Goal: Transaction & Acquisition: Book appointment/travel/reservation

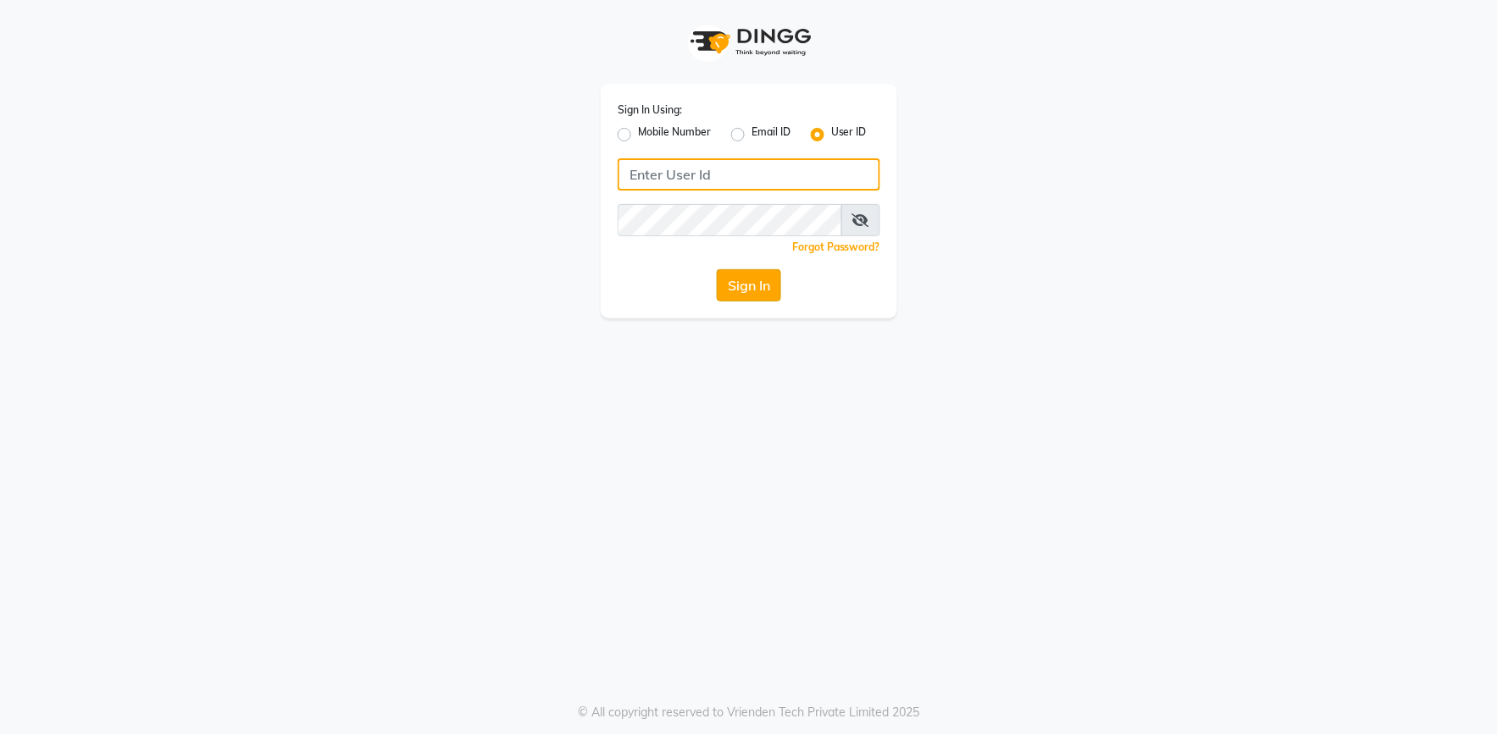
type input "e2555-01"
click at [756, 284] on button "Sign In" at bounding box center [749, 285] width 64 height 32
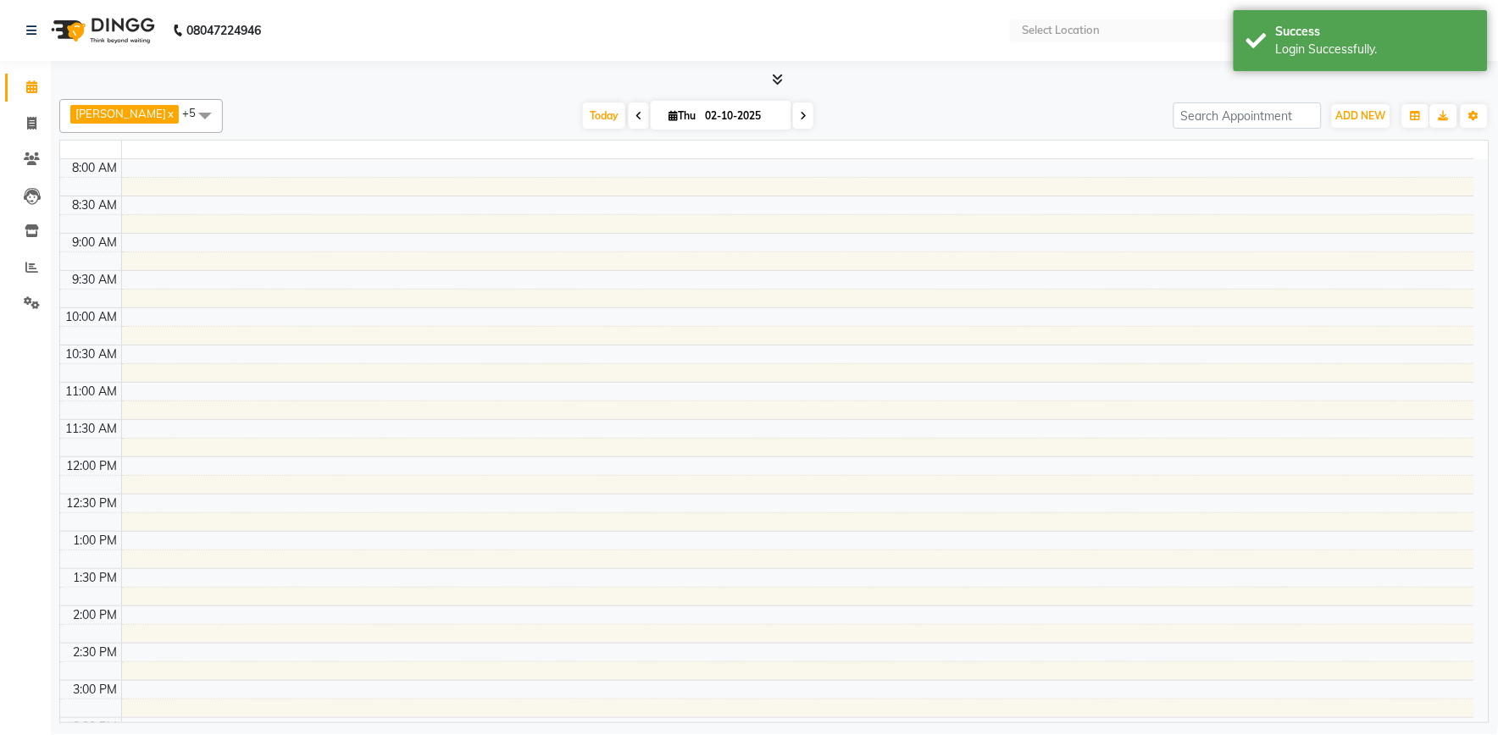
select select "en"
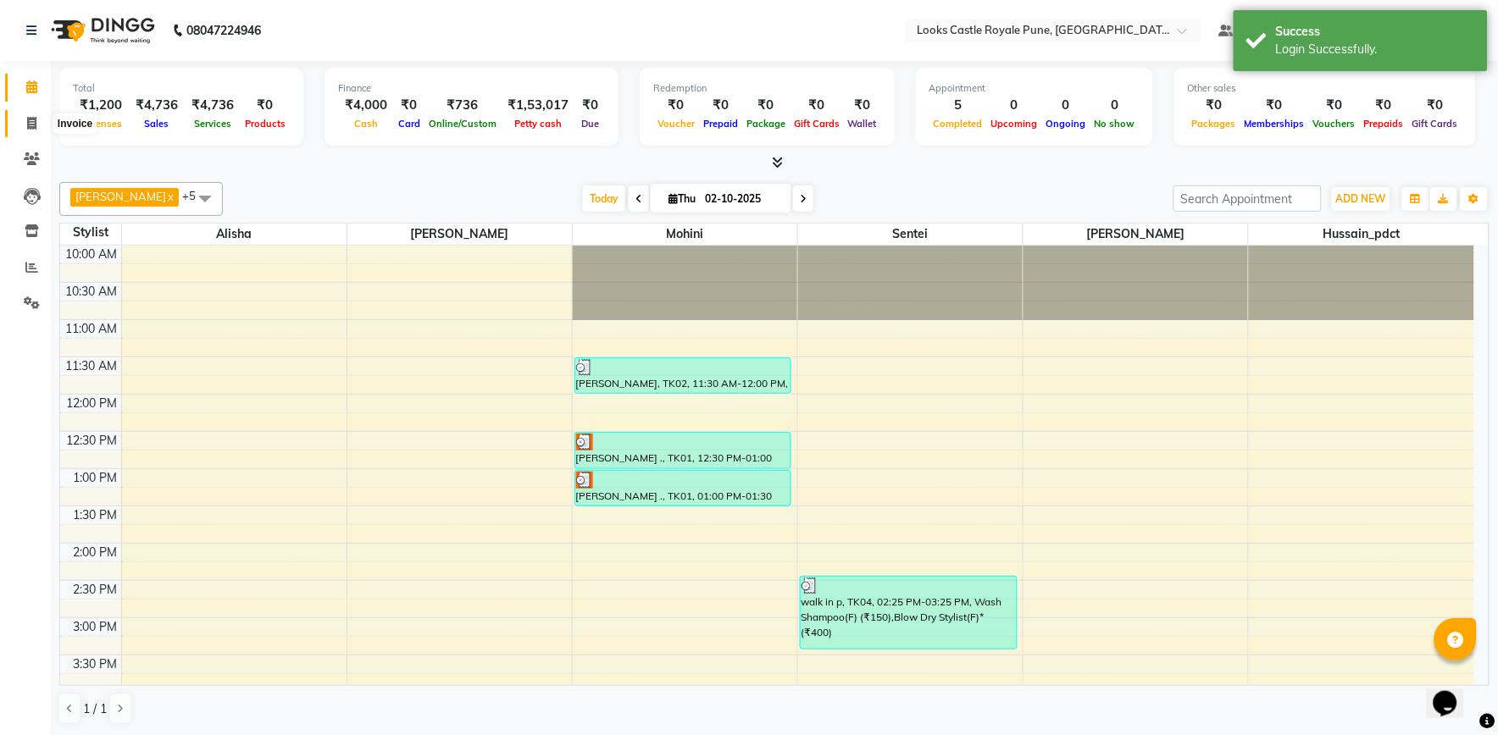
click at [22, 125] on span at bounding box center [32, 123] width 30 height 19
select select "service"
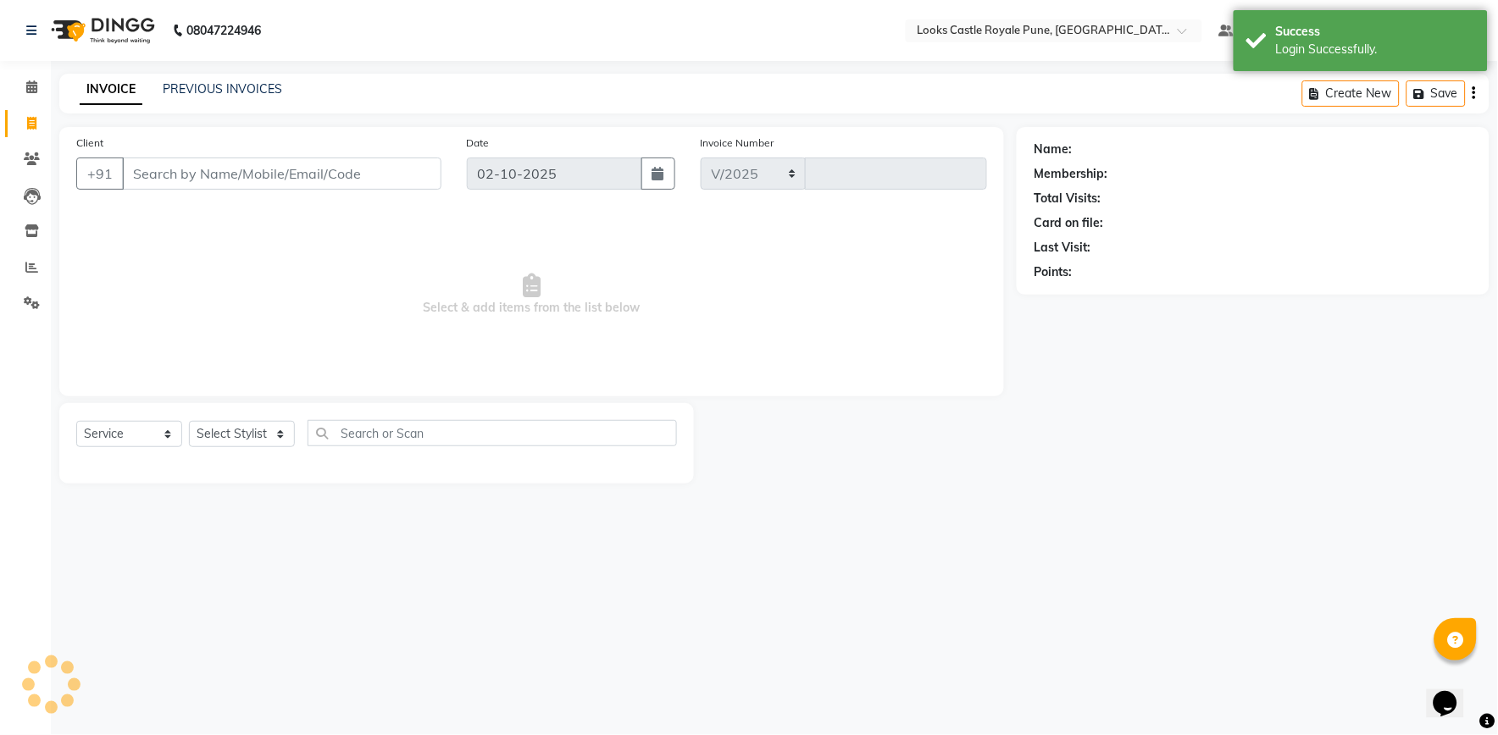
select select "5915"
type input "3228"
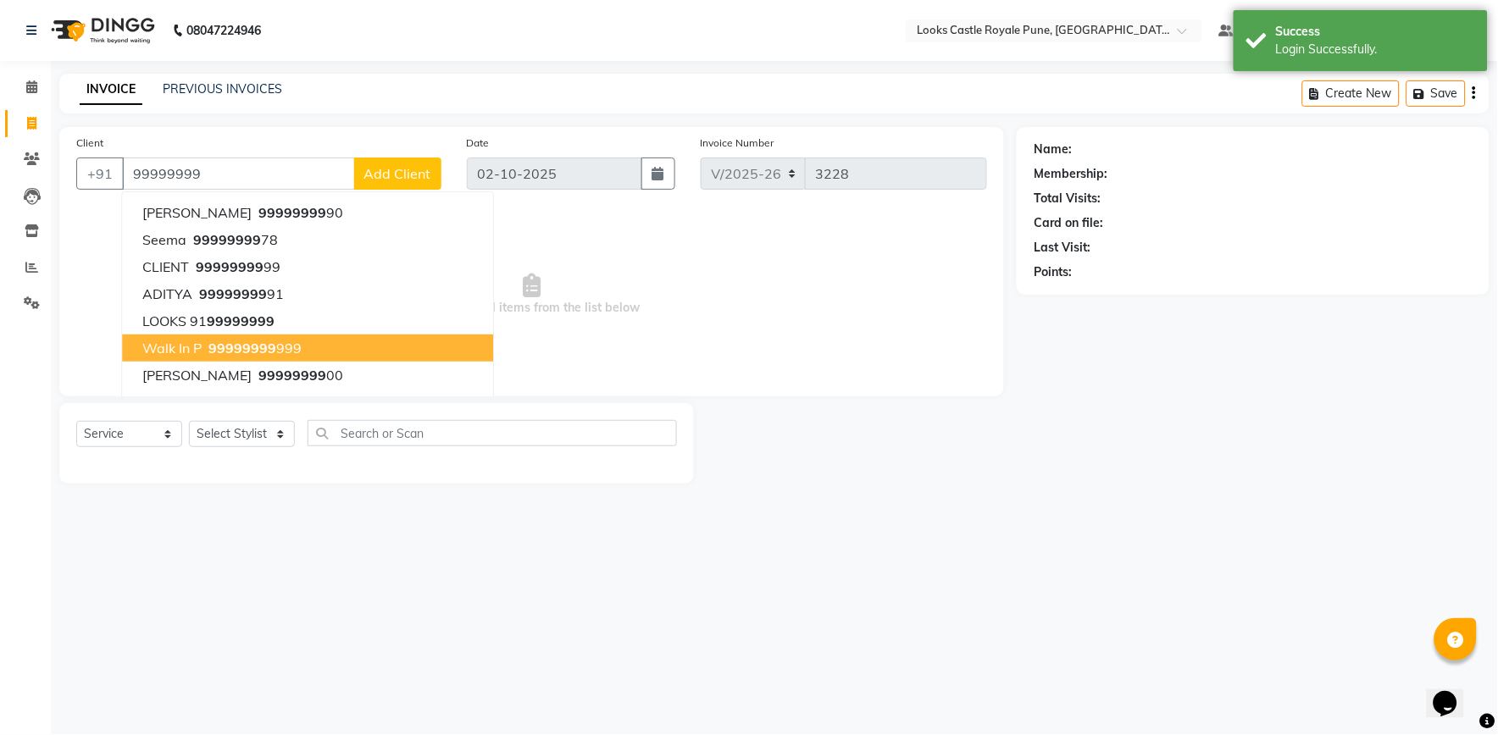
click at [170, 345] on span "walk in p" at bounding box center [171, 348] width 59 height 17
type input "99999999999"
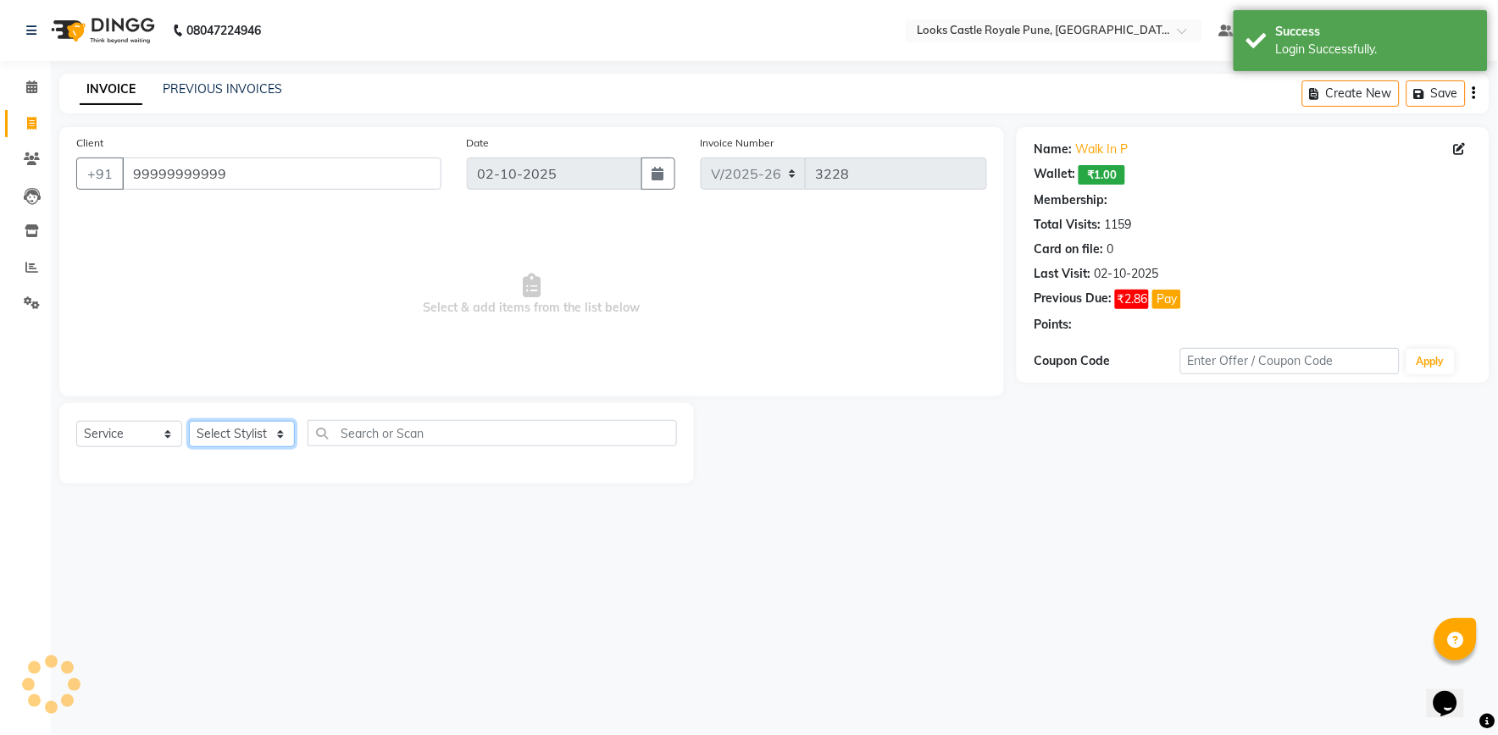
click at [260, 439] on select "Select Stylist Akshay Alisha Amir Anjali Arif Arman Christy Danish Eli Gloria H…" at bounding box center [242, 434] width 106 height 26
select select "1: Object"
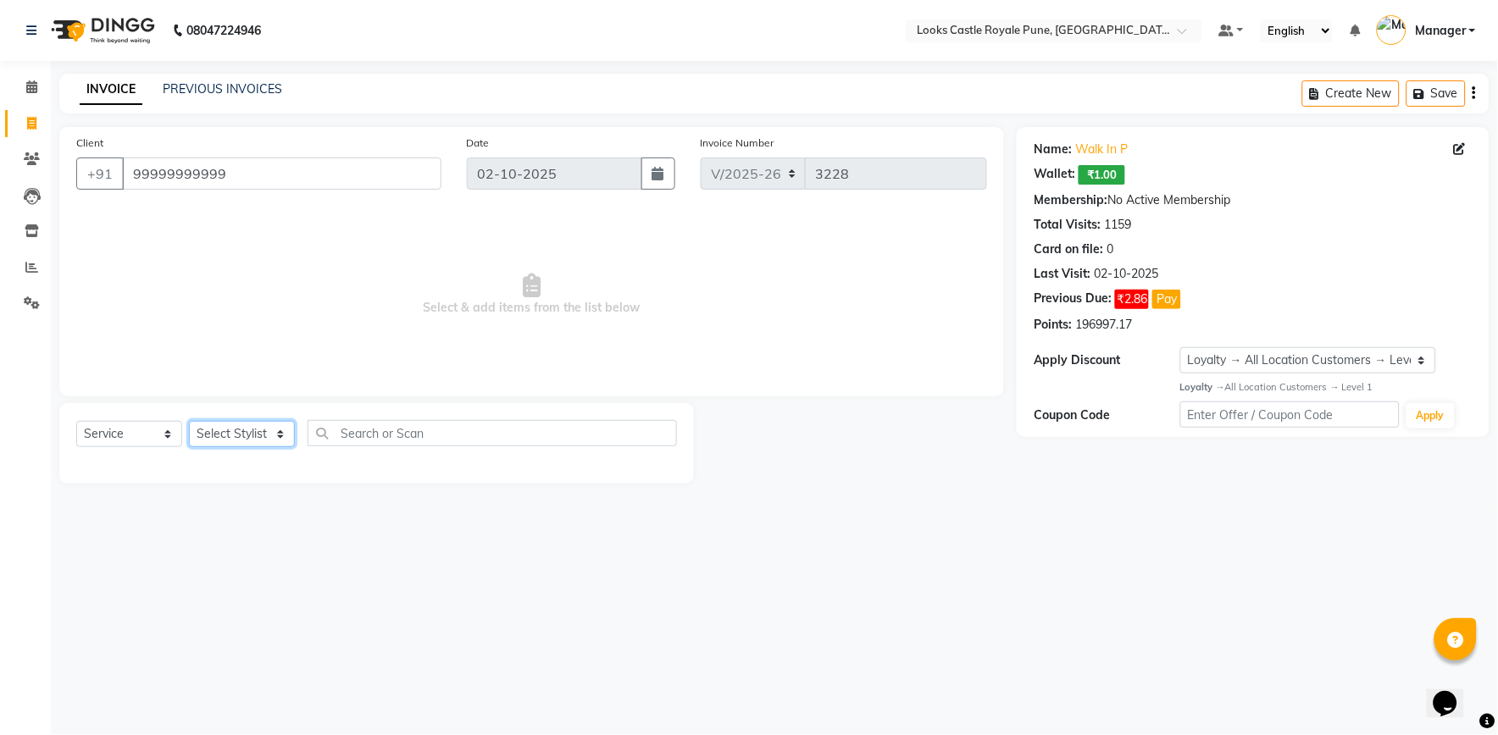
select select "64204"
click at [189, 422] on select "Select Stylist Akshay Alisha Amir Anjali Arif Arman Christy Danish Eli Gloria H…" at bounding box center [242, 434] width 106 height 26
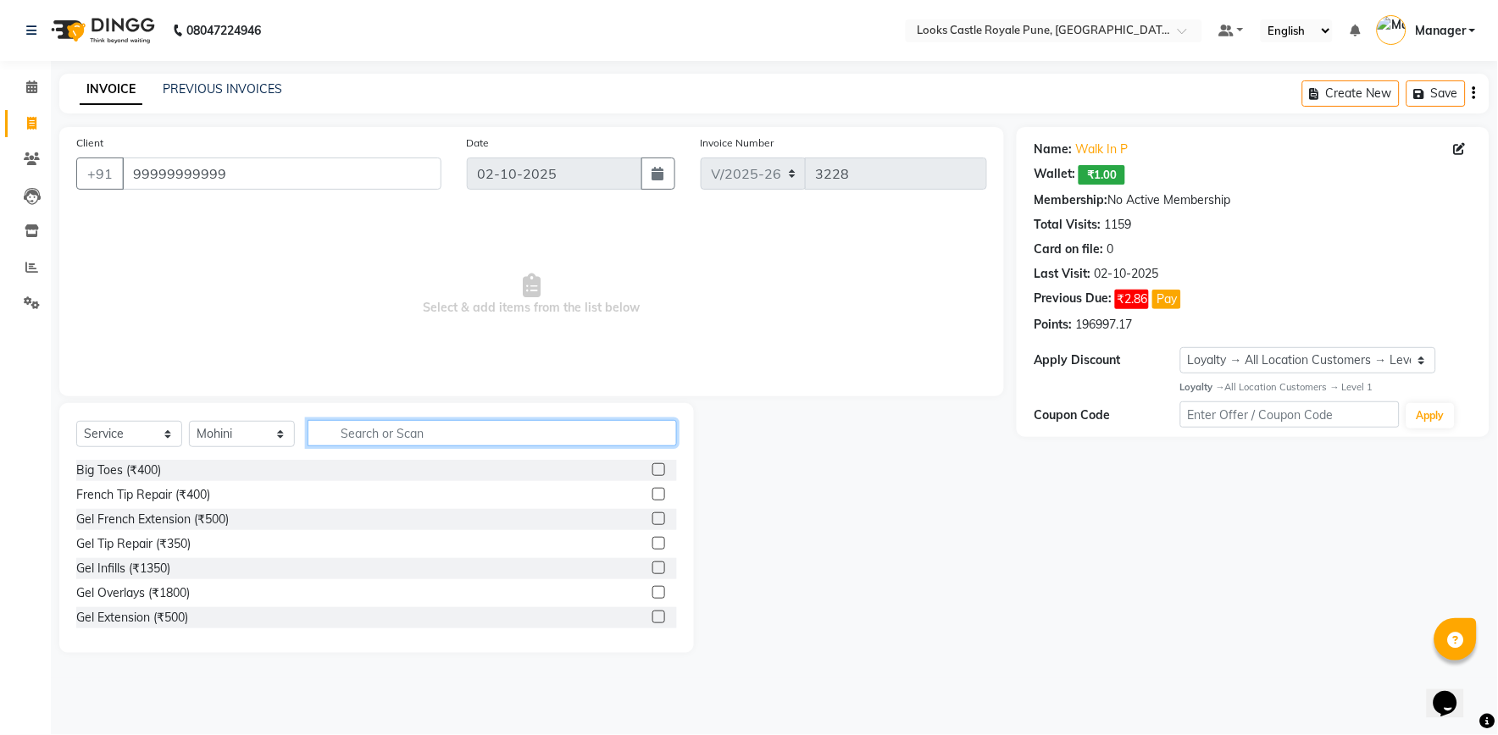
click at [356, 424] on input "text" at bounding box center [491, 433] width 369 height 26
type input "EYE"
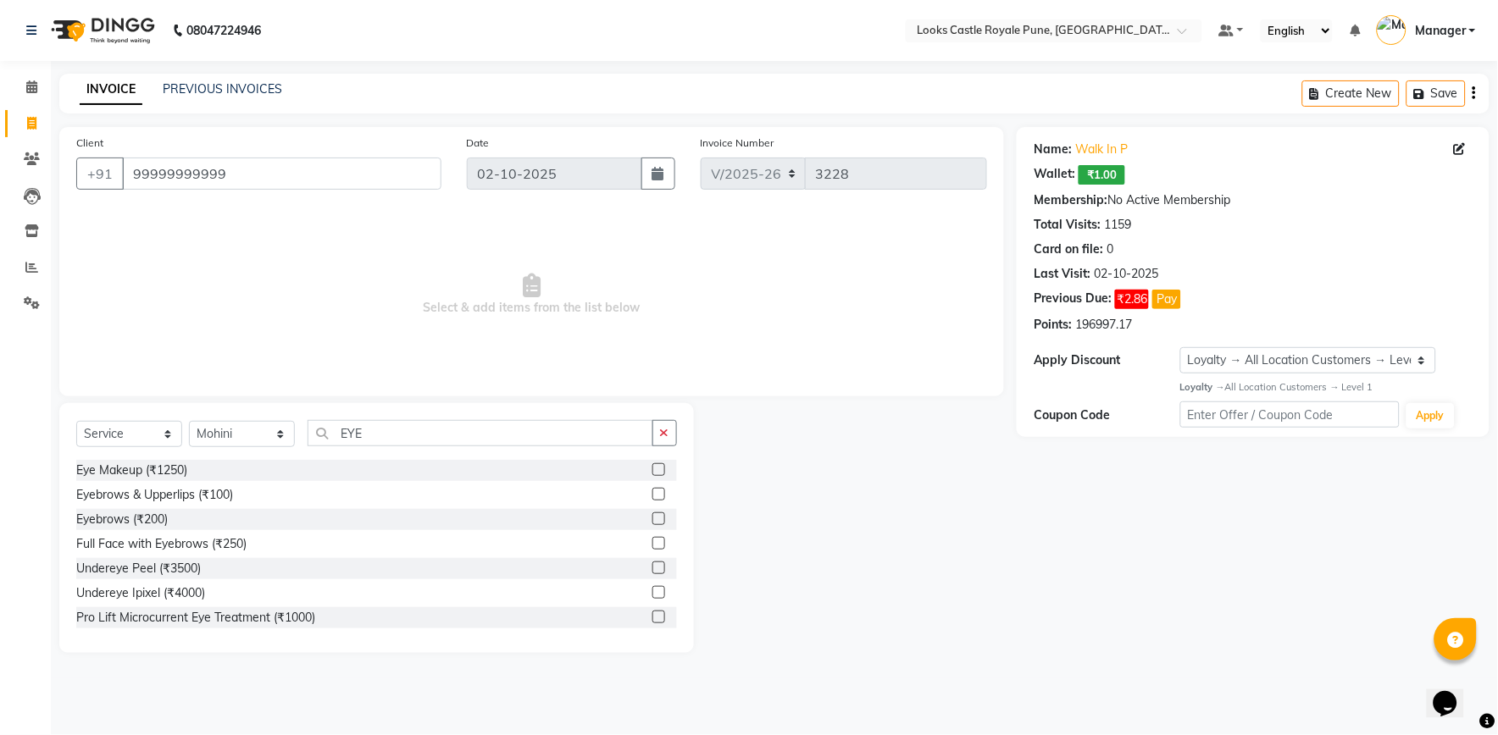
click at [652, 522] on label at bounding box center [658, 518] width 13 height 13
click at [652, 522] on input "checkbox" at bounding box center [657, 519] width 11 height 11
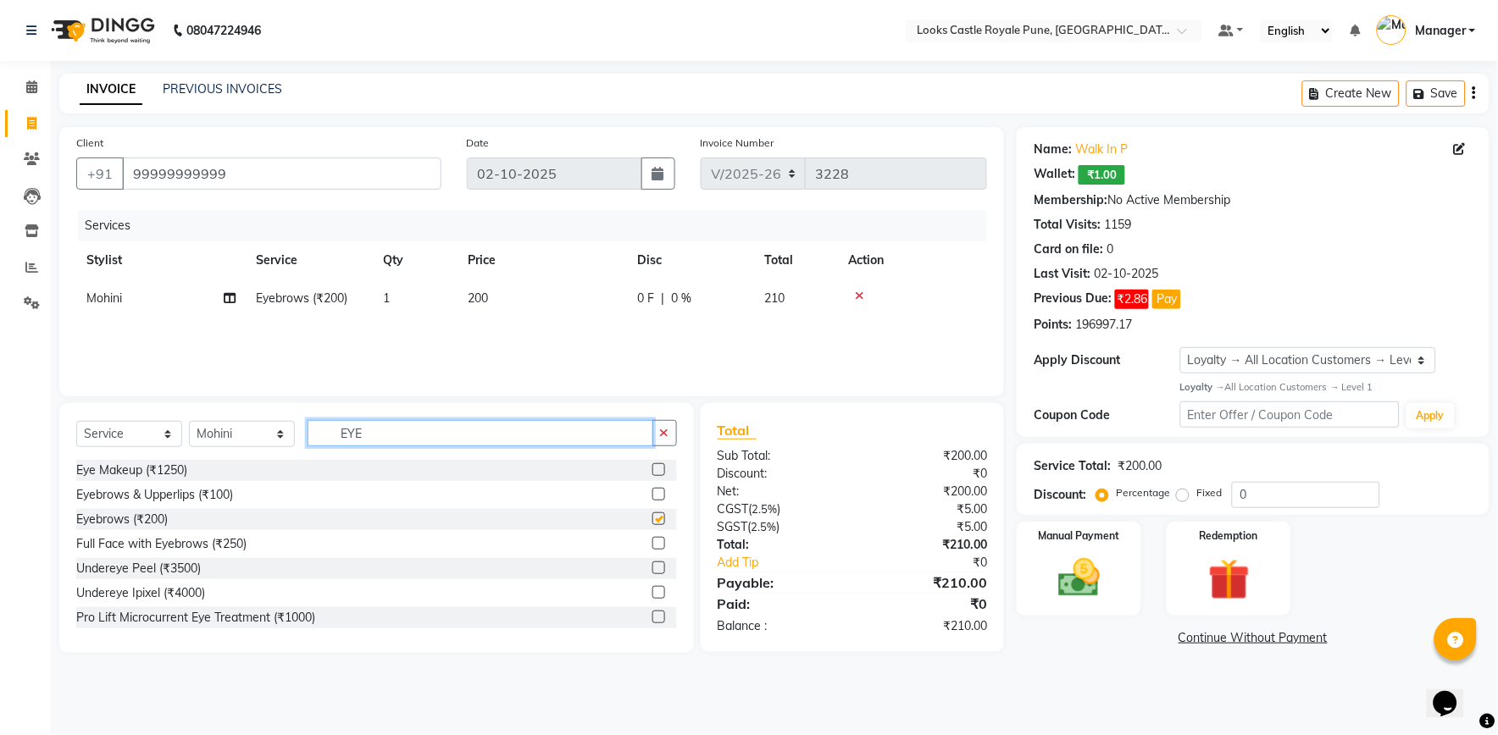
click at [402, 433] on input "EYE" at bounding box center [480, 433] width 346 height 26
checkbox input "false"
type input "E"
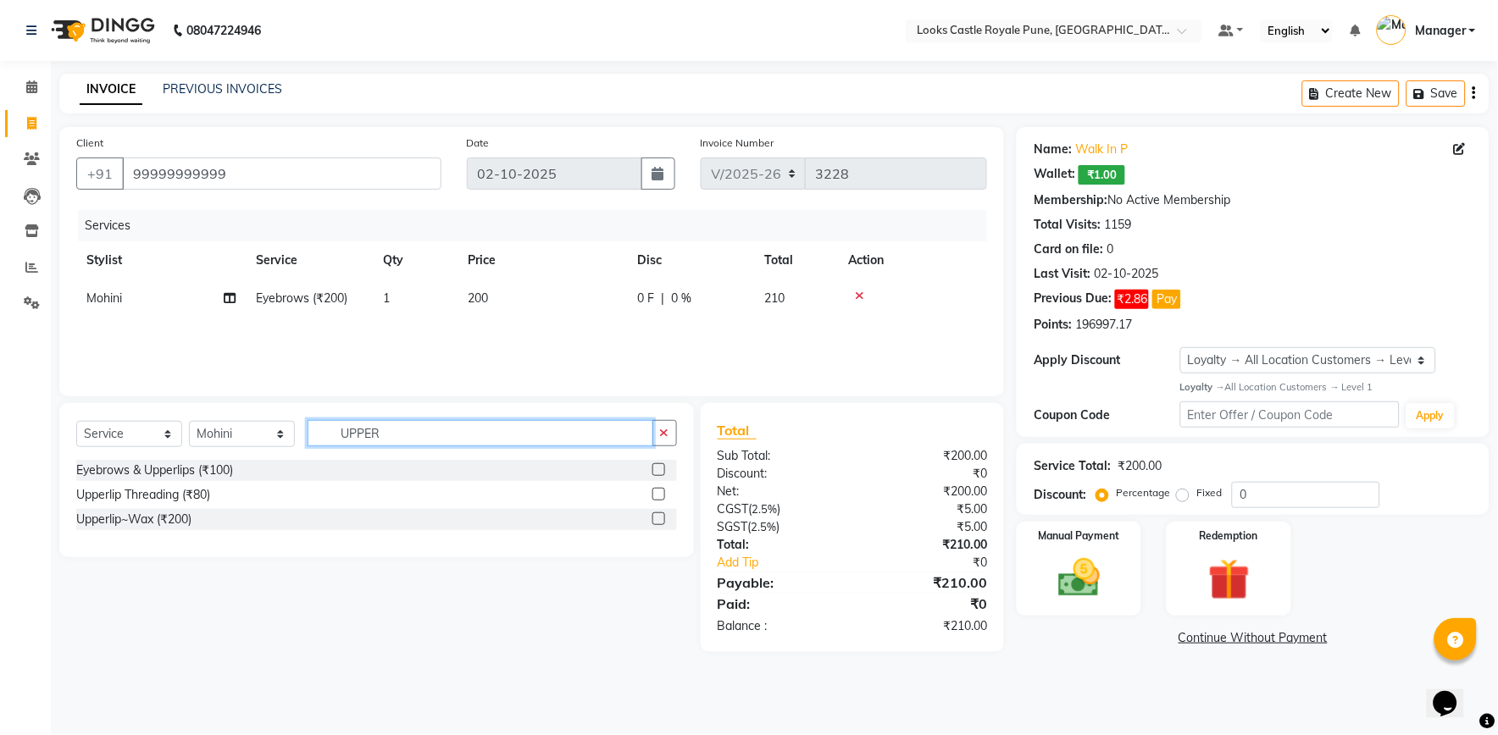
type input "UPPER"
click at [658, 521] on label at bounding box center [658, 518] width 13 height 13
click at [658, 521] on input "checkbox" at bounding box center [657, 519] width 11 height 11
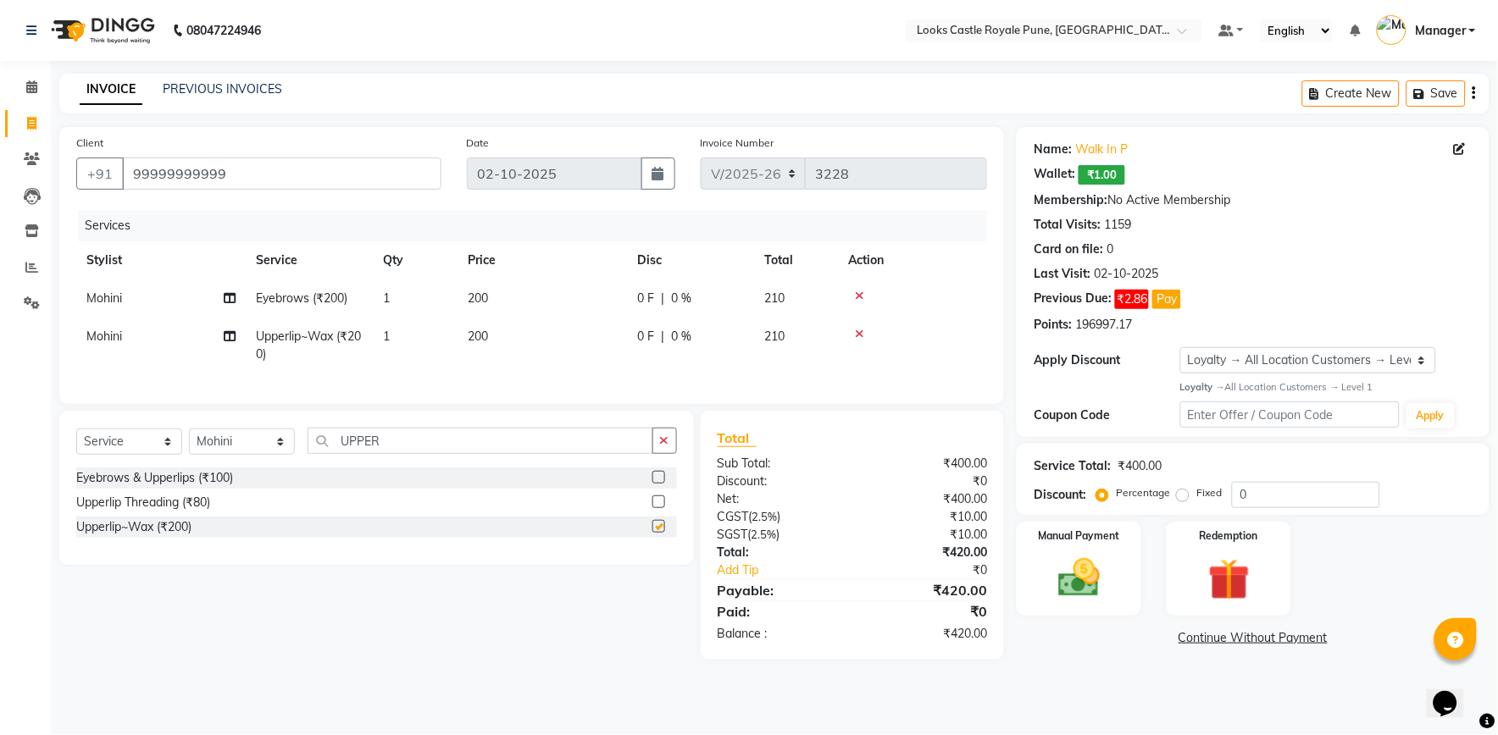
checkbox input "false"
click at [525, 336] on td "200" at bounding box center [541, 346] width 169 height 56
select select "64204"
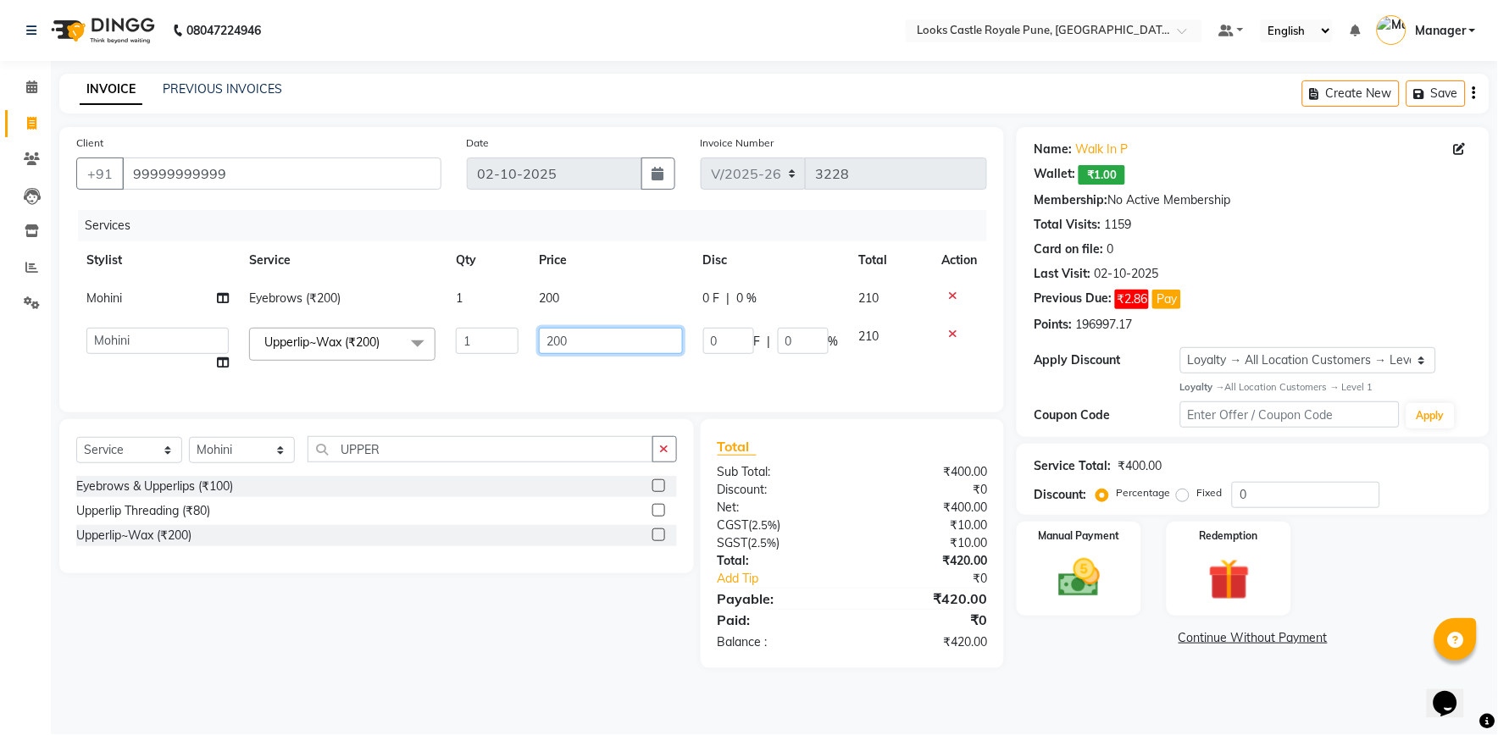
drag, startPoint x: 625, startPoint y: 336, endPoint x: 463, endPoint y: 325, distance: 163.0
click at [471, 326] on tr "Akshay Alisha Amir Anjali Arif Arman Christy Danish Eli Gloria Hafiz Hussain_pd…" at bounding box center [531, 350] width 911 height 64
type input "160"
click at [579, 316] on td "200" at bounding box center [610, 299] width 163 height 38
select select "64204"
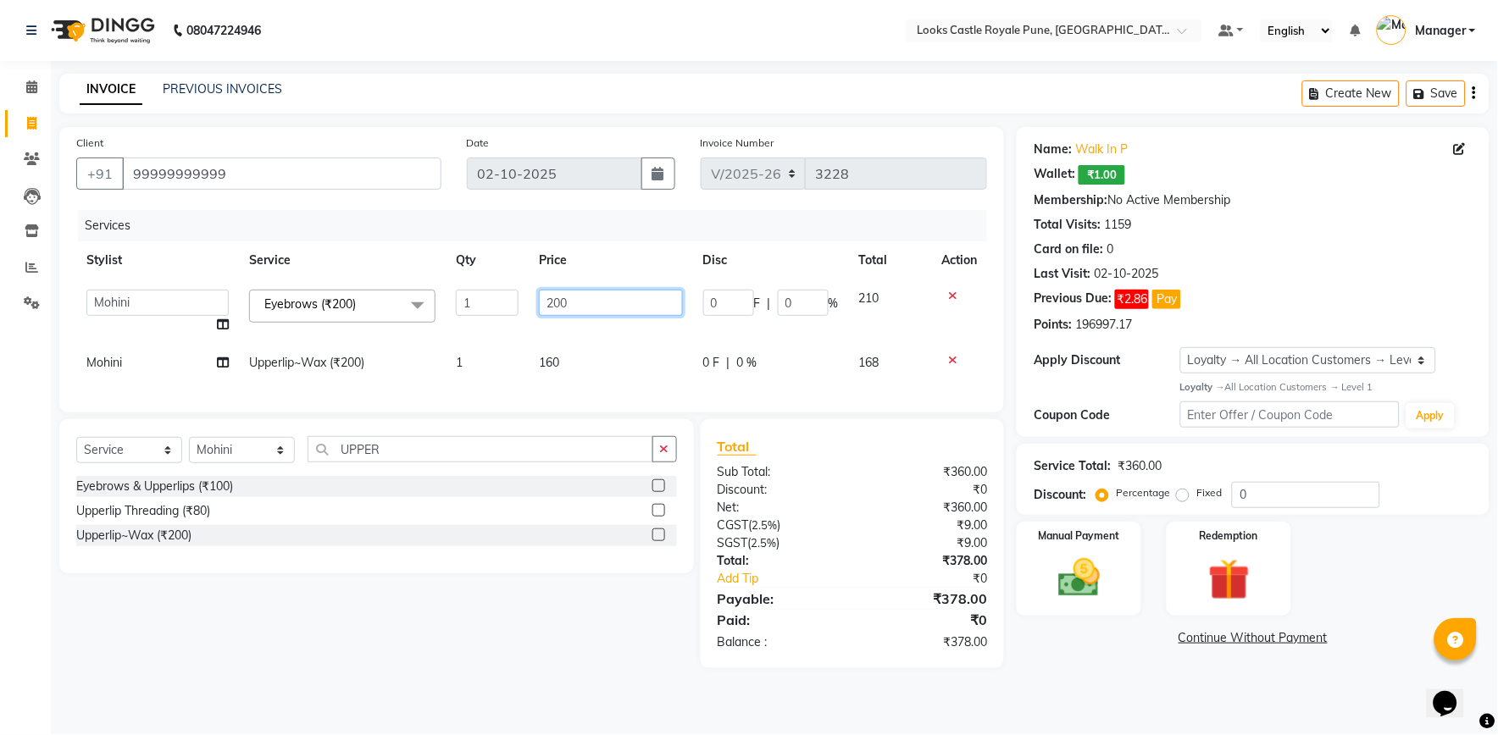
drag, startPoint x: 679, startPoint y: 291, endPoint x: 529, endPoint y: 291, distance: 149.1
click at [529, 291] on td "200" at bounding box center [610, 312] width 163 height 64
type input "102"
click at [1061, 661] on div "Name: Walk In P Wallet: ₹1.00 Membership: No Active Membership Total Visits: 11…" at bounding box center [1258, 397] width 485 height 541
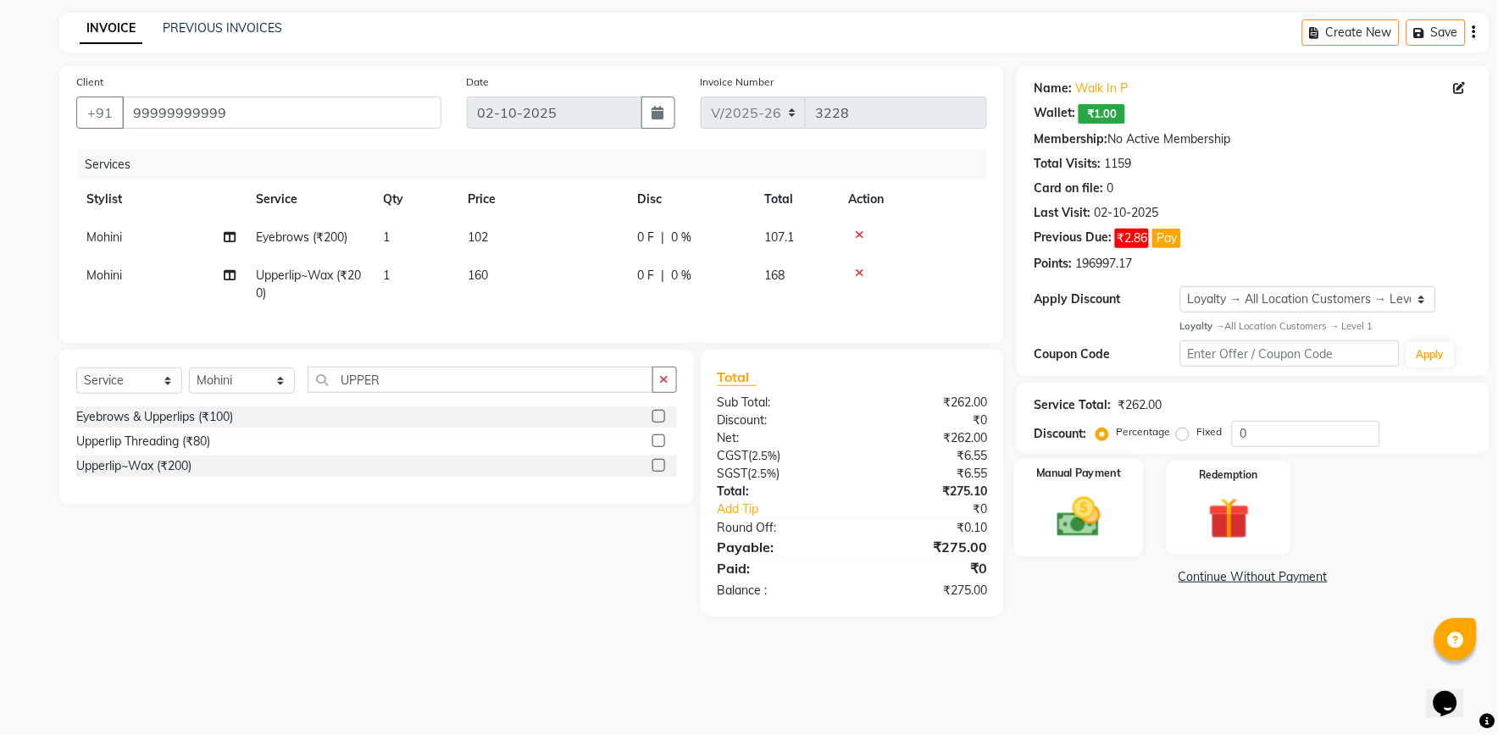
click at [1060, 500] on img at bounding box center [1079, 517] width 70 height 50
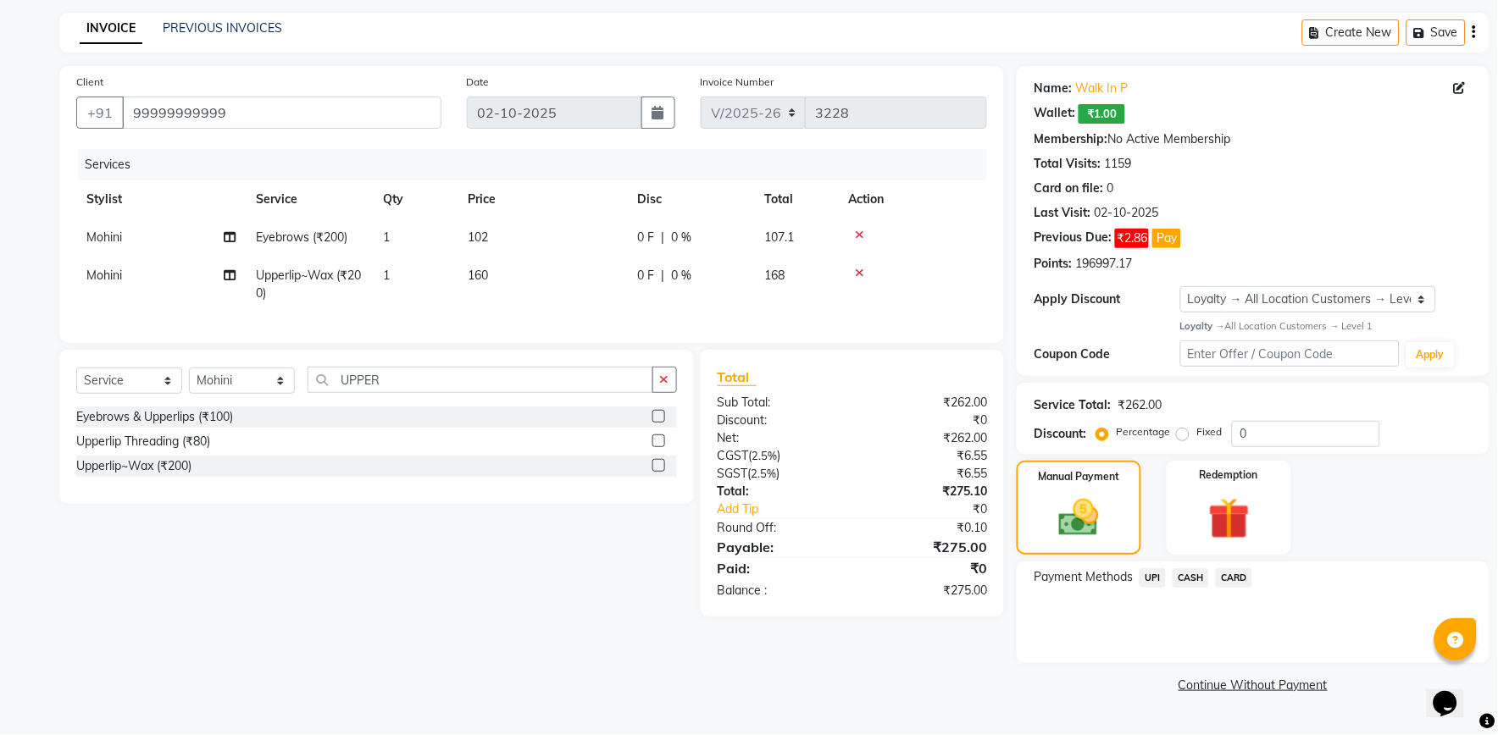
click at [1153, 578] on span "UPI" at bounding box center [1152, 577] width 26 height 19
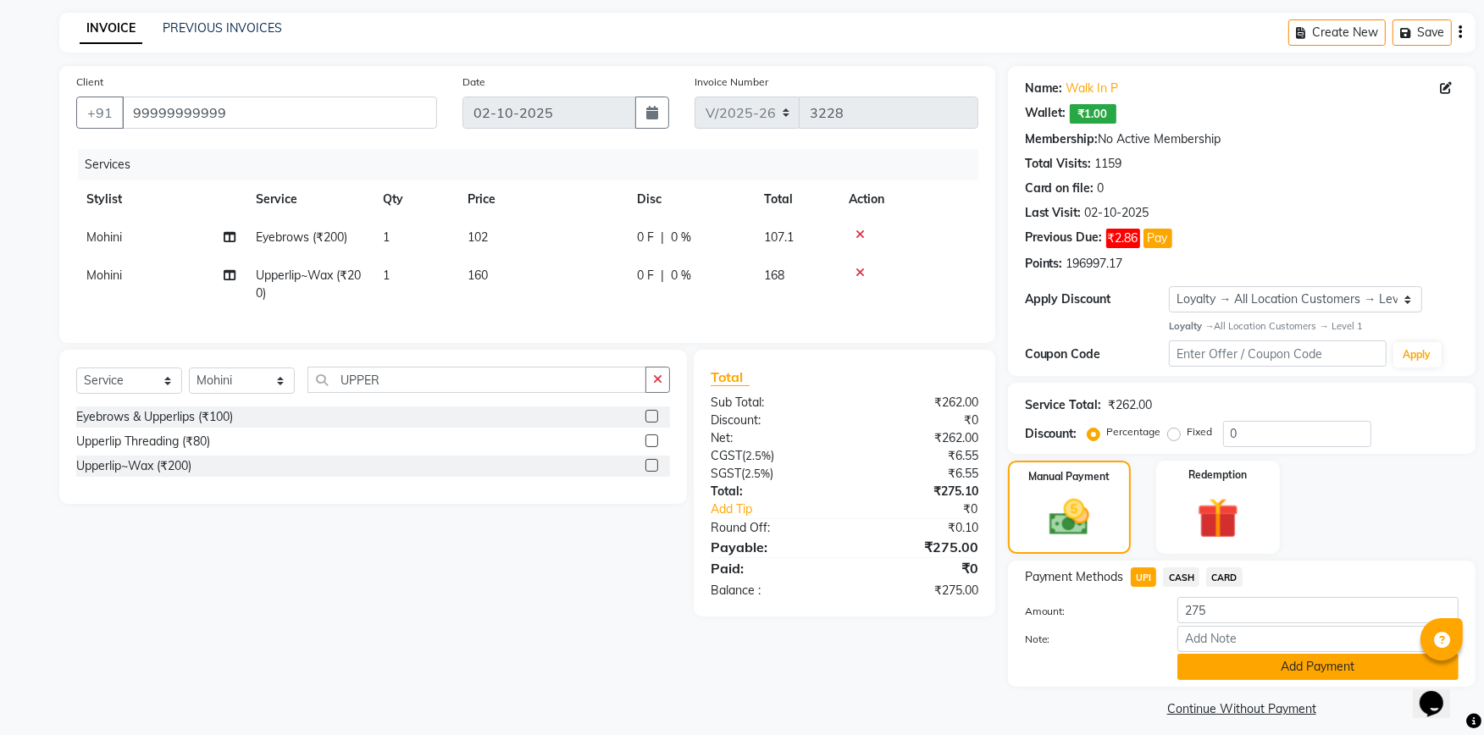
click at [1199, 674] on button "Add Payment" at bounding box center [1317, 667] width 281 height 26
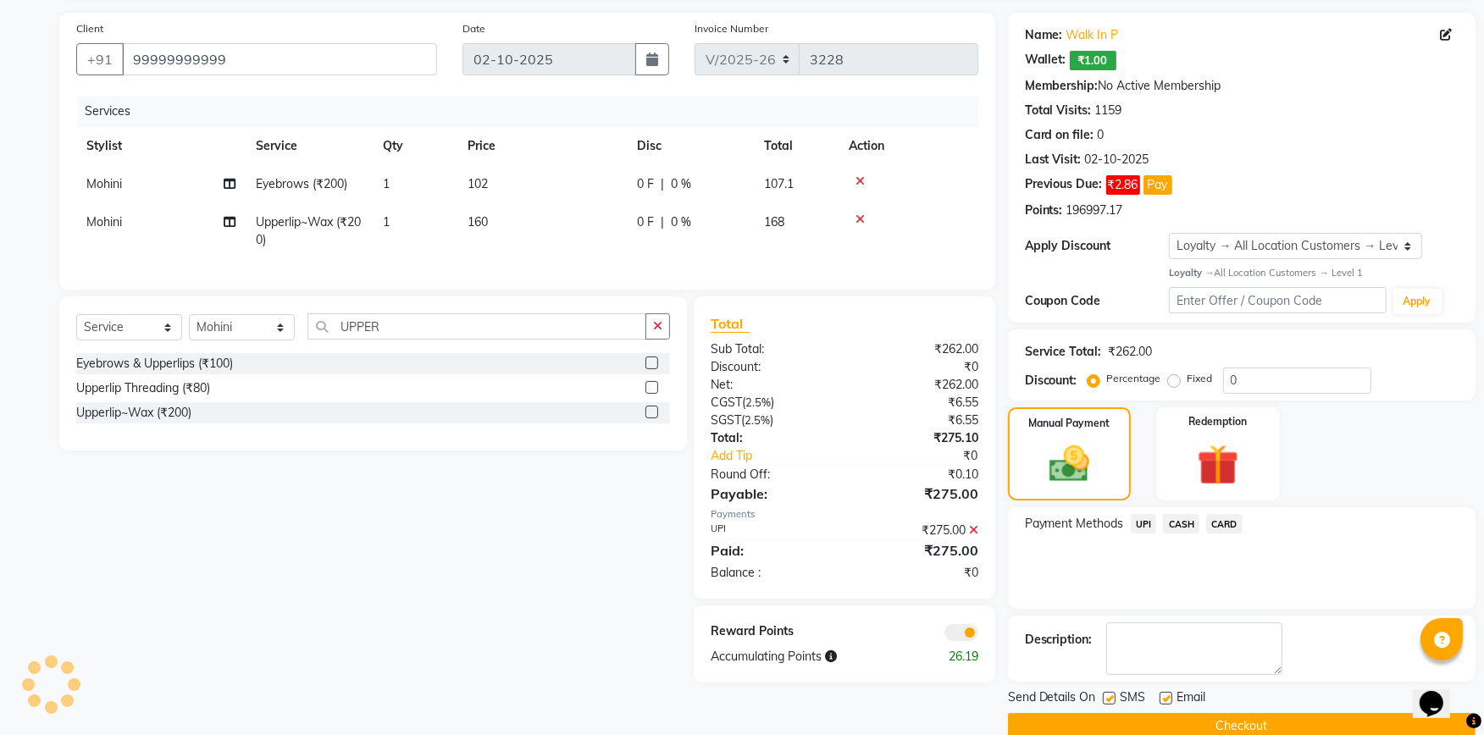
scroll to position [82, 0]
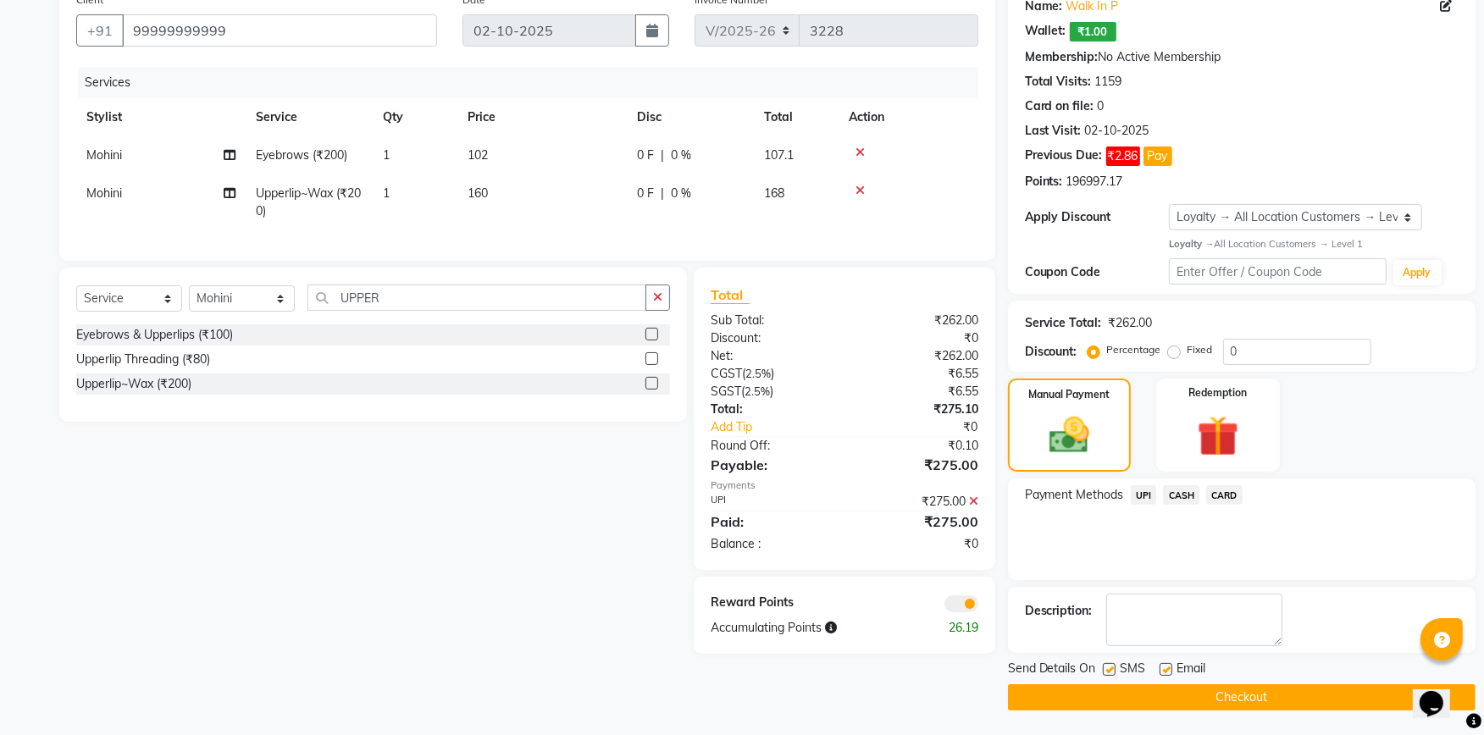
click at [1199, 691] on button "Checkout" at bounding box center [1242, 697] width 468 height 26
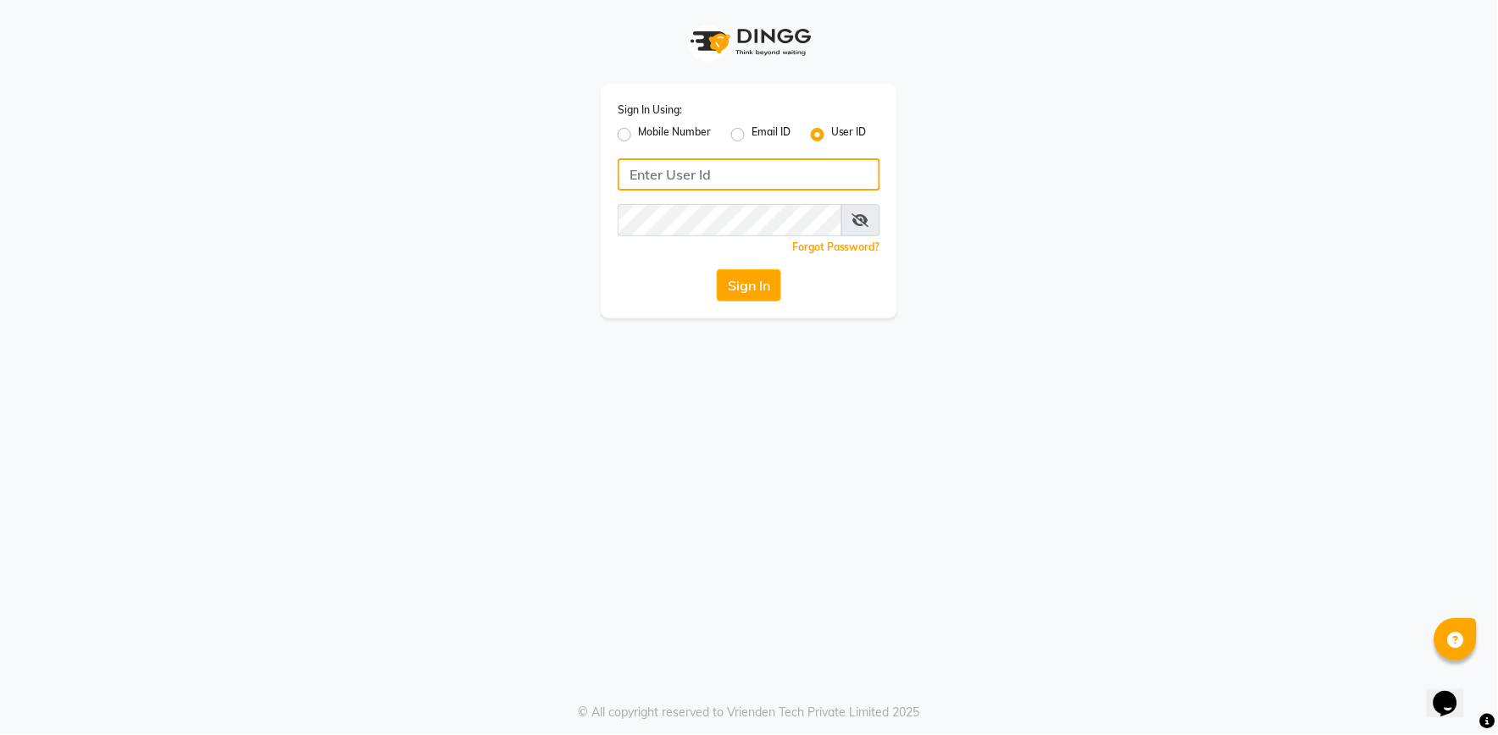
type input "e2555-01"
click at [767, 286] on button "Sign In" at bounding box center [749, 285] width 64 height 32
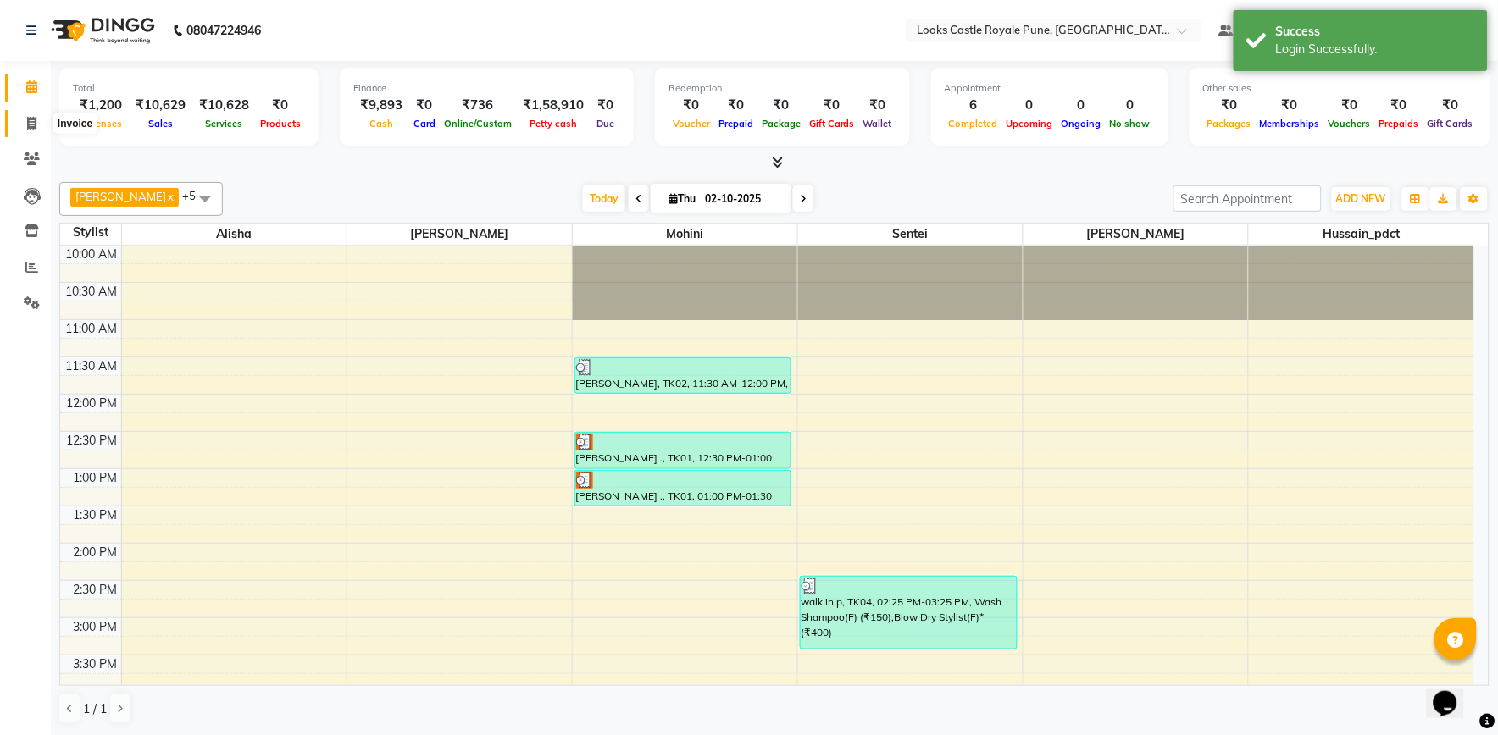
click at [31, 130] on icon at bounding box center [31, 123] width 9 height 13
select select "5915"
select select "service"
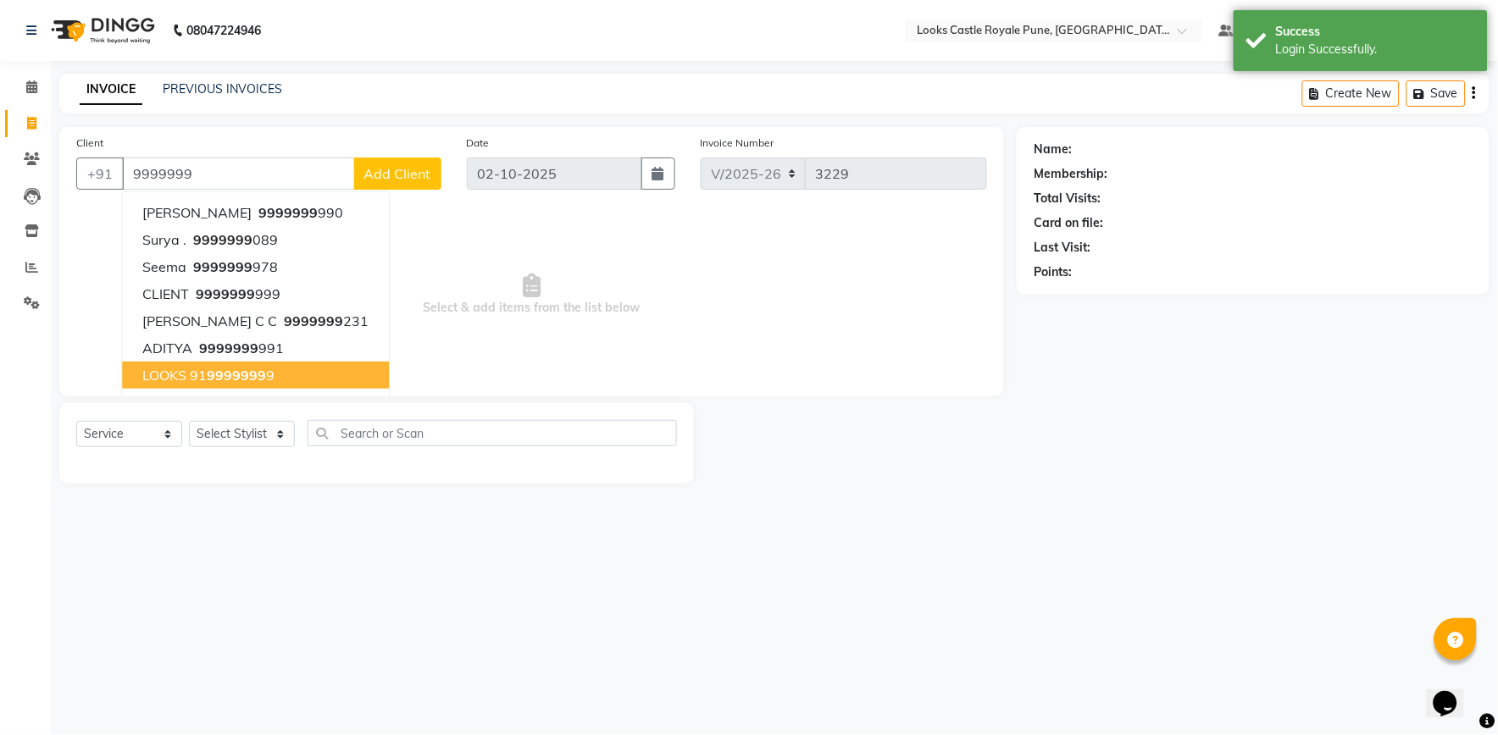
click at [176, 364] on button "LOOKS 91 9999999 9" at bounding box center [255, 375] width 267 height 27
type input "9199999999"
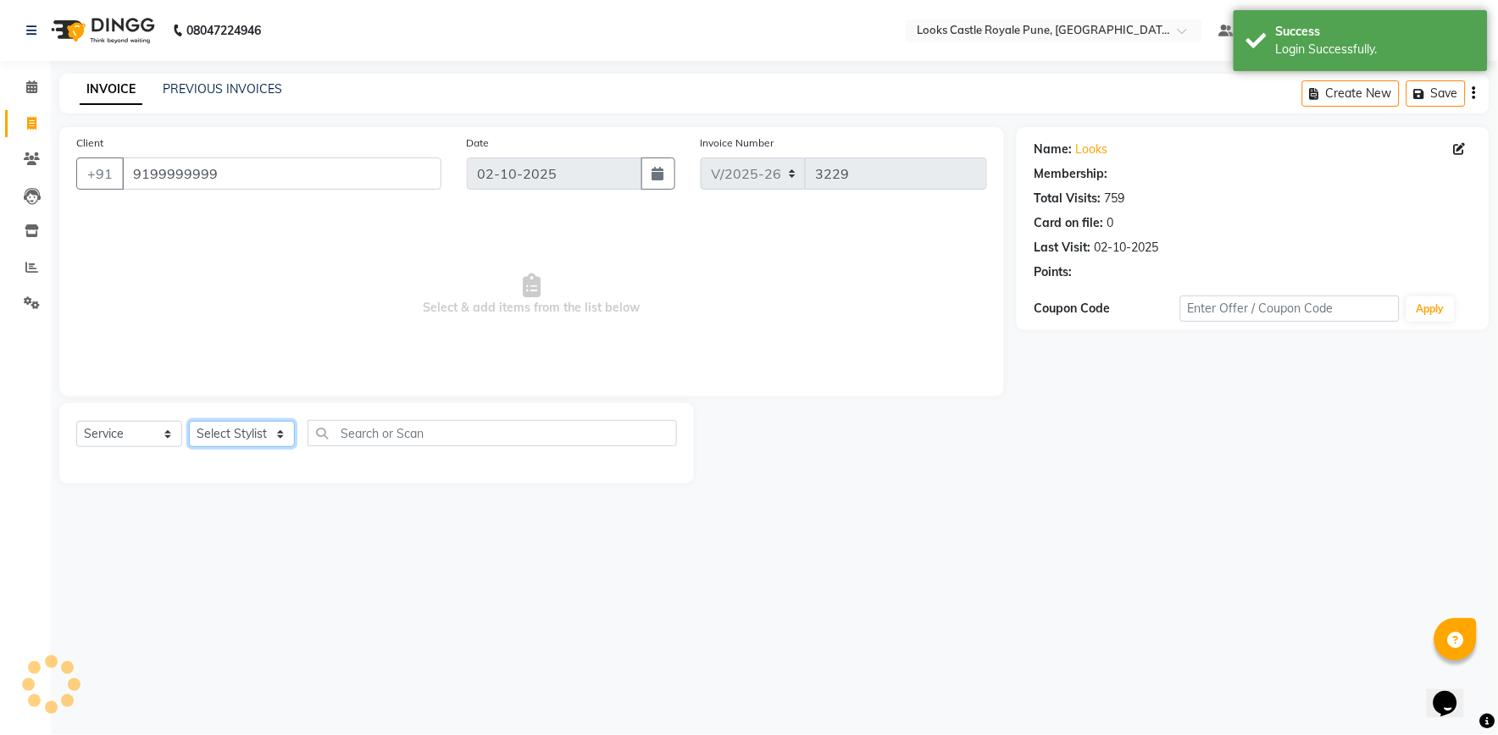
click at [224, 436] on select "Select Stylist Akshay Alisha Amir Anjali Arif Arman Christy Danish Eli Gloria H…" at bounding box center [242, 434] width 106 height 26
select select "1: Object"
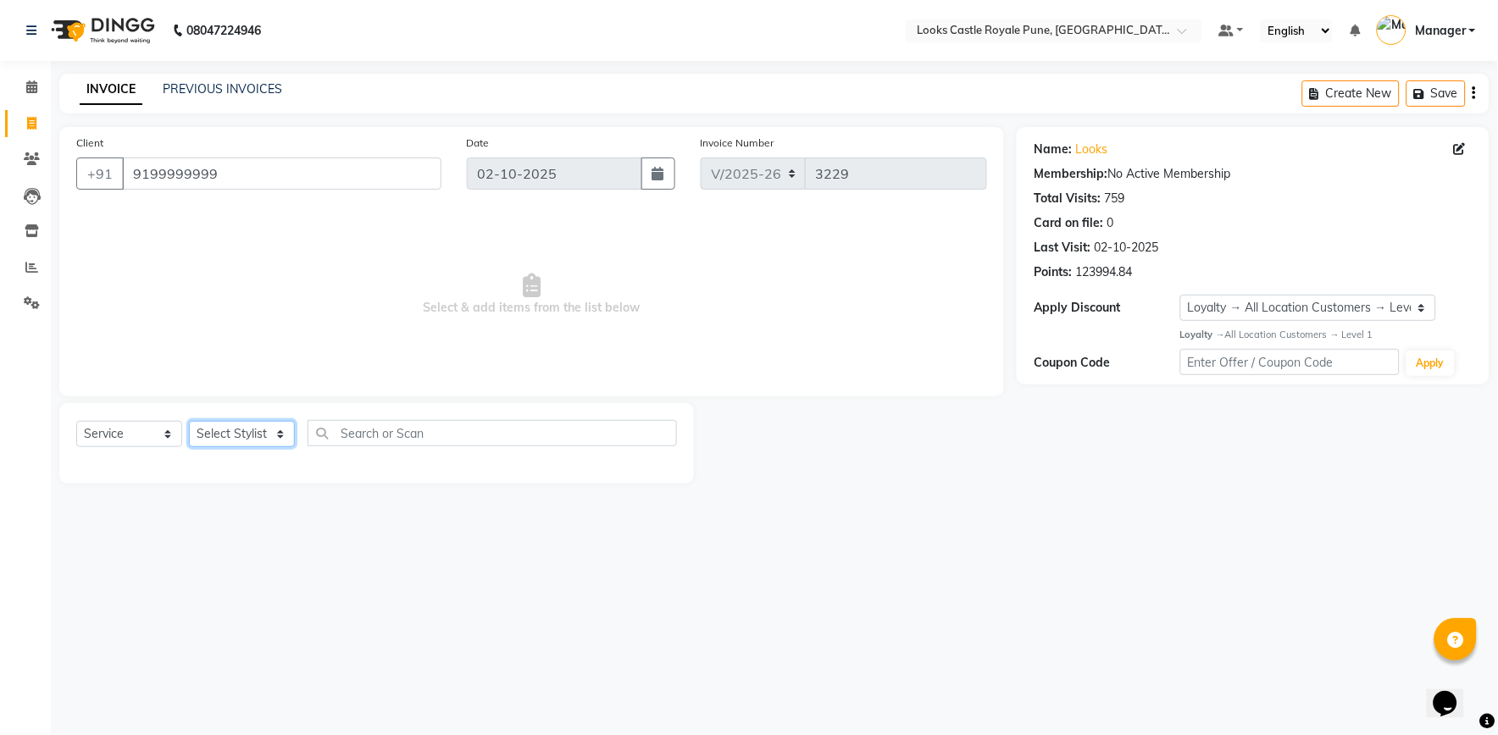
select select "64204"
click at [189, 422] on select "Select Stylist Akshay Alisha Amir Anjali Arif Arman Christy Danish Eli Gloria H…" at bounding box center [242, 434] width 106 height 26
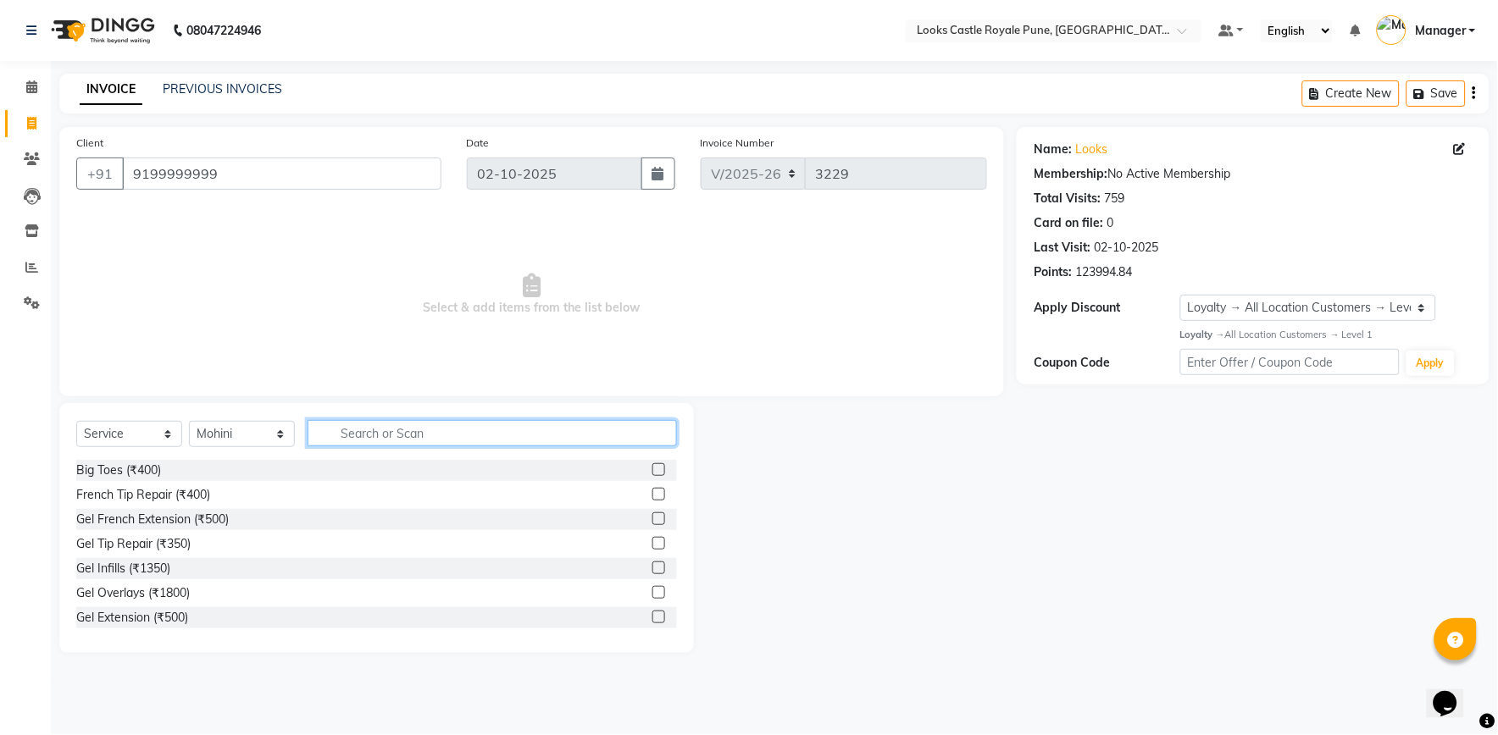
click at [359, 438] on input "text" at bounding box center [491, 433] width 369 height 26
type input "EYE"
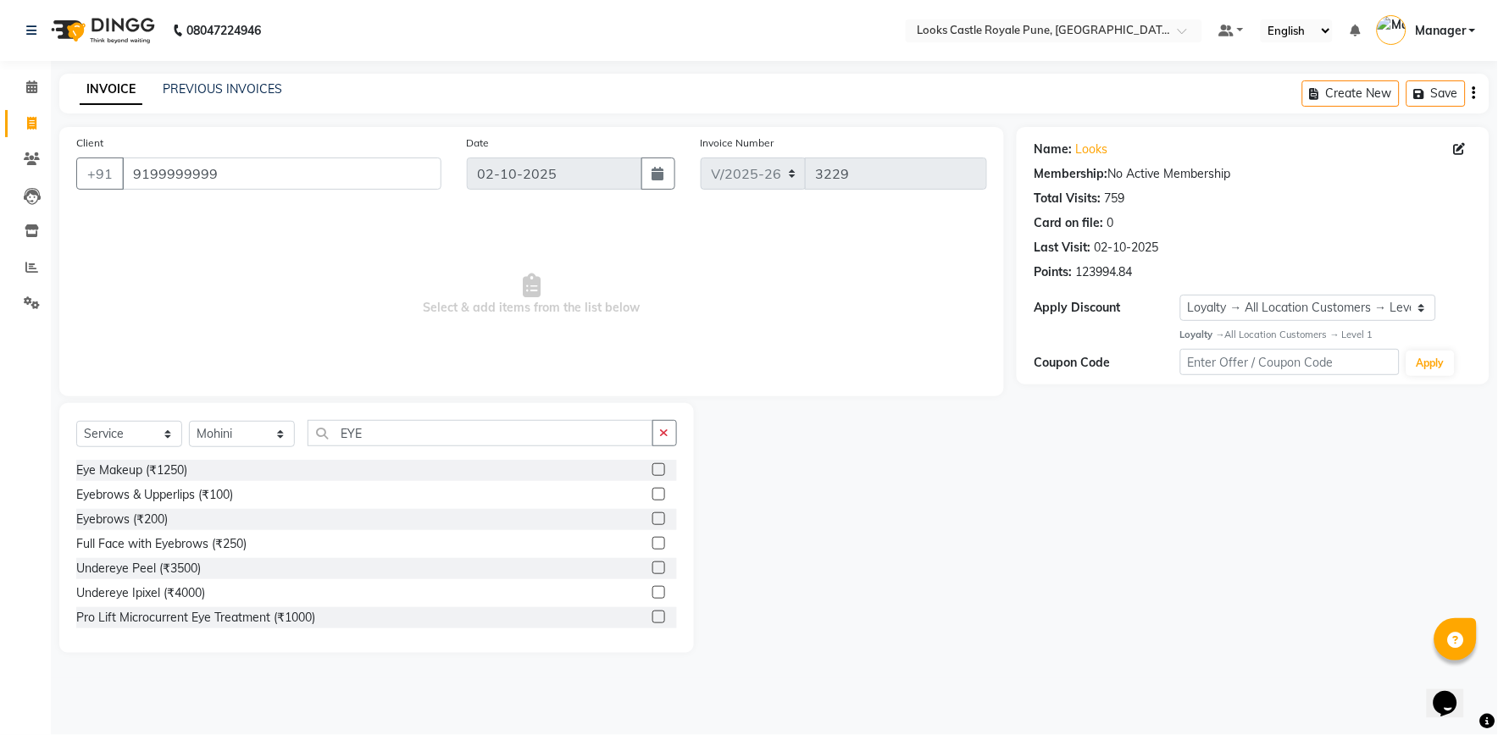
click at [652, 519] on label at bounding box center [658, 518] width 13 height 13
click at [652, 519] on input "checkbox" at bounding box center [657, 519] width 11 height 11
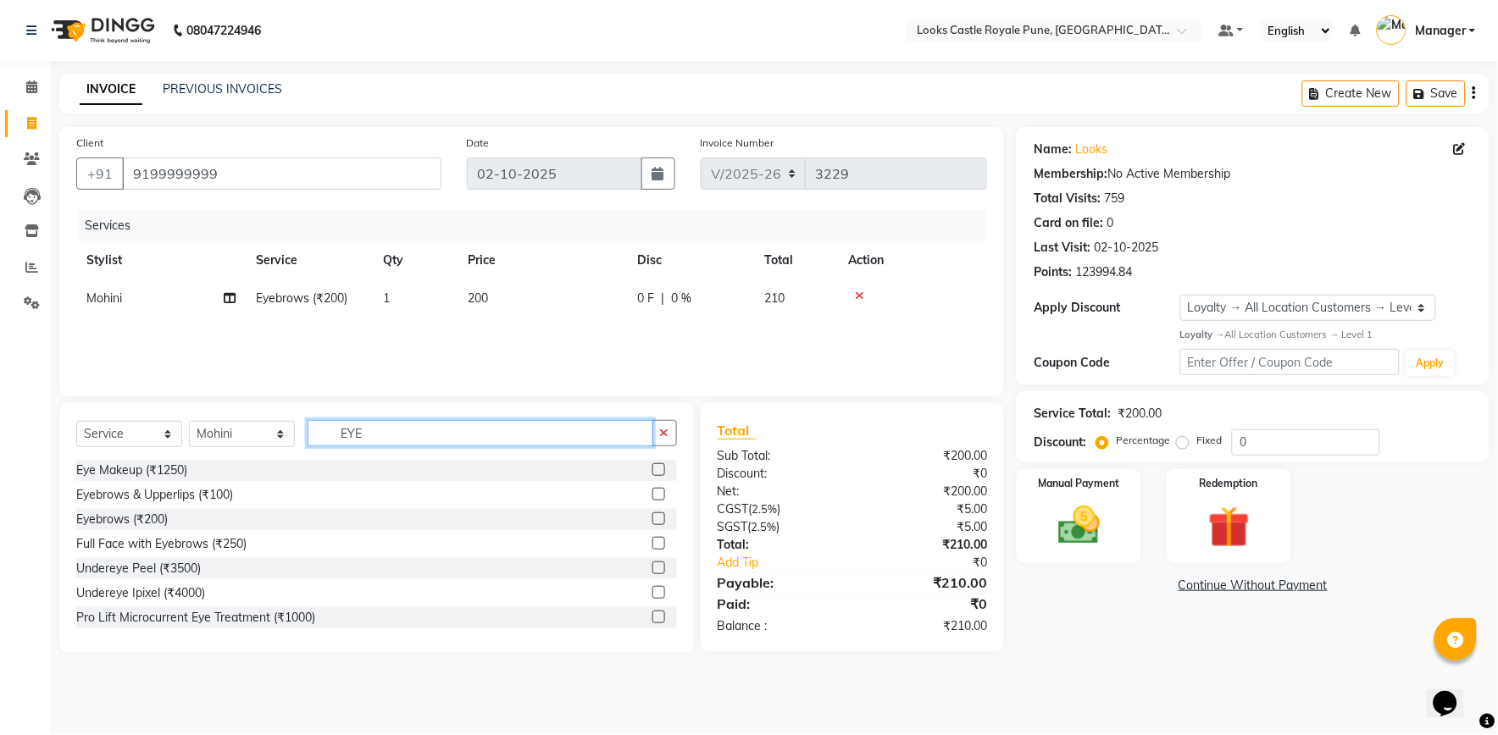
checkbox input "false"
click at [367, 420] on input "EYE" at bounding box center [480, 433] width 346 height 26
type input "E"
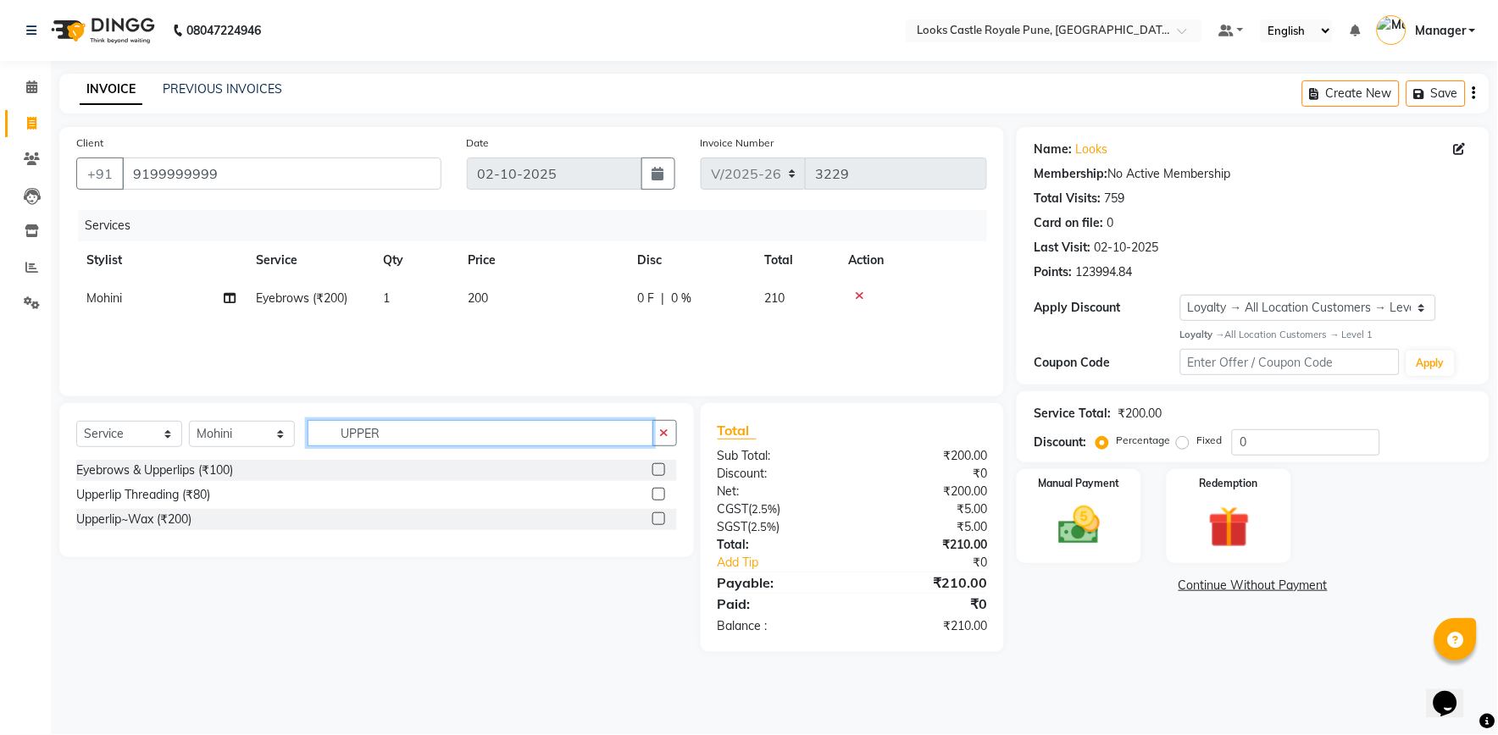
type input "UPPER"
click at [658, 517] on label at bounding box center [658, 518] width 13 height 13
click at [658, 517] on input "checkbox" at bounding box center [657, 519] width 11 height 11
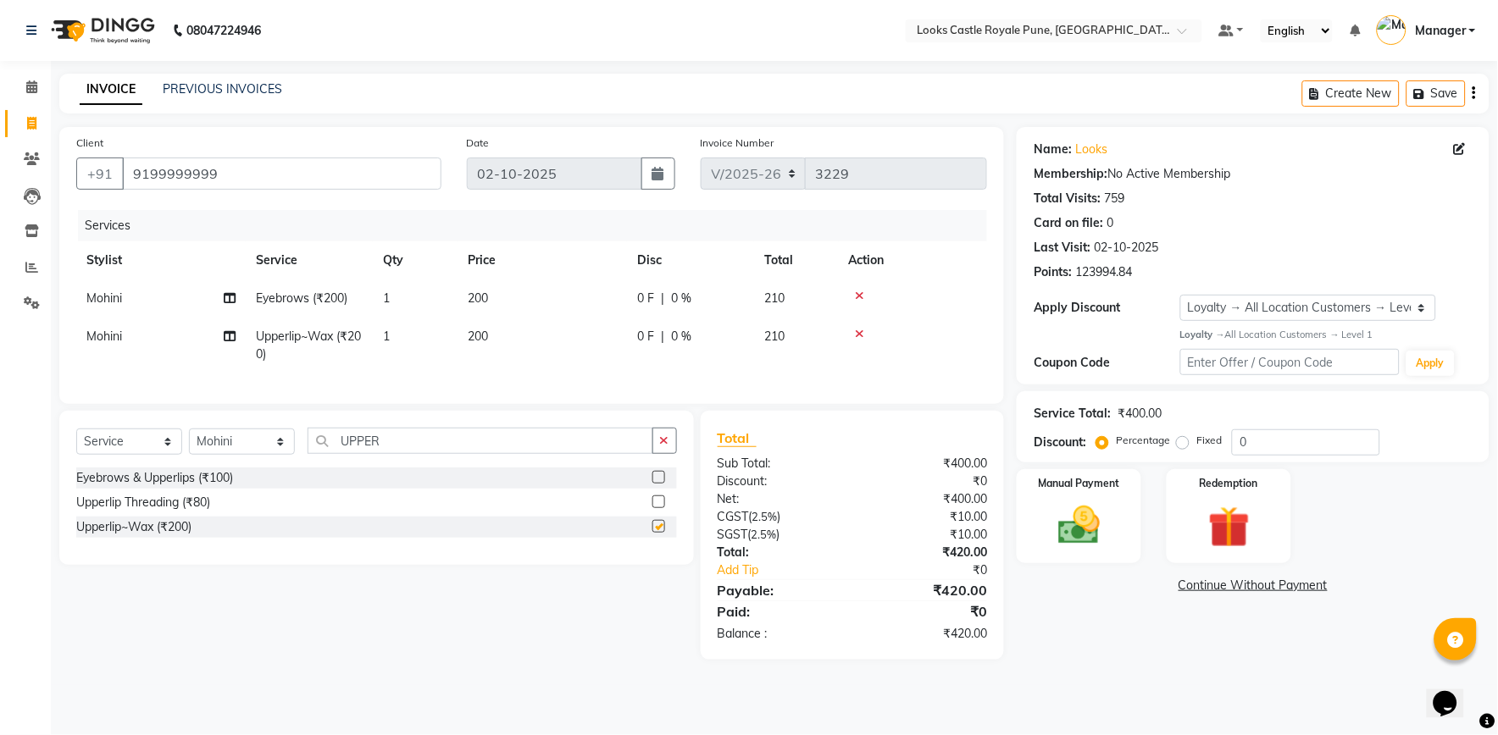
checkbox input "false"
drag, startPoint x: 530, startPoint y: 361, endPoint x: 544, endPoint y: 356, distance: 14.5
click at [544, 356] on td "200" at bounding box center [541, 346] width 169 height 56
select select "64204"
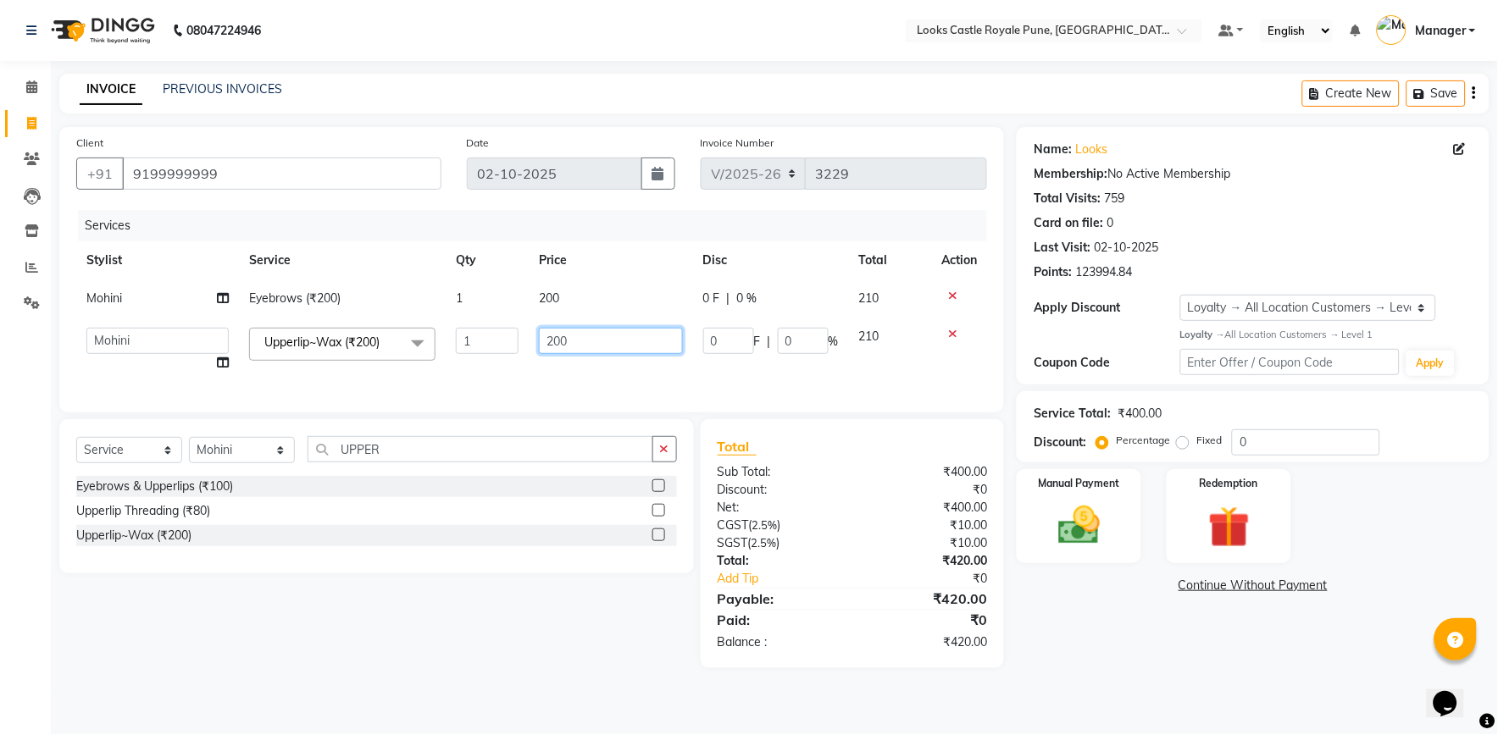
drag, startPoint x: 544, startPoint y: 356, endPoint x: 496, endPoint y: 320, distance: 59.3
click at [496, 320] on tr "Akshay Alisha Amir Anjali Arif Arman Christy Danish Eli Gloria Hafiz Hussain_pd…" at bounding box center [531, 350] width 911 height 64
type input "160"
click at [566, 286] on td "200" at bounding box center [610, 299] width 163 height 38
select select "64204"
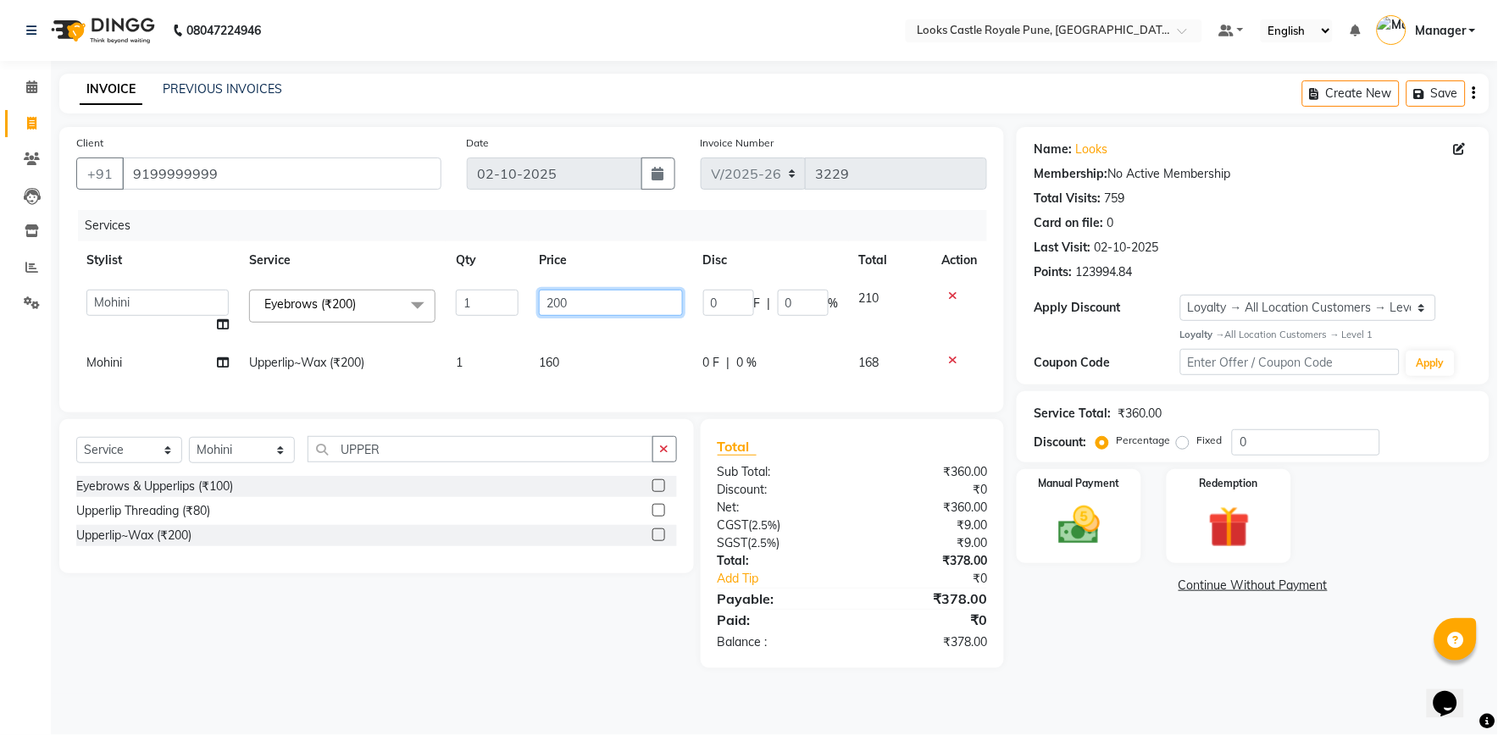
drag, startPoint x: 599, startPoint y: 293, endPoint x: 474, endPoint y: 299, distance: 124.7
click at [481, 298] on tr "Akshay Alisha Amir Anjali Arif Arman Christy Danish Eli Gloria Hafiz Hussain_pd…" at bounding box center [531, 312] width 911 height 64
type input "102"
click at [1094, 646] on div "Name: Looks Membership: No Active Membership Total Visits: 759 Card on file: 0 …" at bounding box center [1258, 397] width 485 height 541
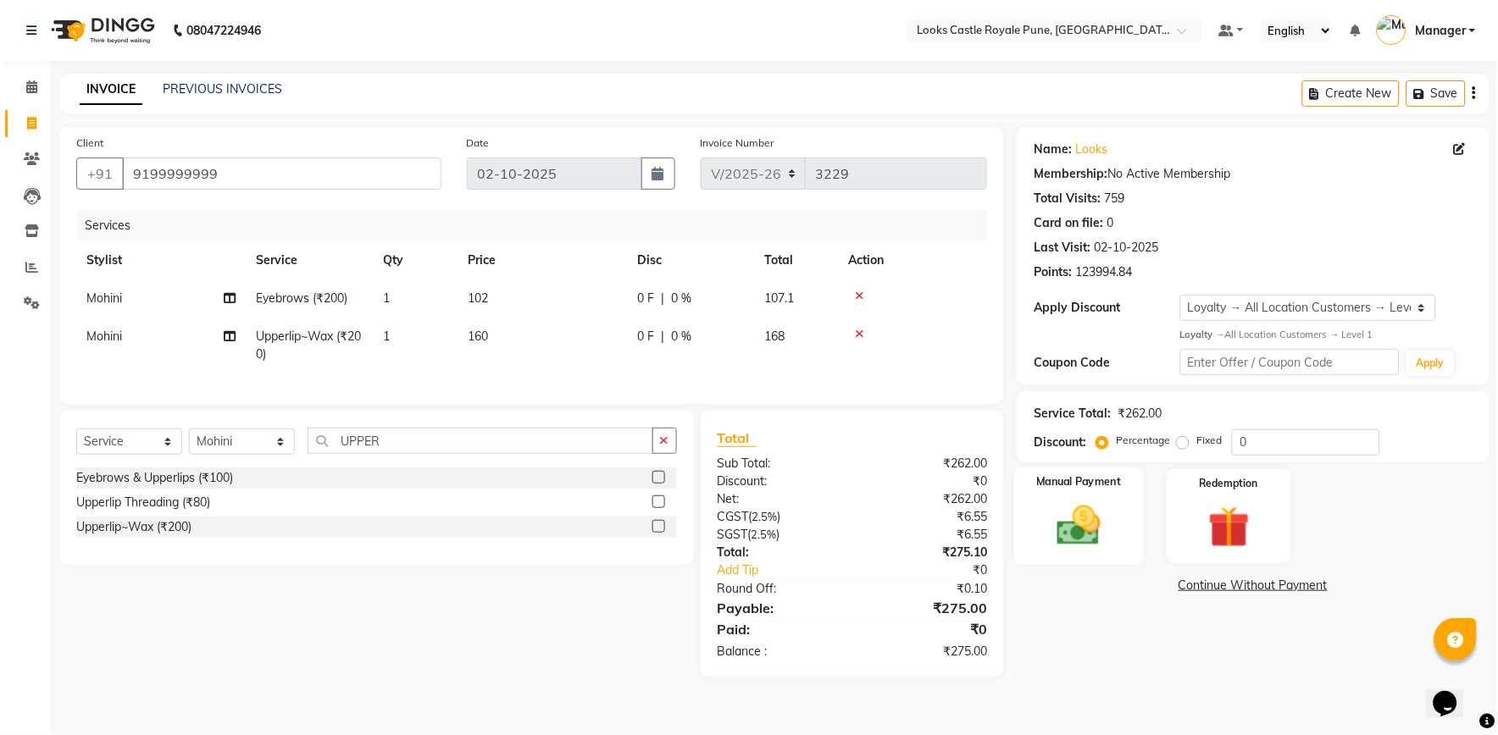
click at [1077, 547] on img at bounding box center [1079, 526] width 70 height 50
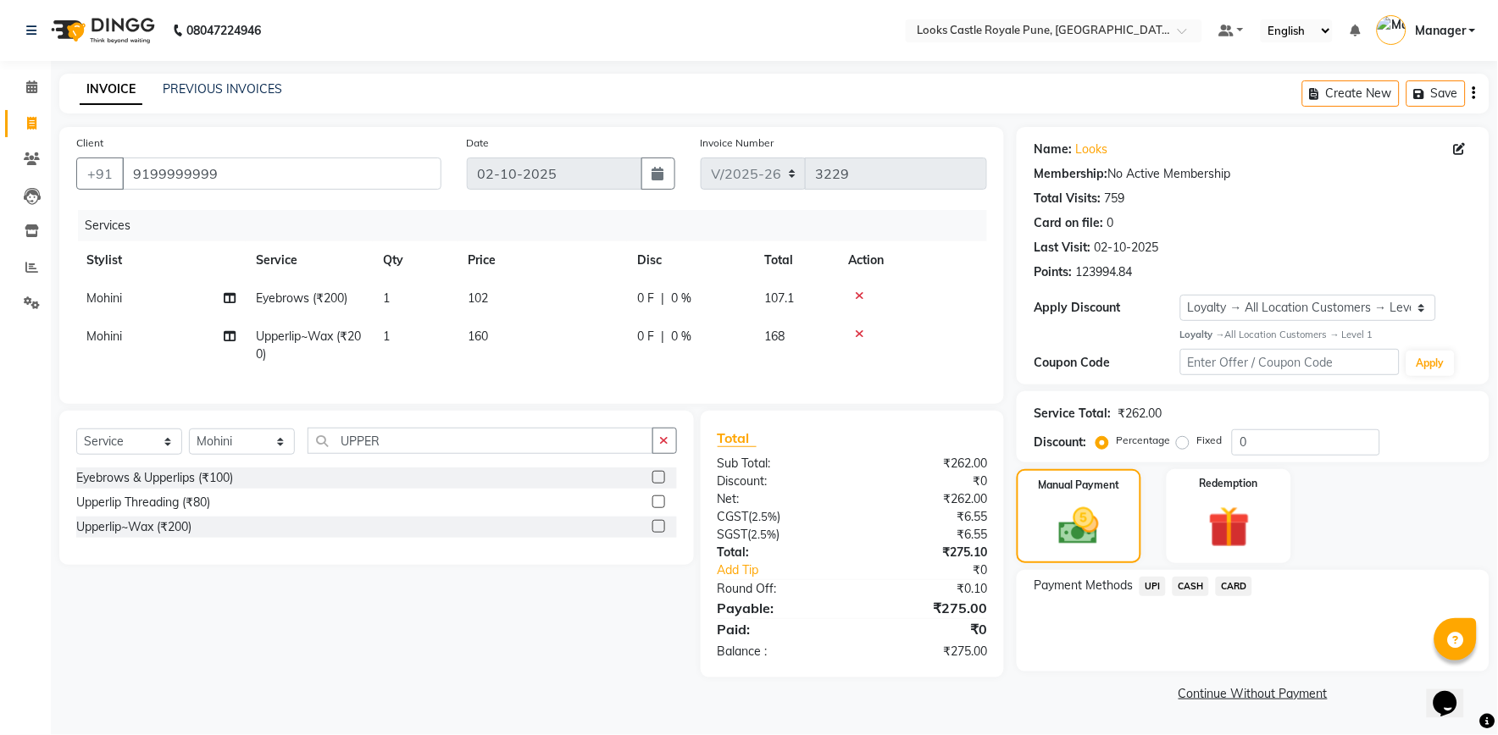
click at [1153, 579] on span "UPI" at bounding box center [1152, 586] width 26 height 19
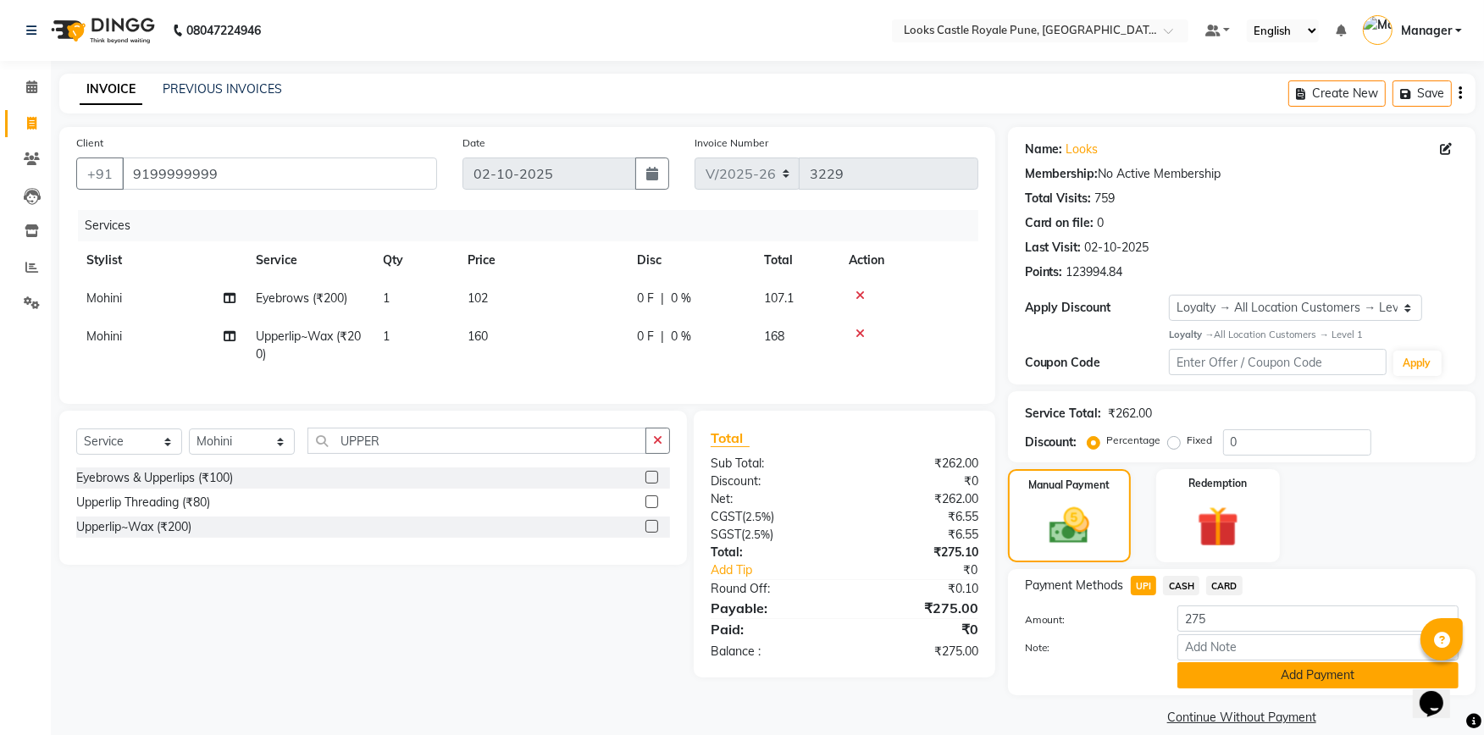
click at [1213, 670] on button "Add Payment" at bounding box center [1317, 675] width 281 height 26
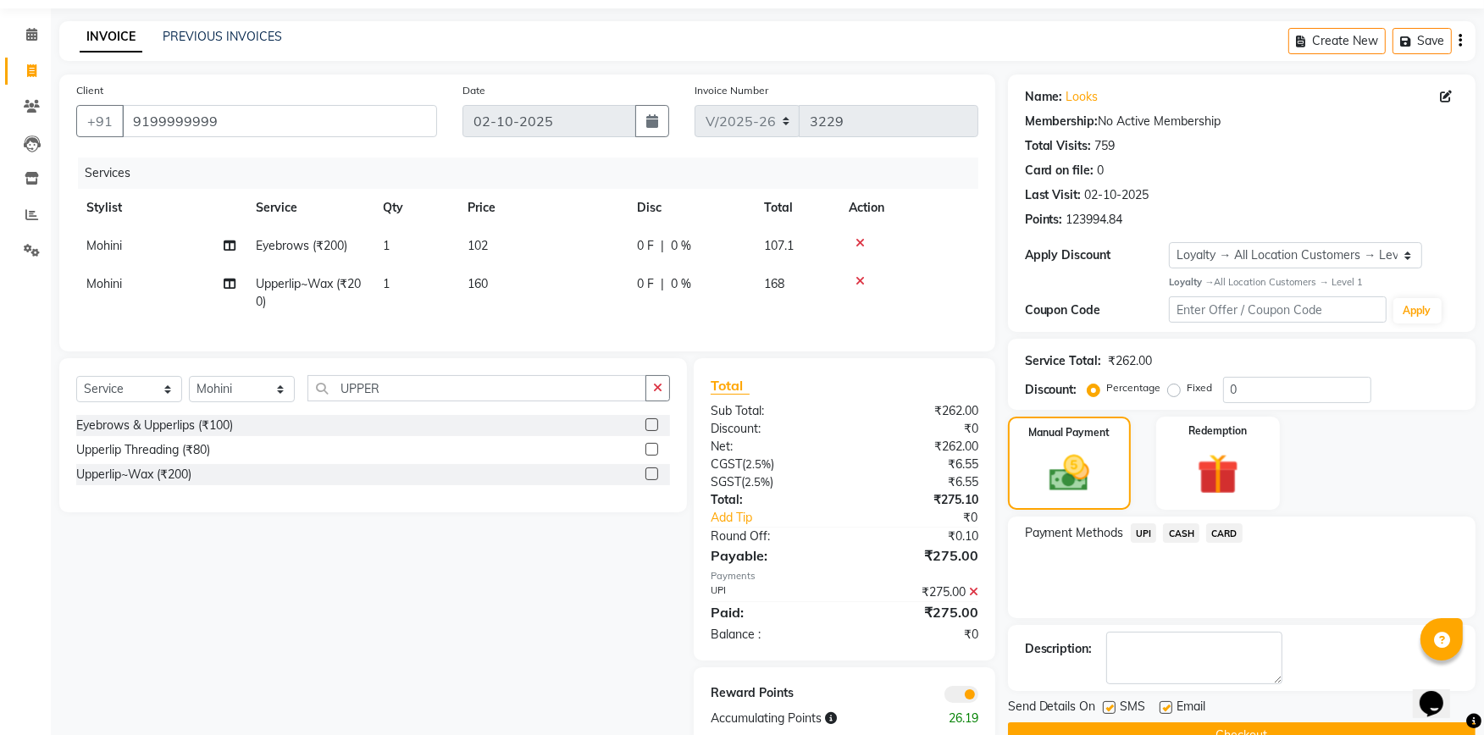
scroll to position [100, 0]
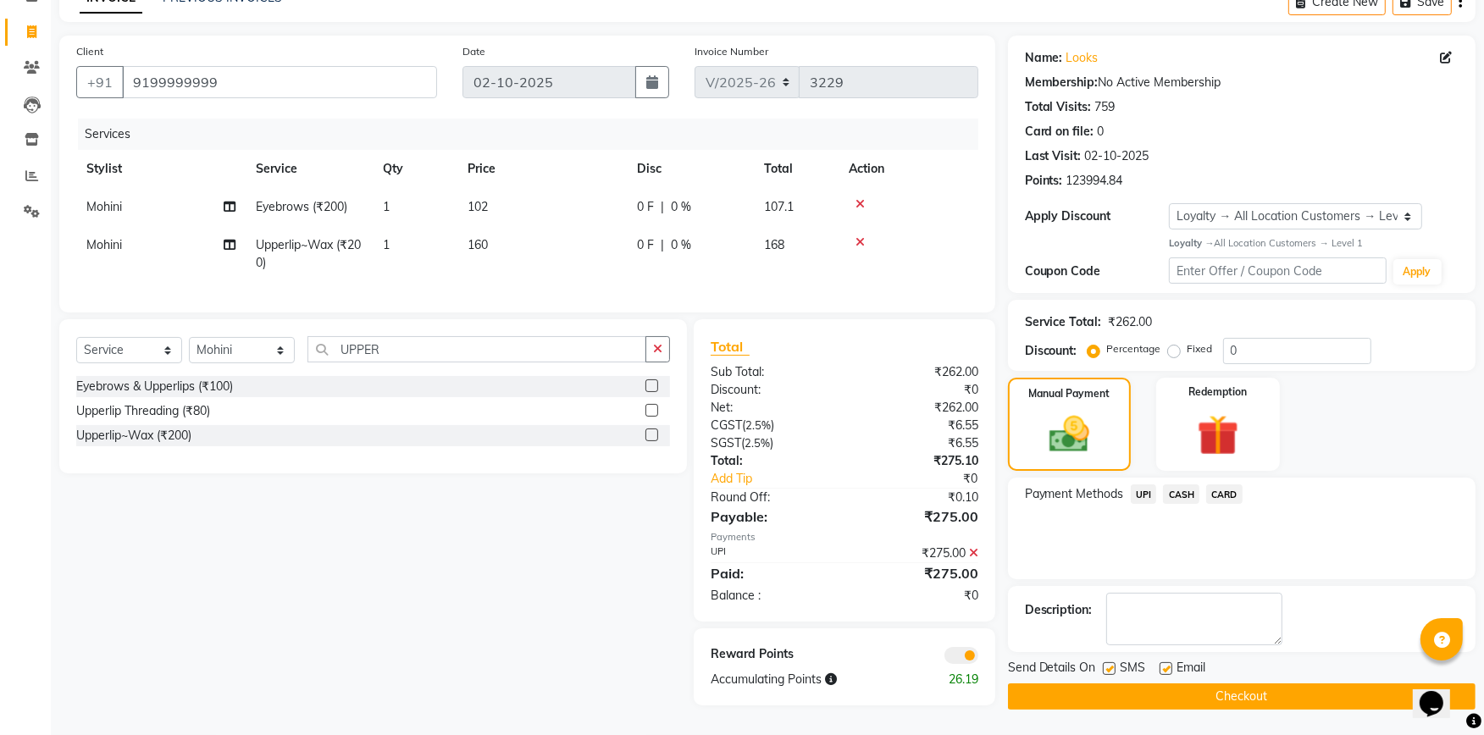
click at [1215, 684] on button "Checkout" at bounding box center [1242, 697] width 468 height 26
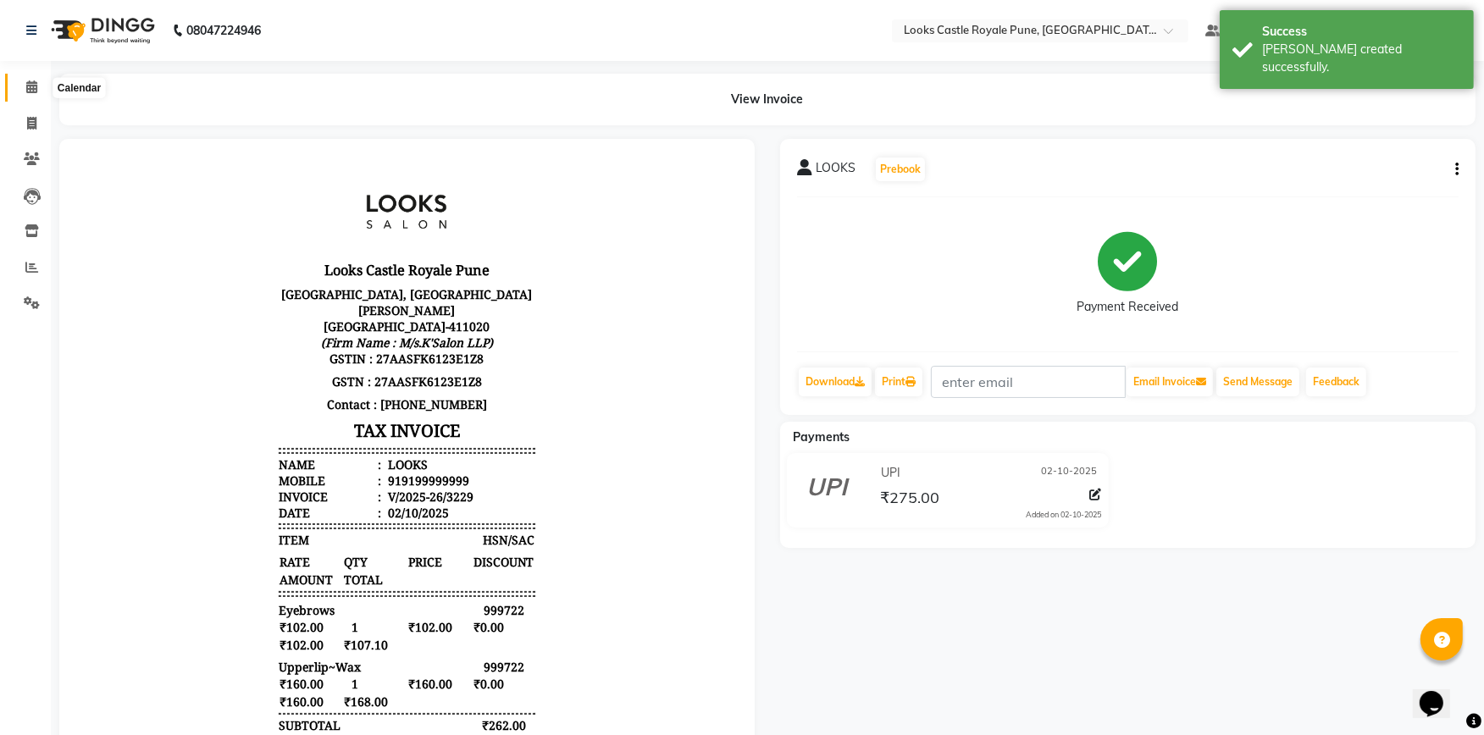
click at [26, 81] on icon at bounding box center [31, 86] width 11 height 13
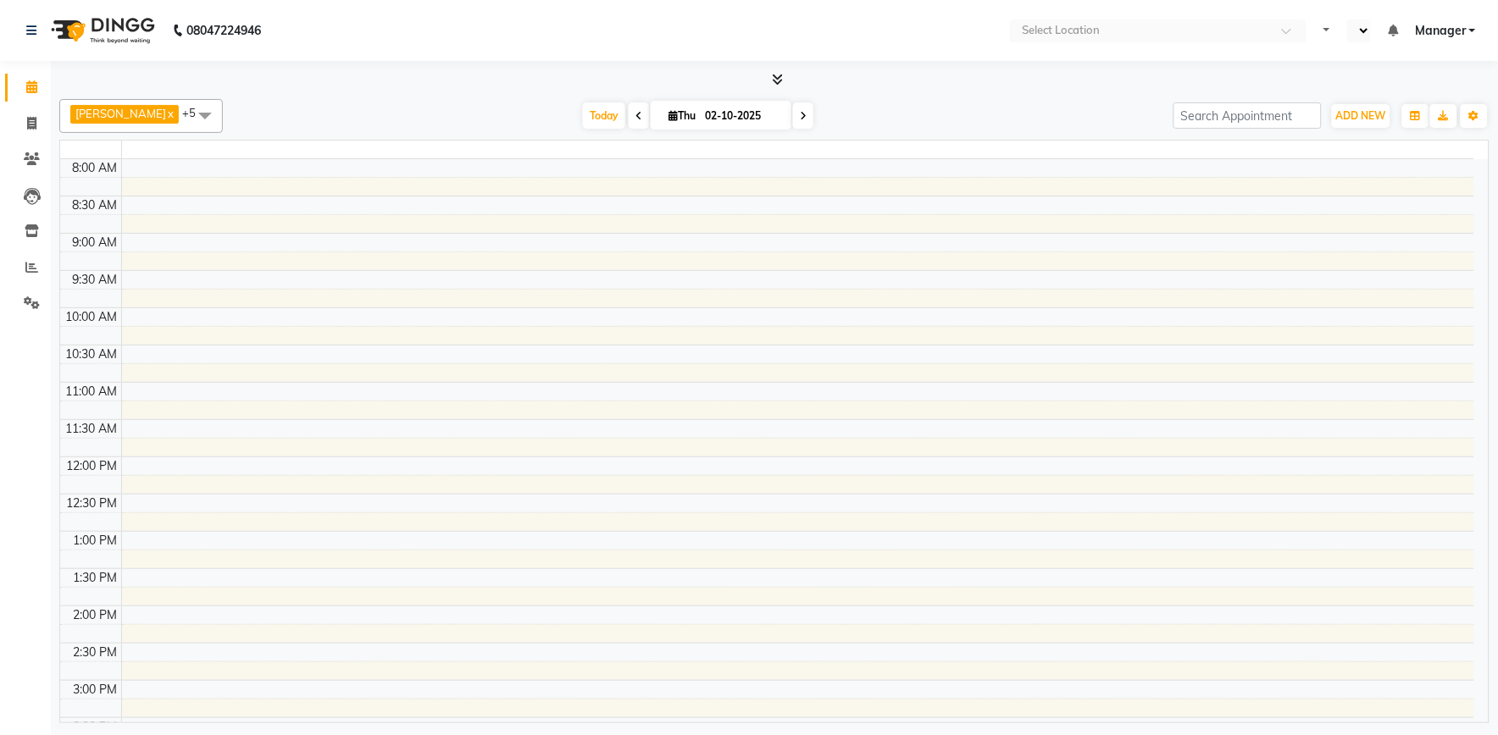
select select "en"
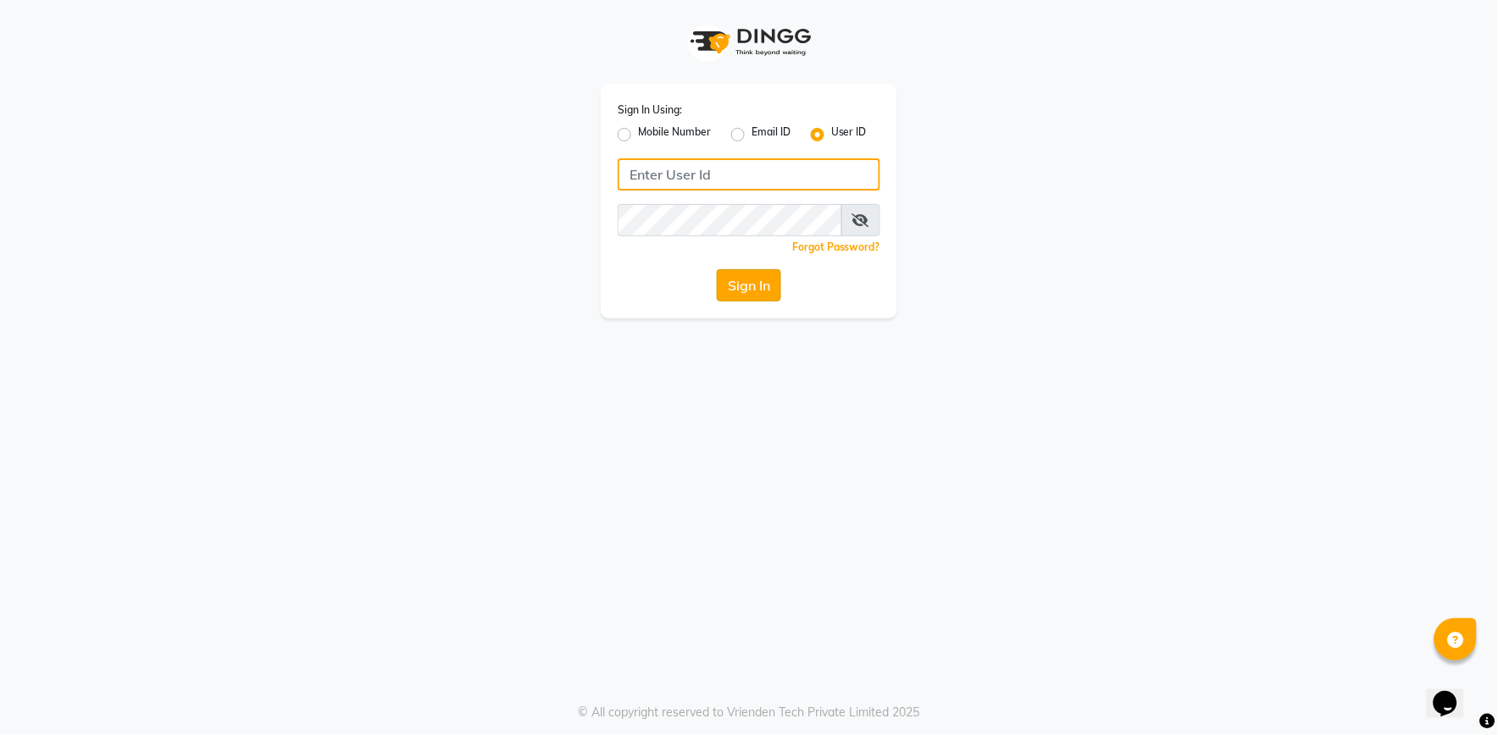
type input "e2555-01"
click at [756, 281] on button "Sign In" at bounding box center [749, 285] width 64 height 32
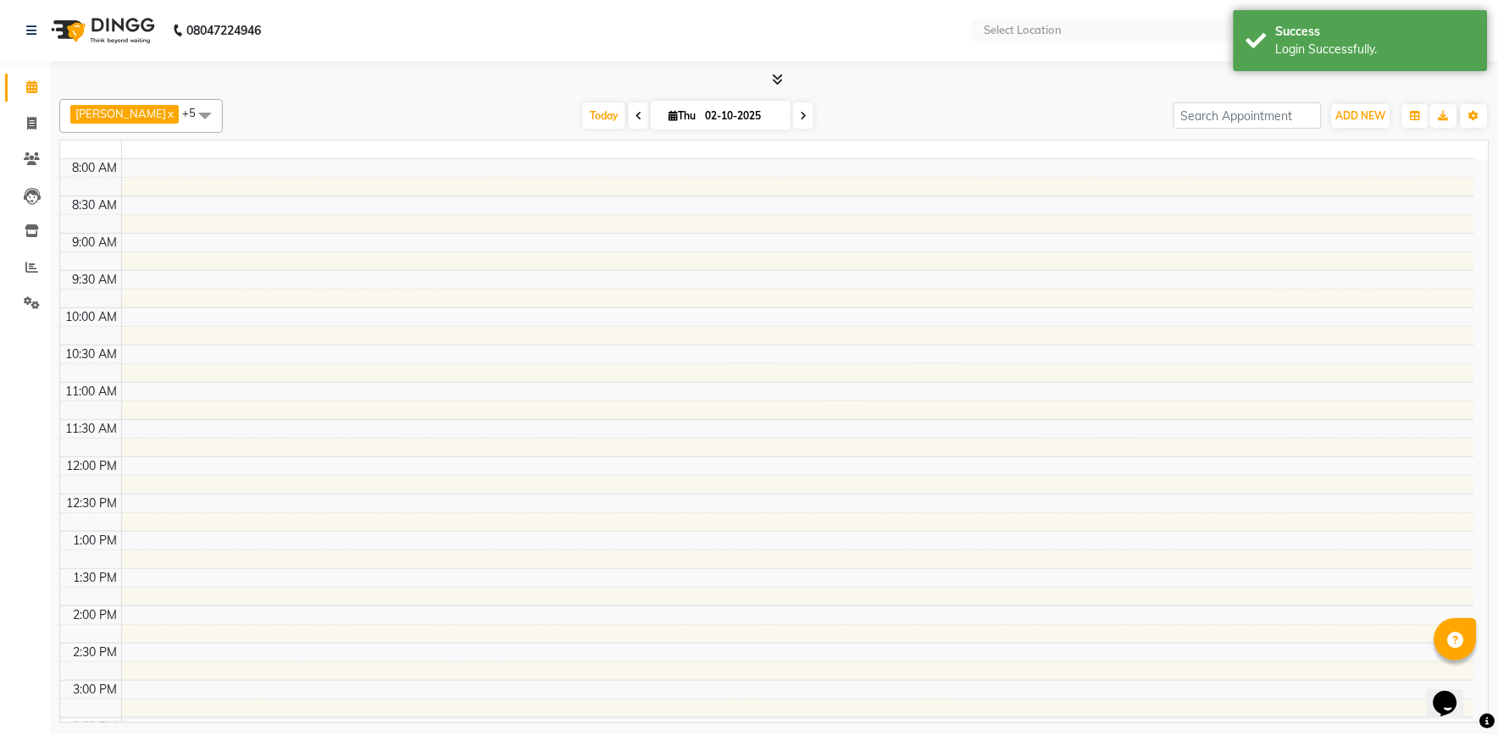
select select "en"
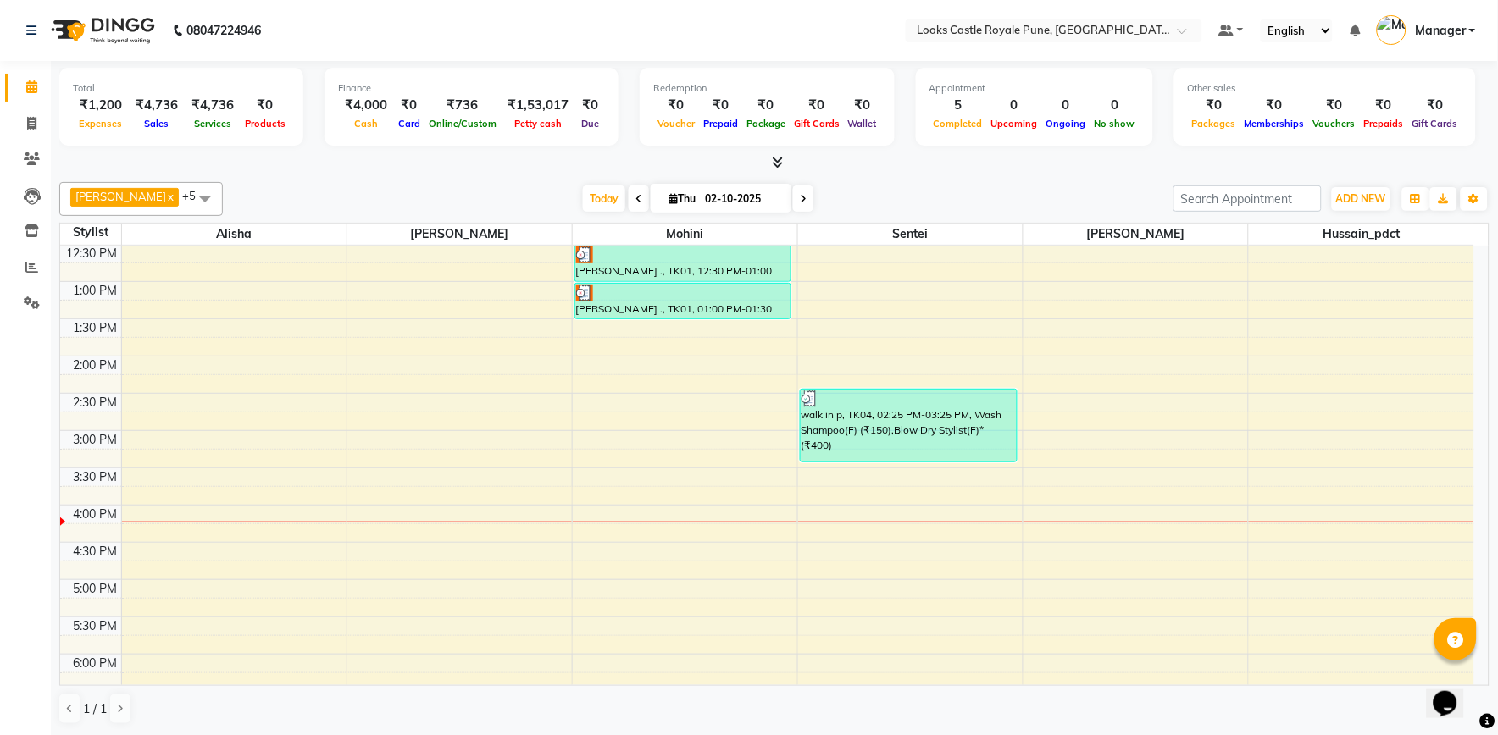
scroll to position [188, 0]
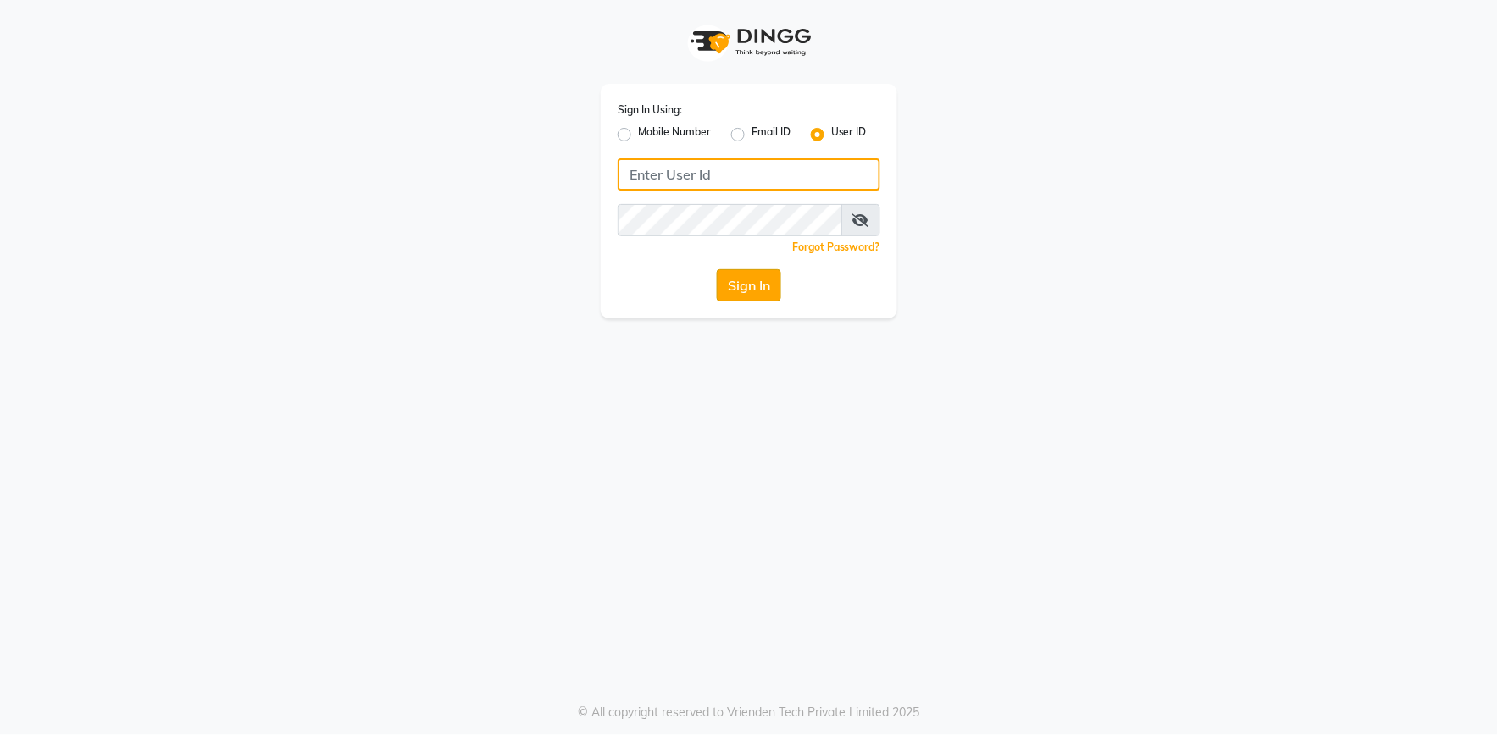
type input "e2555-01"
click at [744, 294] on button "Sign In" at bounding box center [749, 285] width 64 height 32
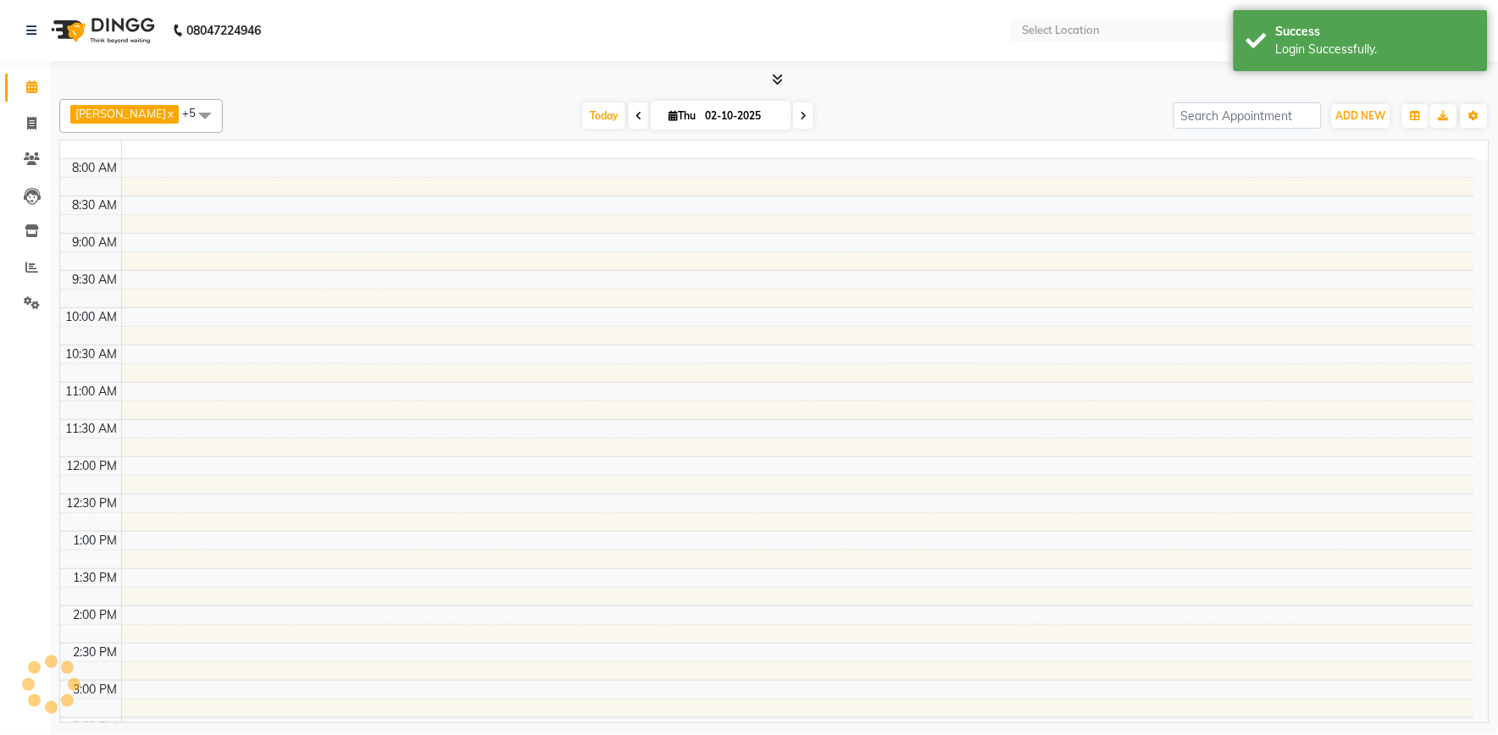
select select "en"
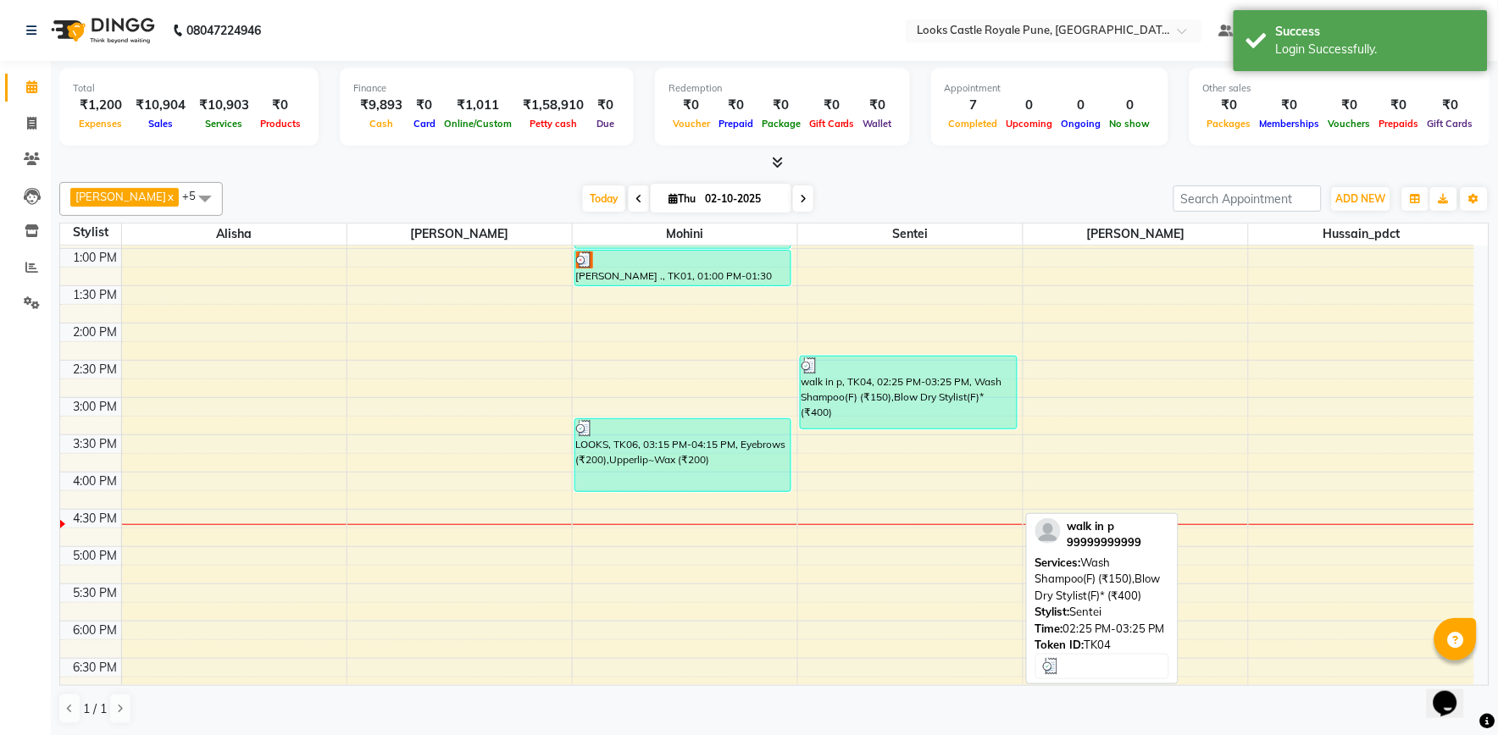
scroll to position [314, 0]
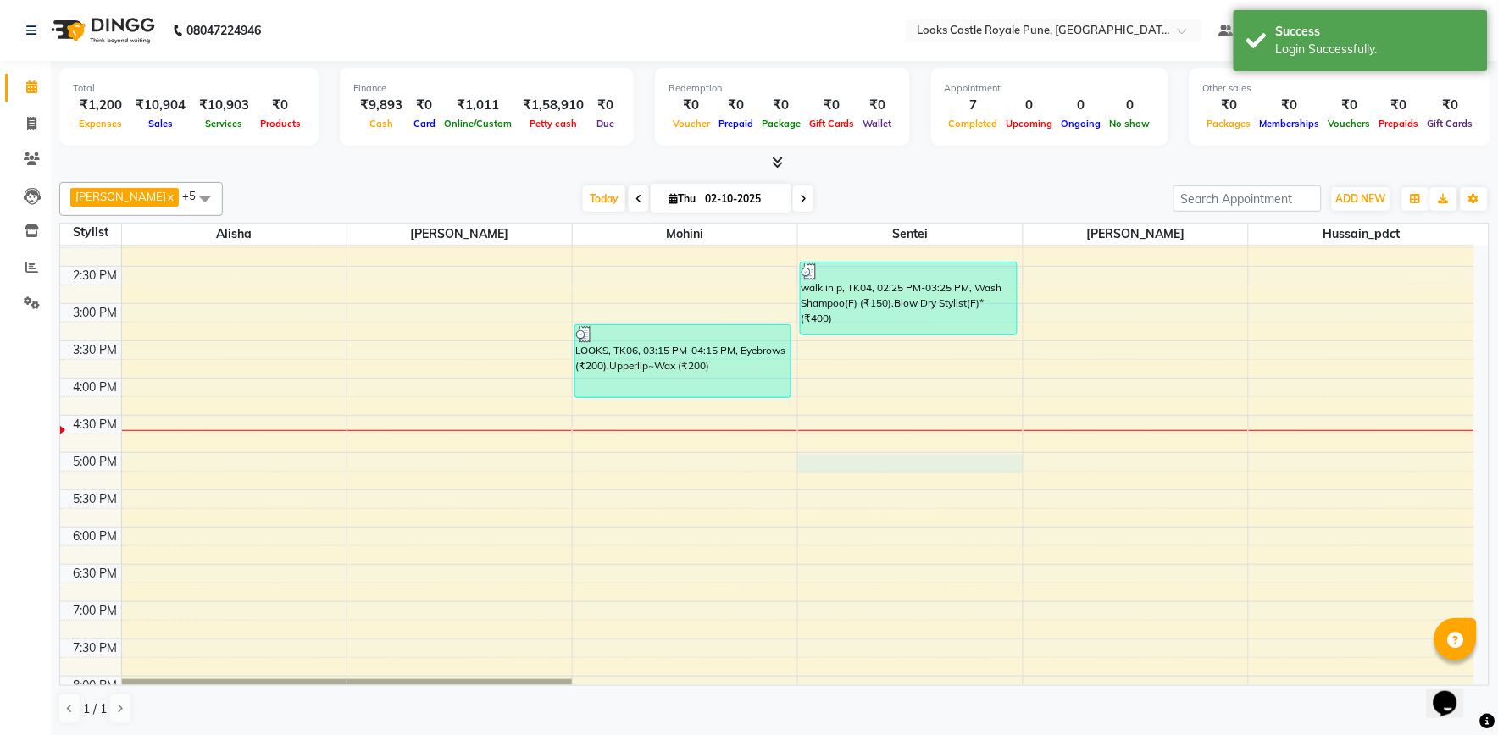
click at [864, 463] on div "10:00 AM 10:30 AM 11:00 AM 11:30 AM 12:00 PM 12:30 PM 1:00 PM 1:30 PM 2:00 PM 2…" at bounding box center [767, 415] width 1414 height 968
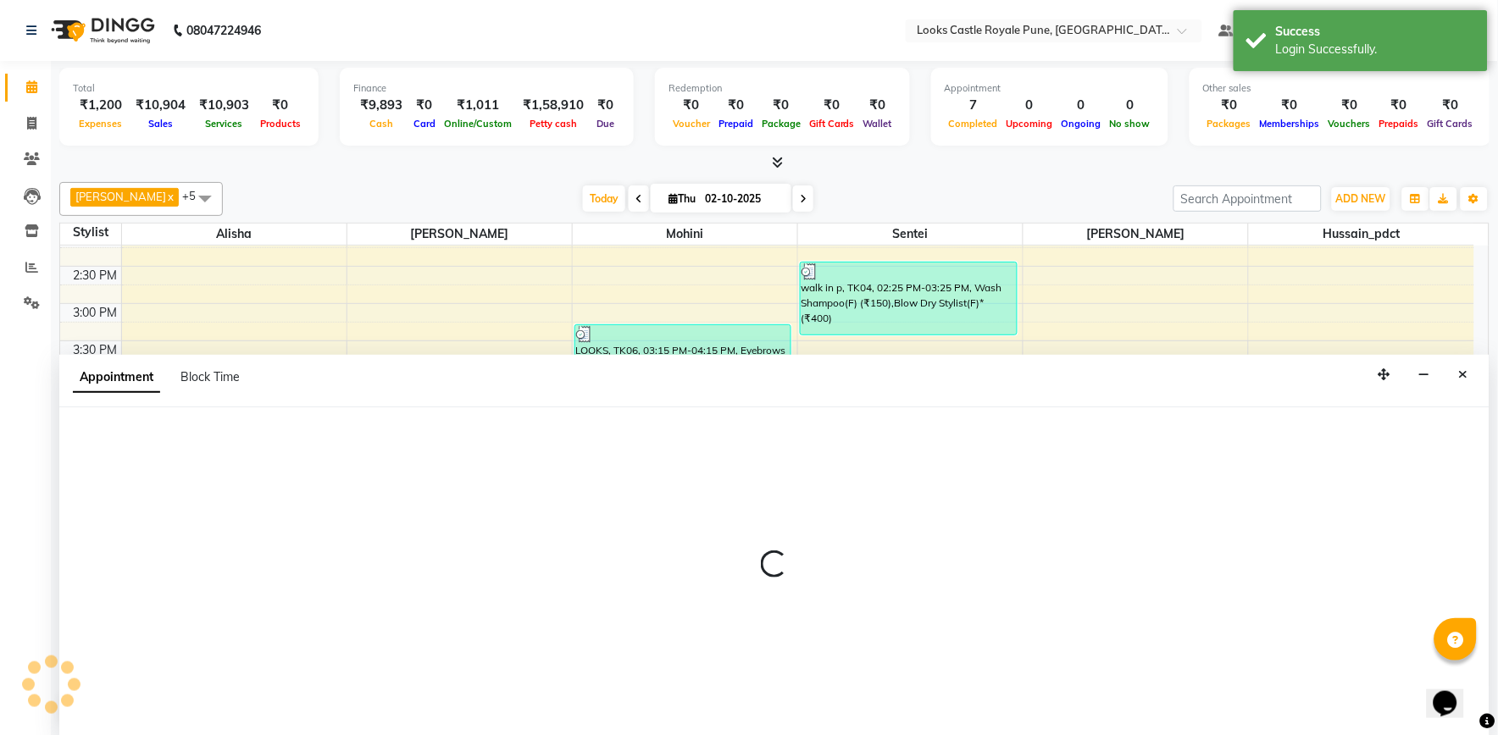
select select "71316"
select select "tentative"
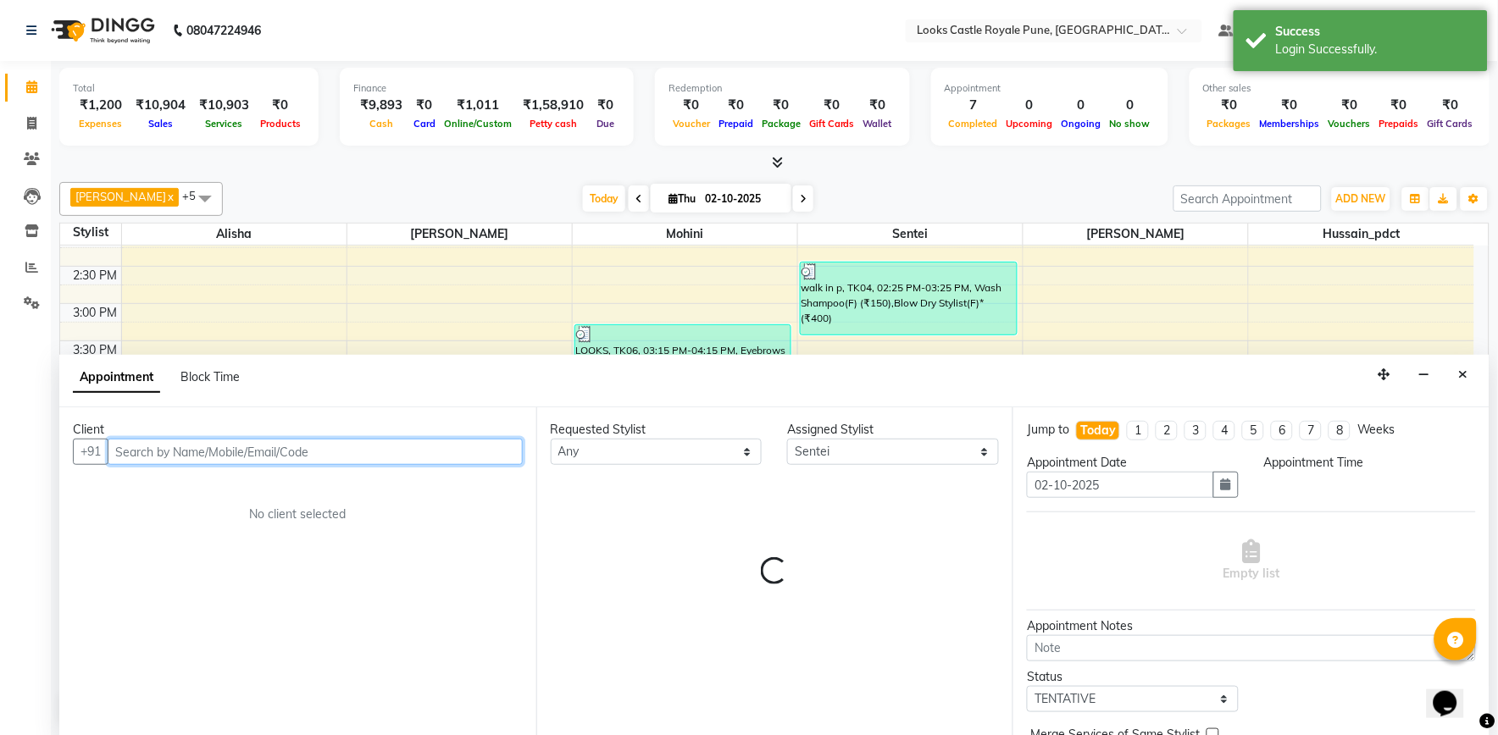
select select "1020"
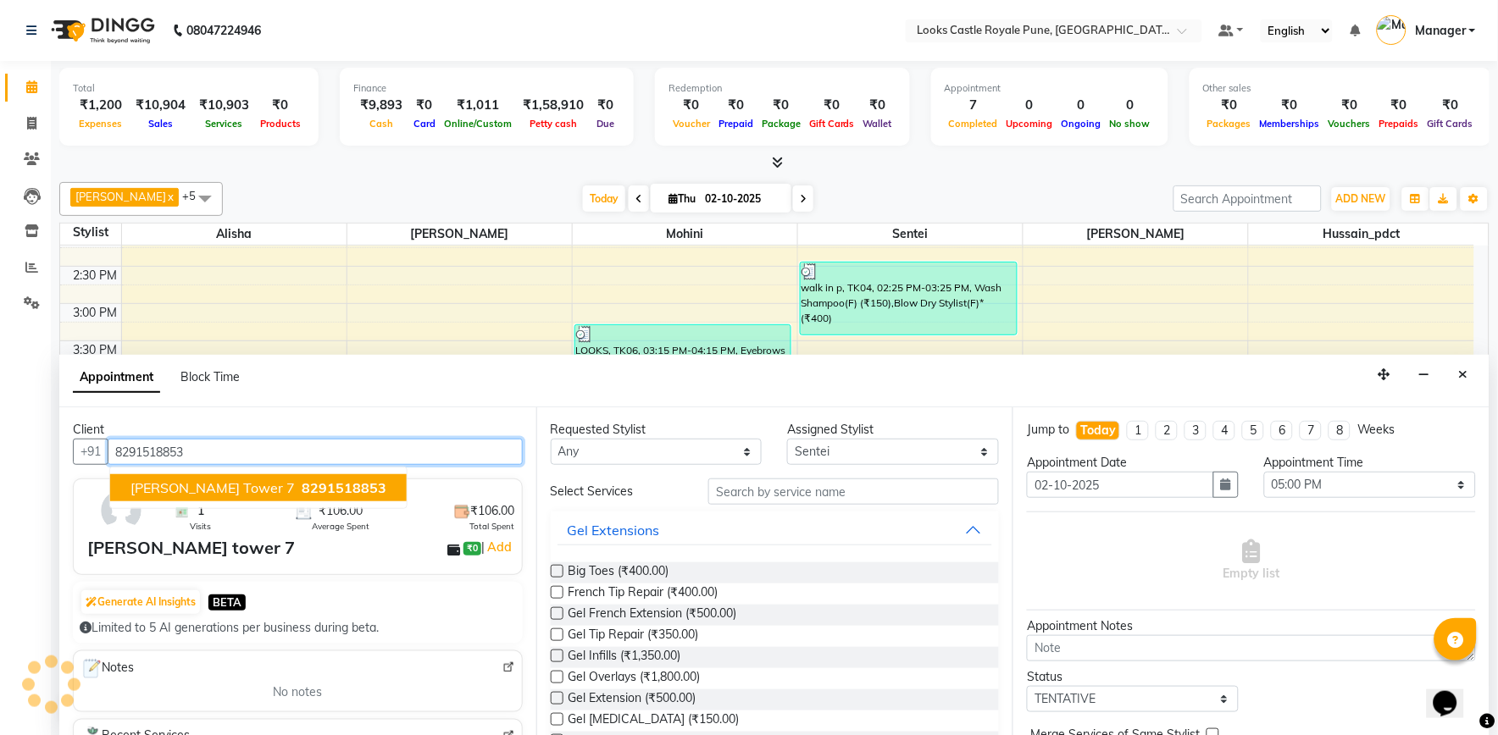
click at [216, 480] on span "shraddha tower 7" at bounding box center [212, 487] width 164 height 17
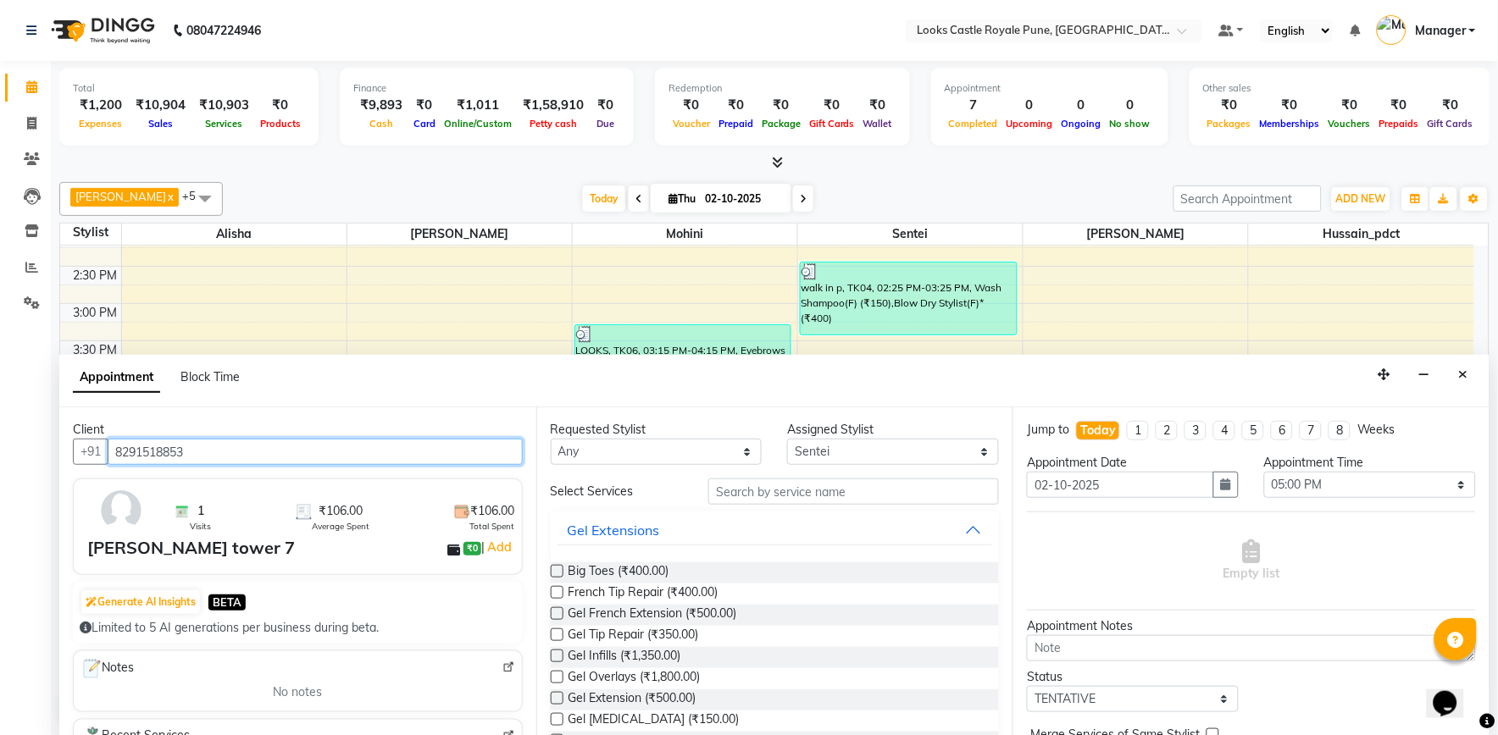
type input "8291518853"
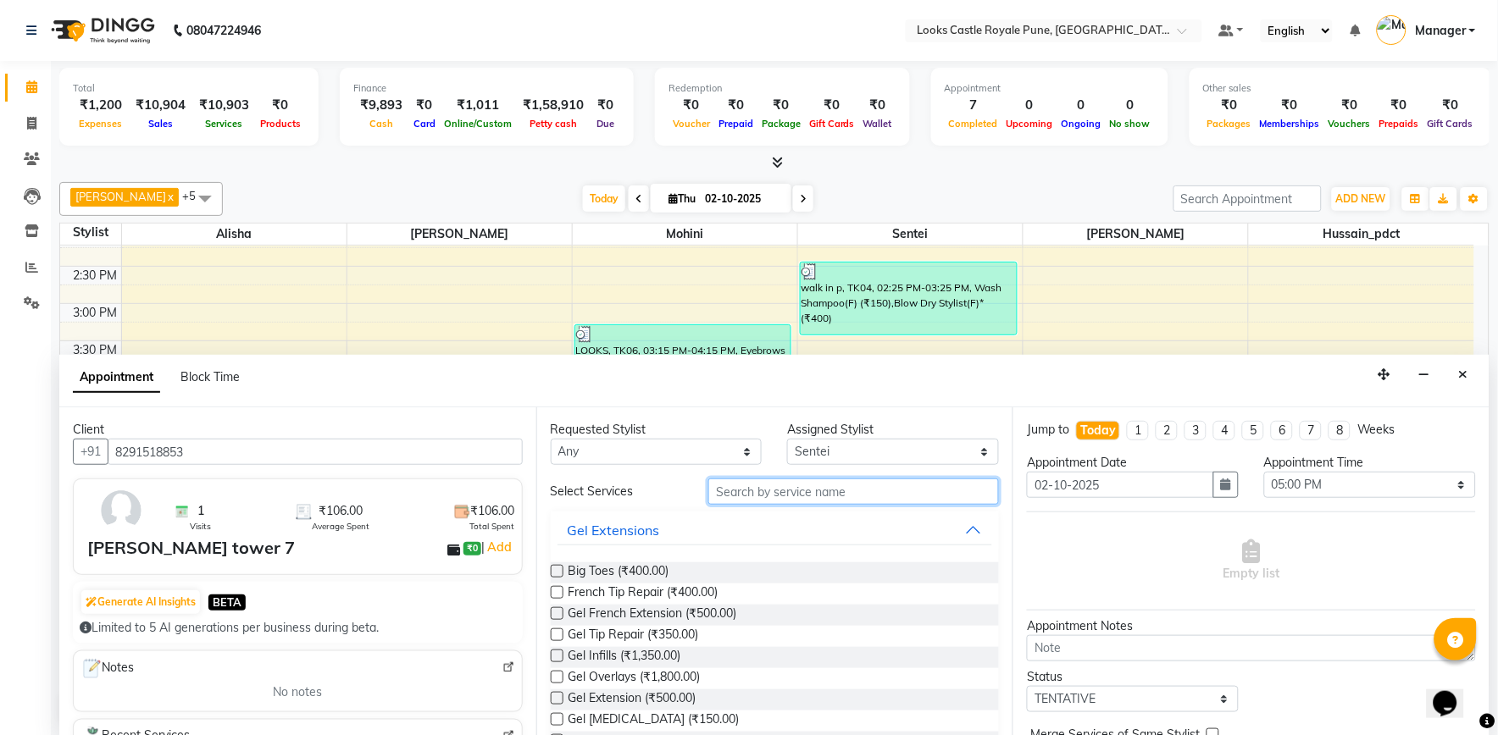
click at [749, 496] on input "text" at bounding box center [853, 492] width 291 height 26
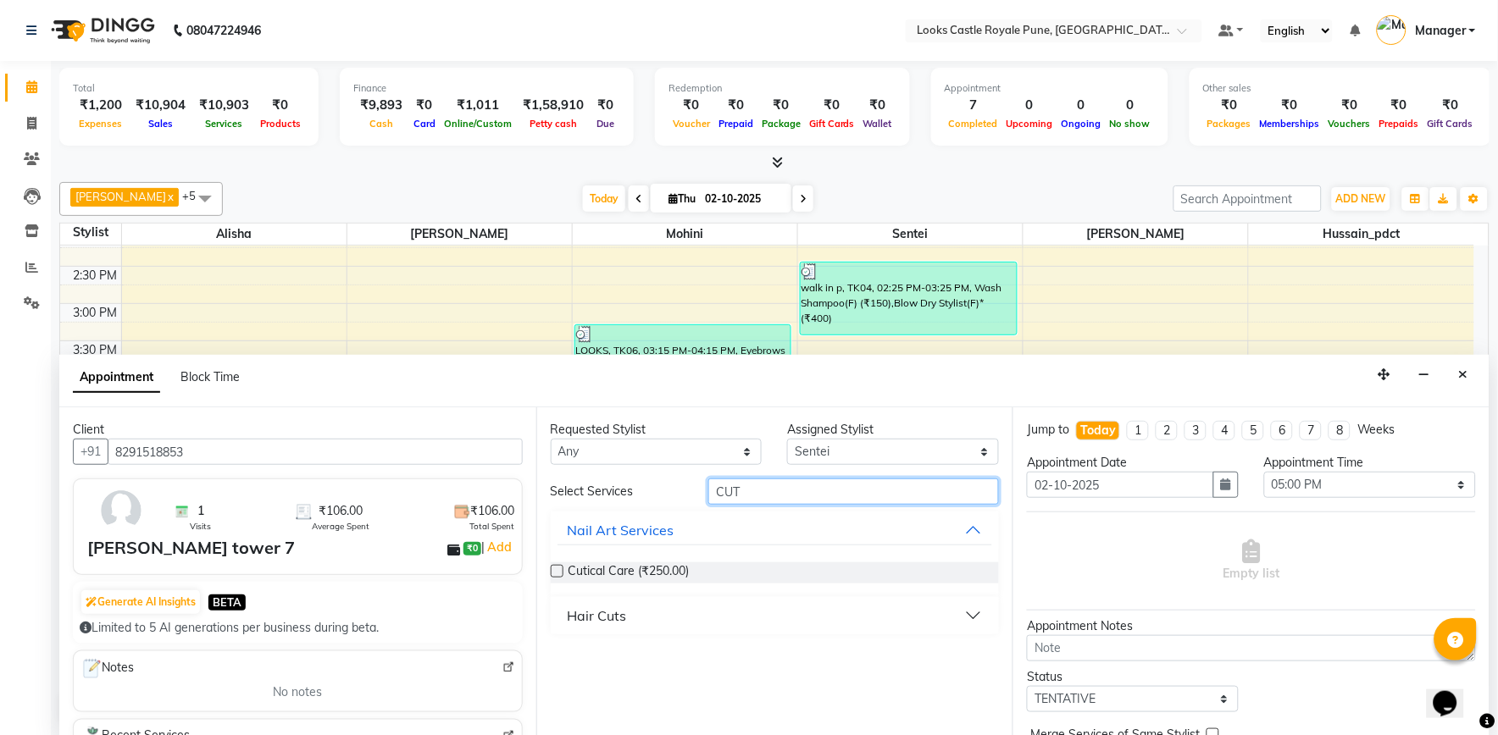
type input "CUT"
click at [589, 608] on div "Hair Cuts" at bounding box center [597, 616] width 59 height 20
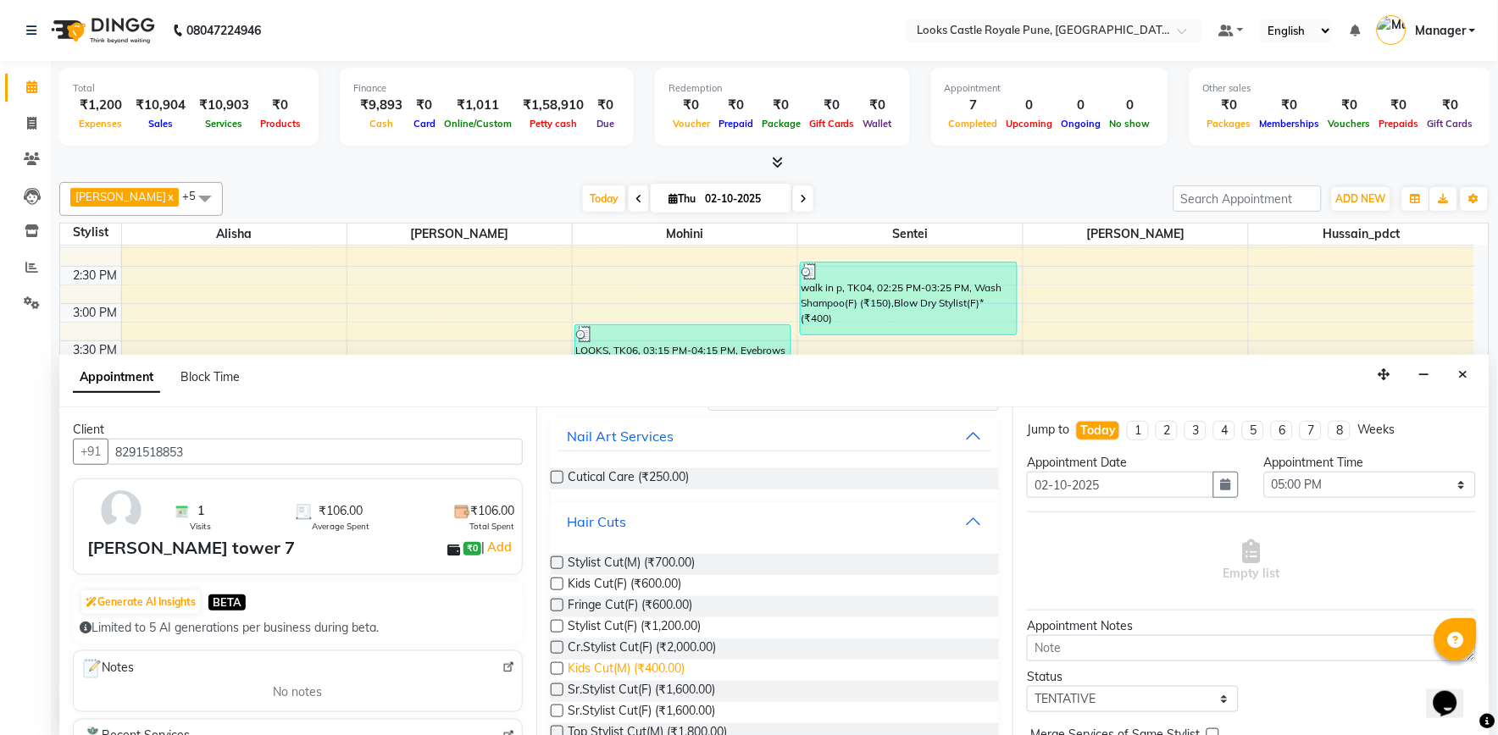
scroll to position [188, 0]
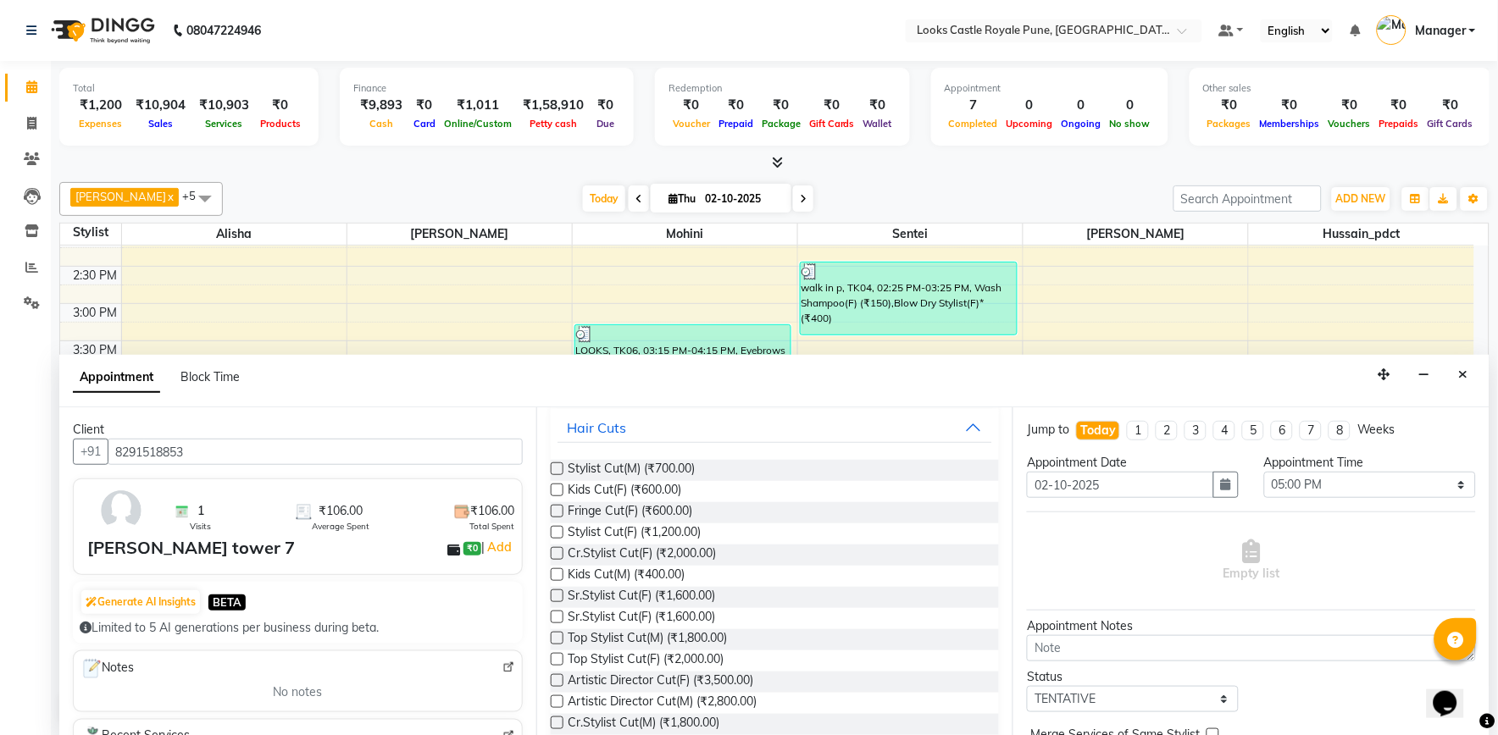
click at [557, 616] on label at bounding box center [557, 617] width 13 height 13
click at [557, 616] on input "checkbox" at bounding box center [556, 618] width 11 height 11
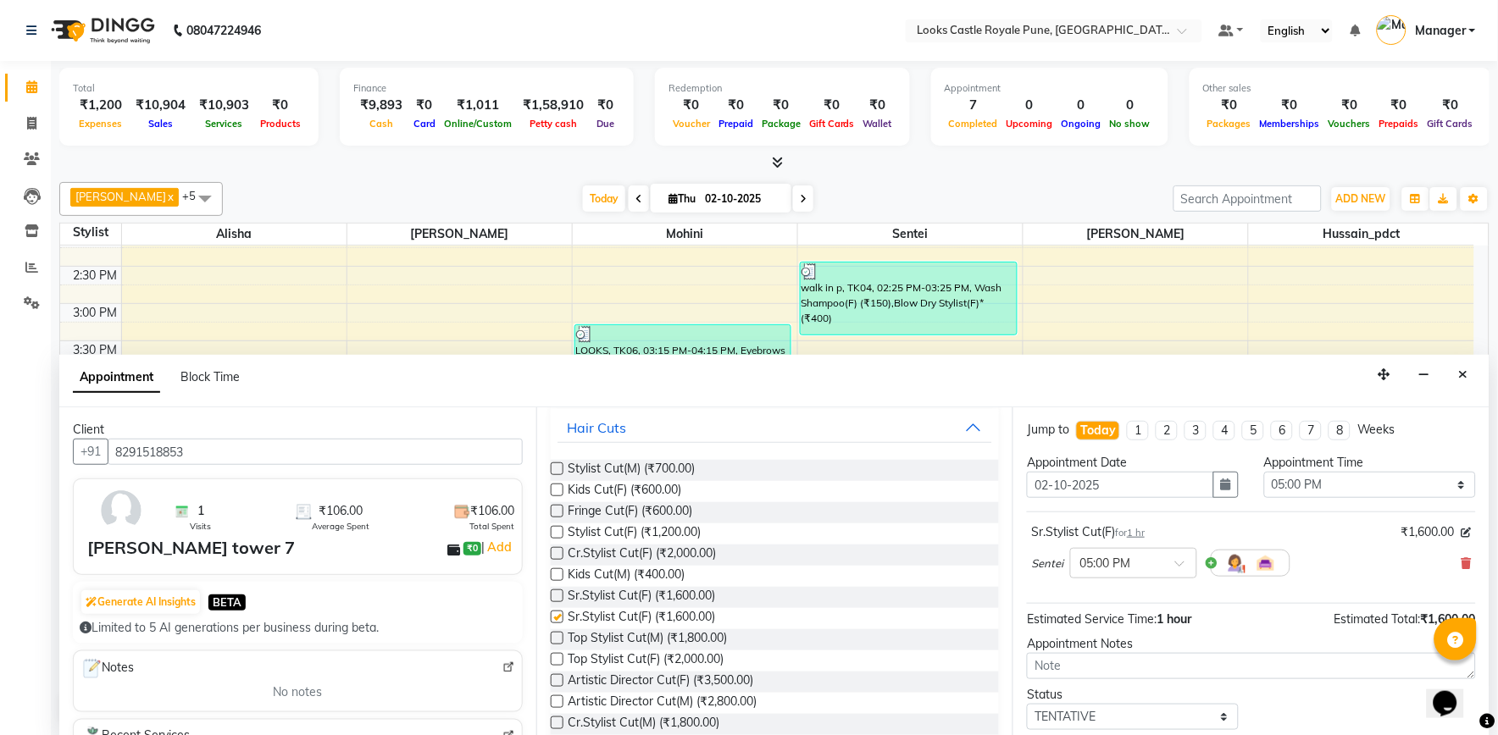
checkbox input "false"
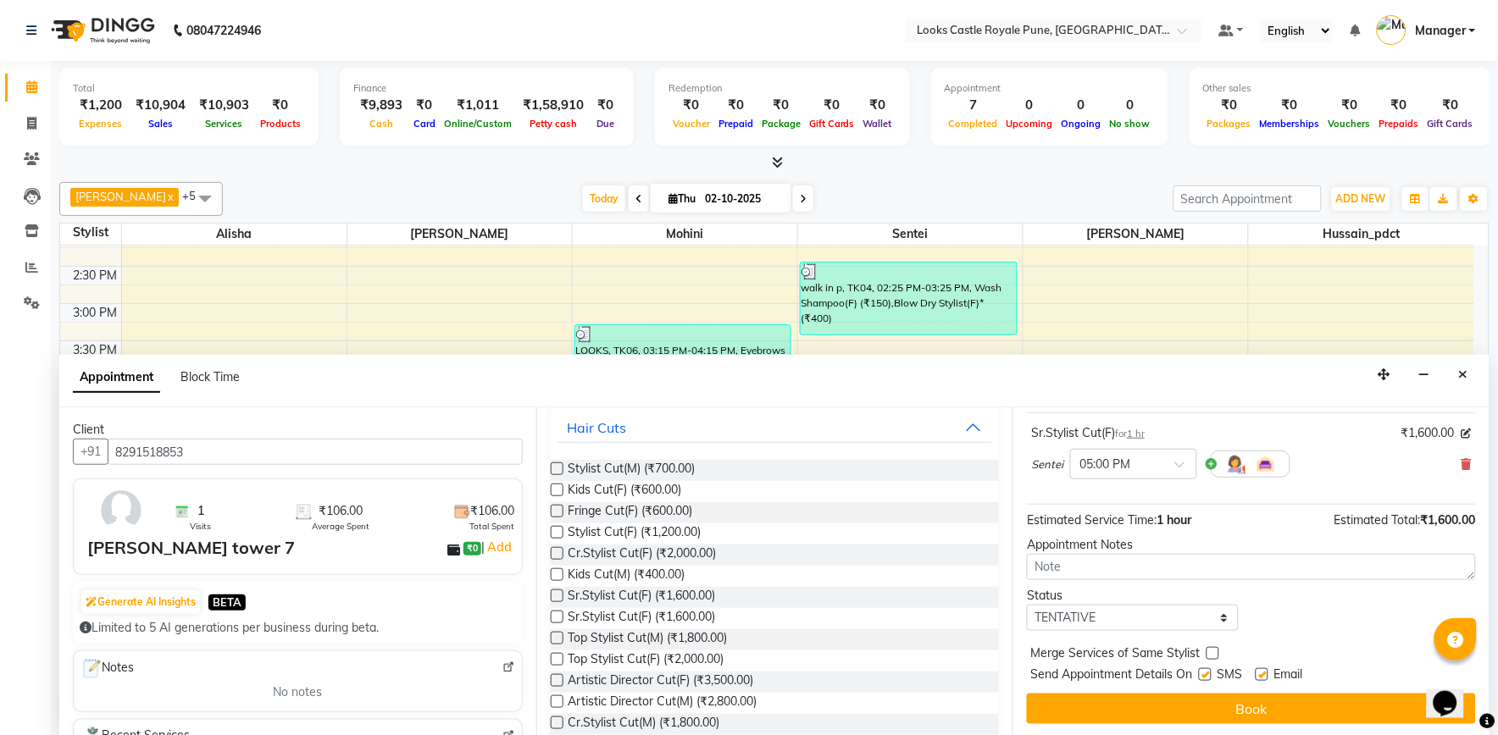
scroll to position [102, 0]
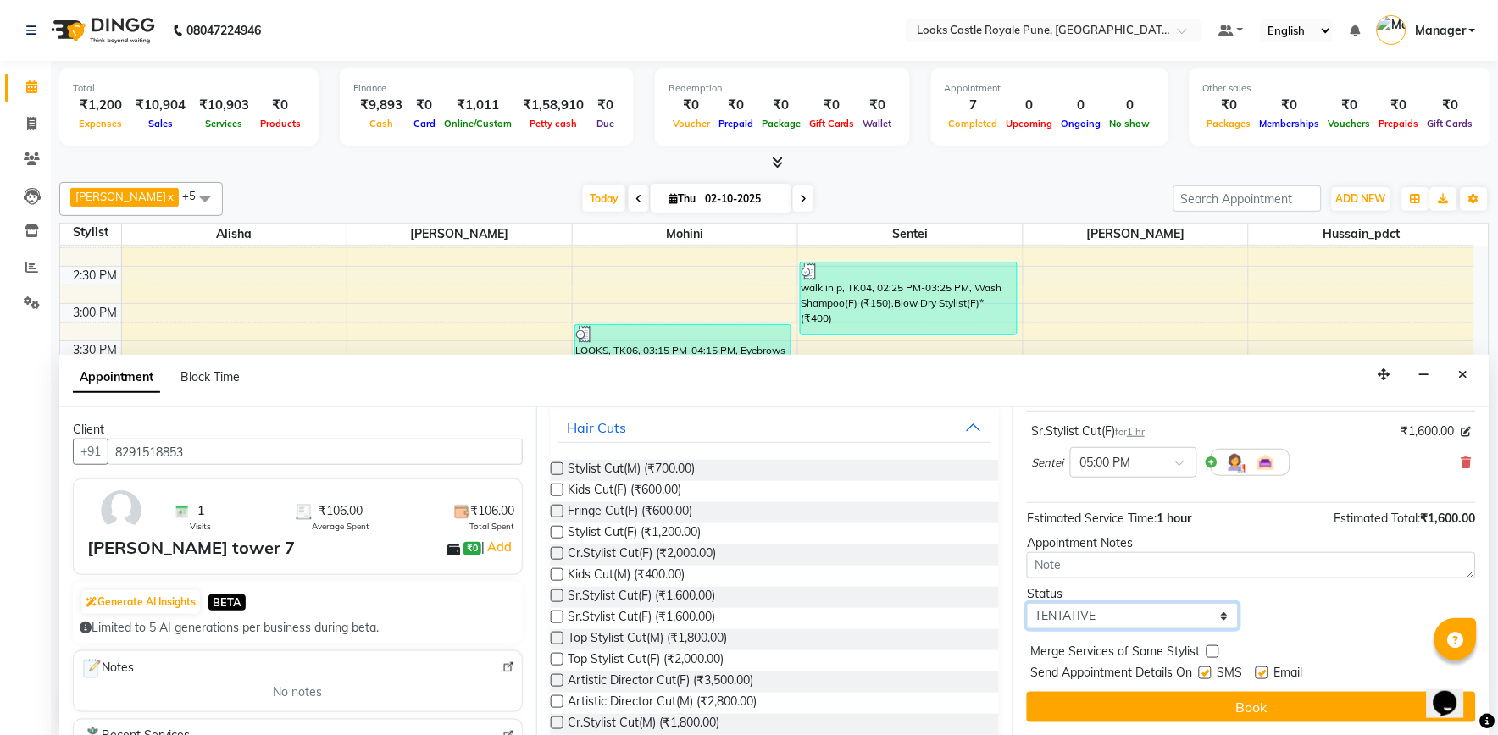
click at [1127, 617] on select "Select TENTATIVE CONFIRM CHECK-IN UPCOMING" at bounding box center [1133, 616] width 212 height 26
select select "confirm booking"
click at [1028, 603] on select "Select TENTATIVE CONFIRM CHECK-IN UPCOMING" at bounding box center [1133, 616] width 212 height 26
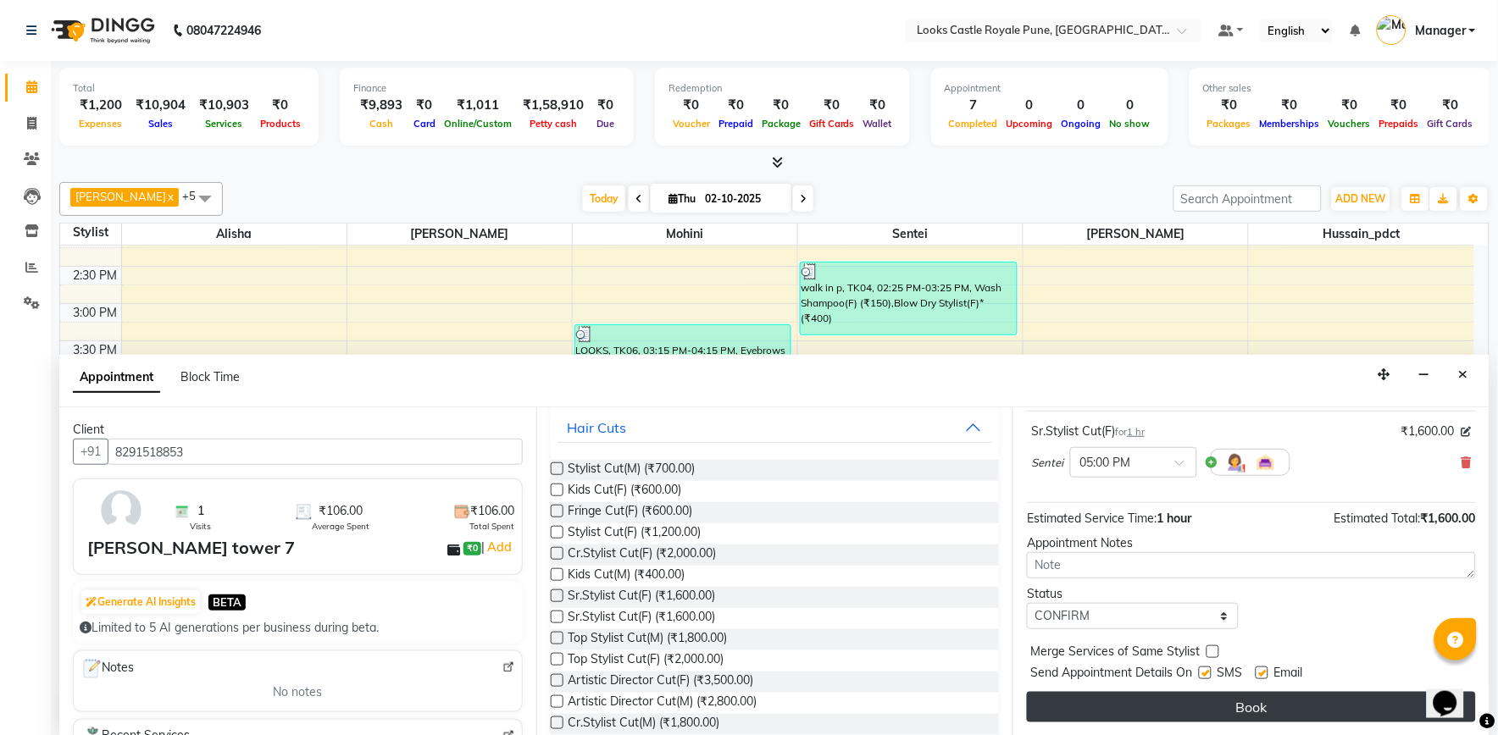
click at [1142, 705] on button "Book" at bounding box center [1251, 707] width 449 height 30
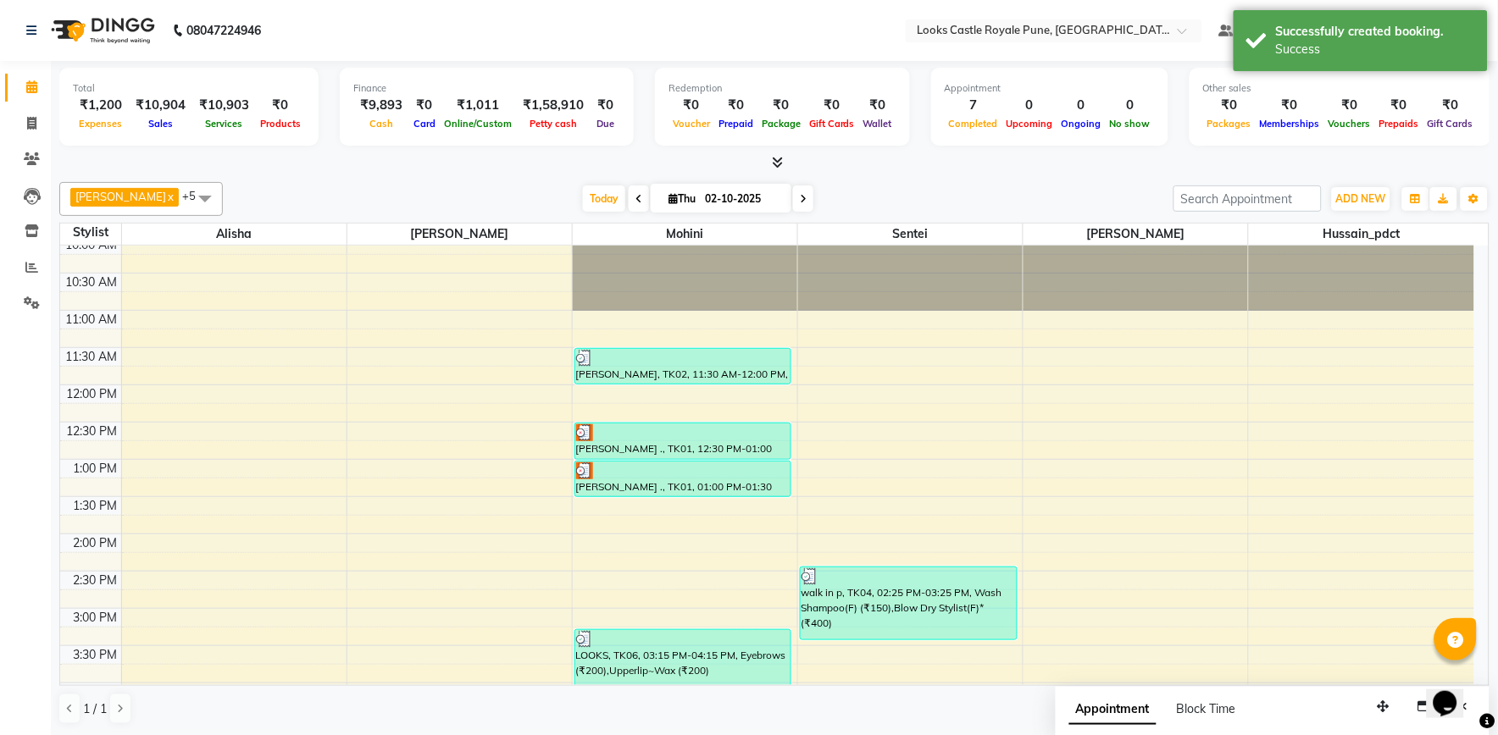
scroll to position [0, 0]
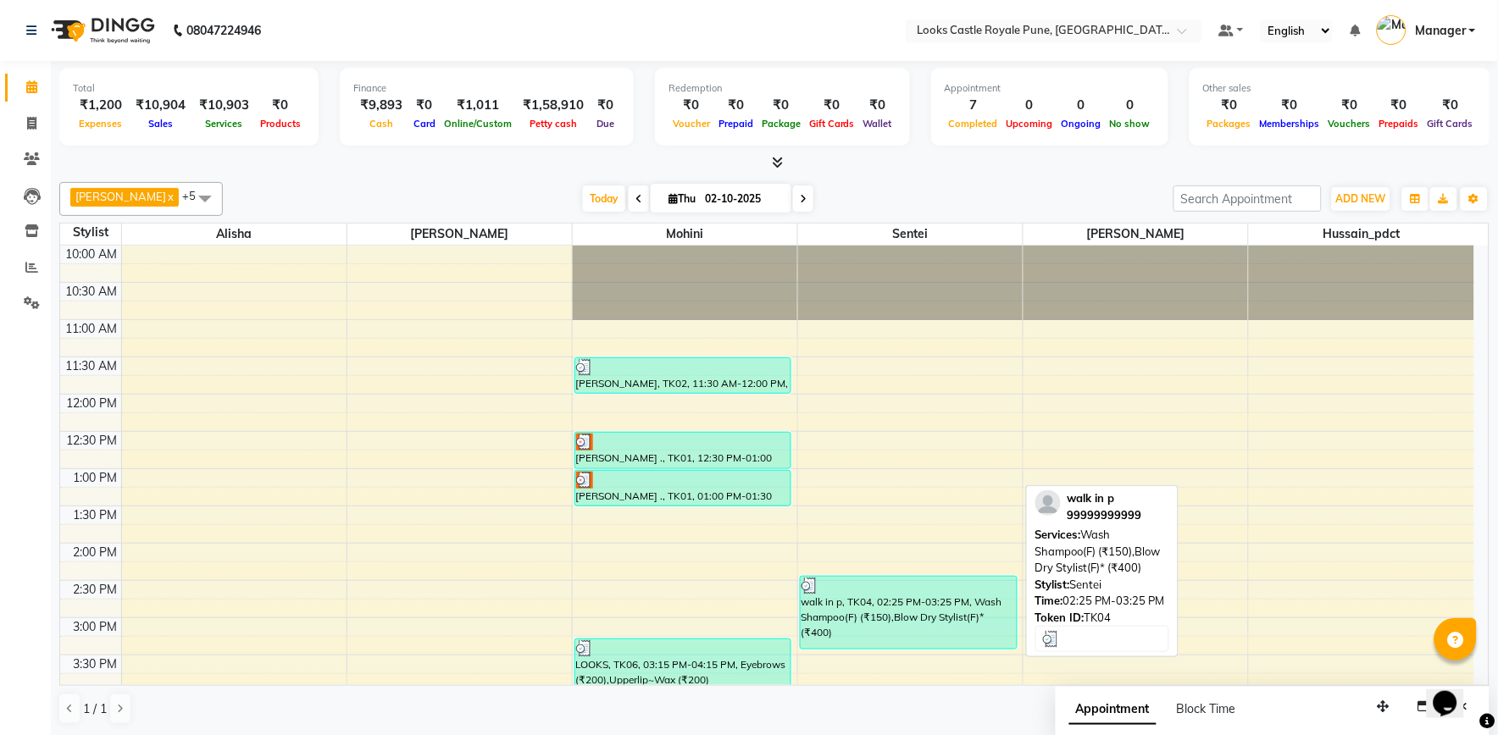
click at [954, 528] on div "10:00 AM 10:30 AM 11:00 AM 11:30 AM 12:00 PM 12:30 PM 1:00 PM 1:30 PM 2:00 PM 2…" at bounding box center [767, 730] width 1414 height 968
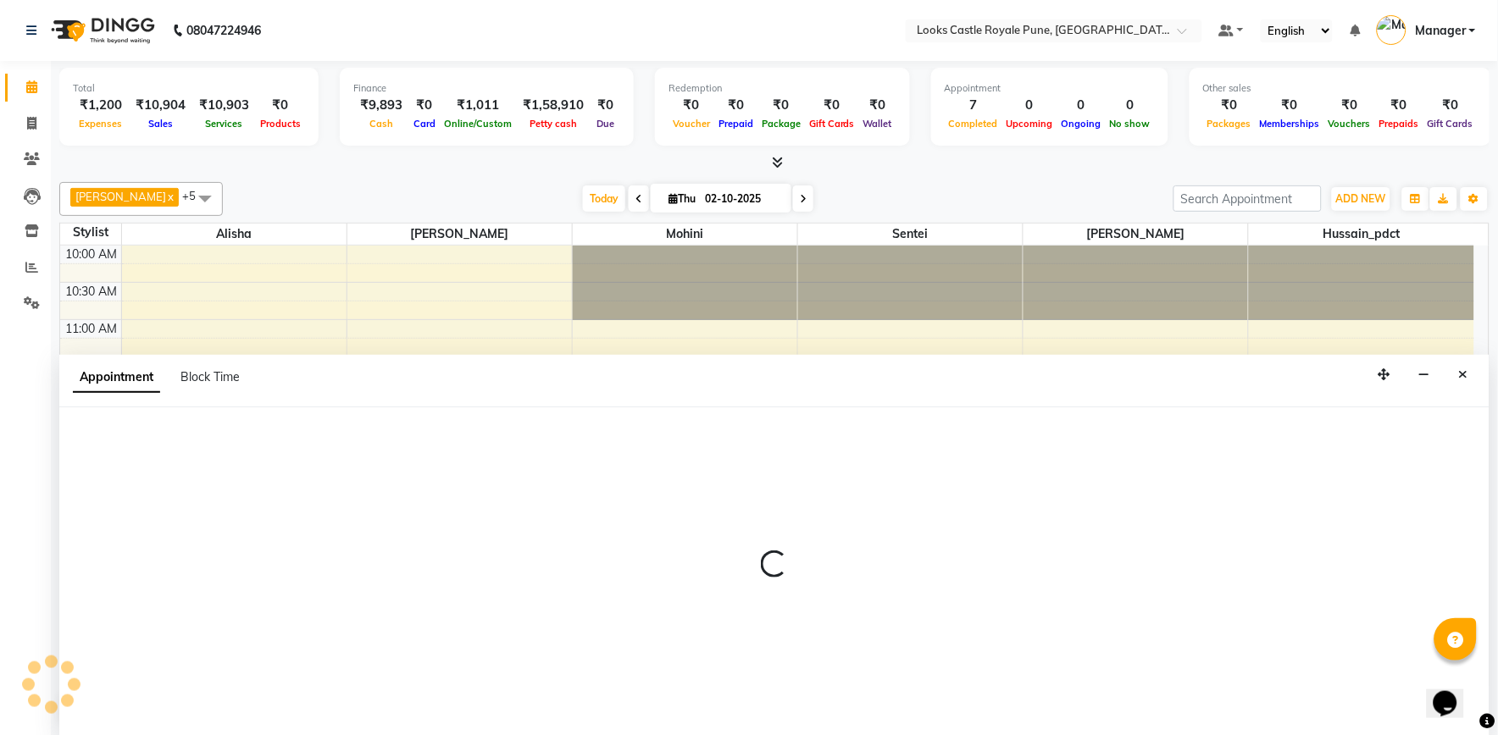
select select "71316"
select select "tentative"
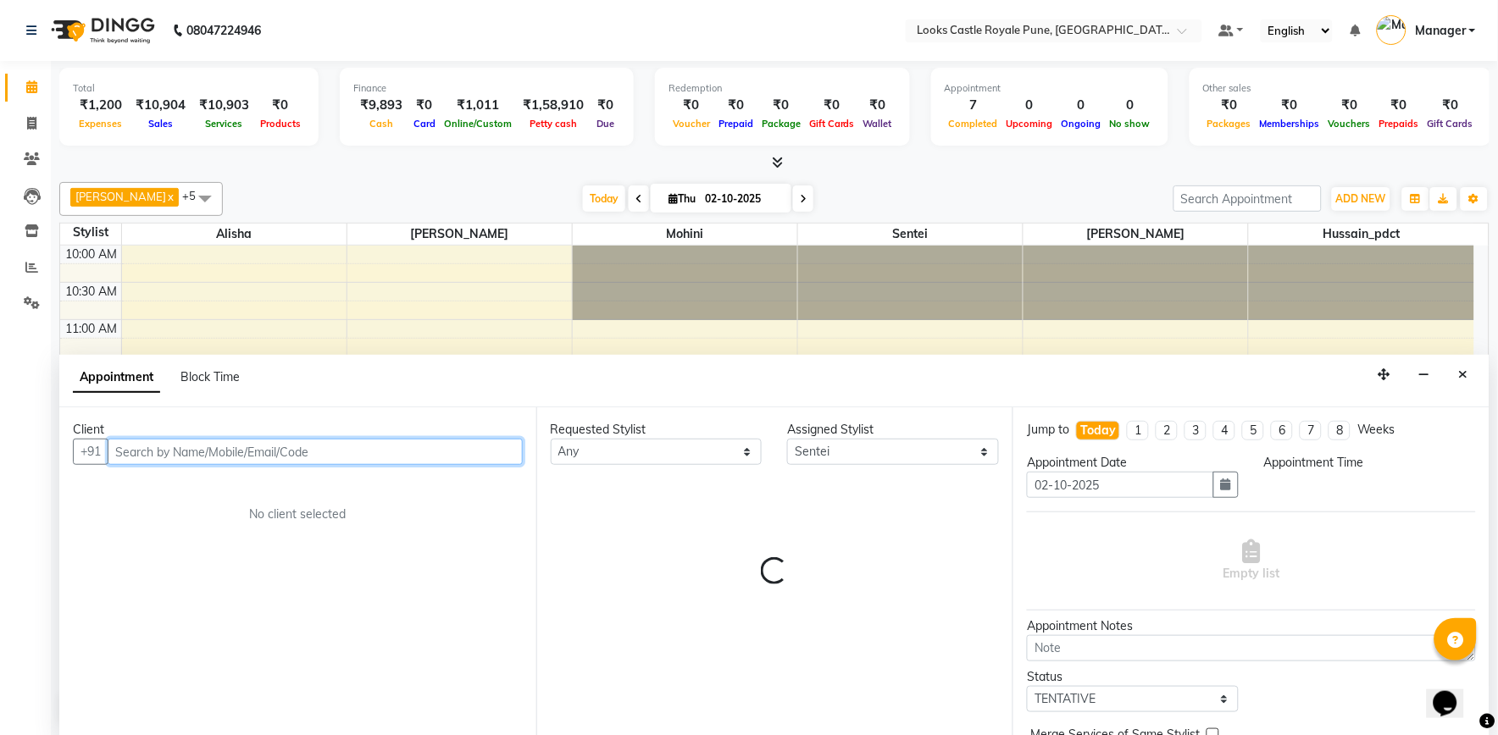
select select "825"
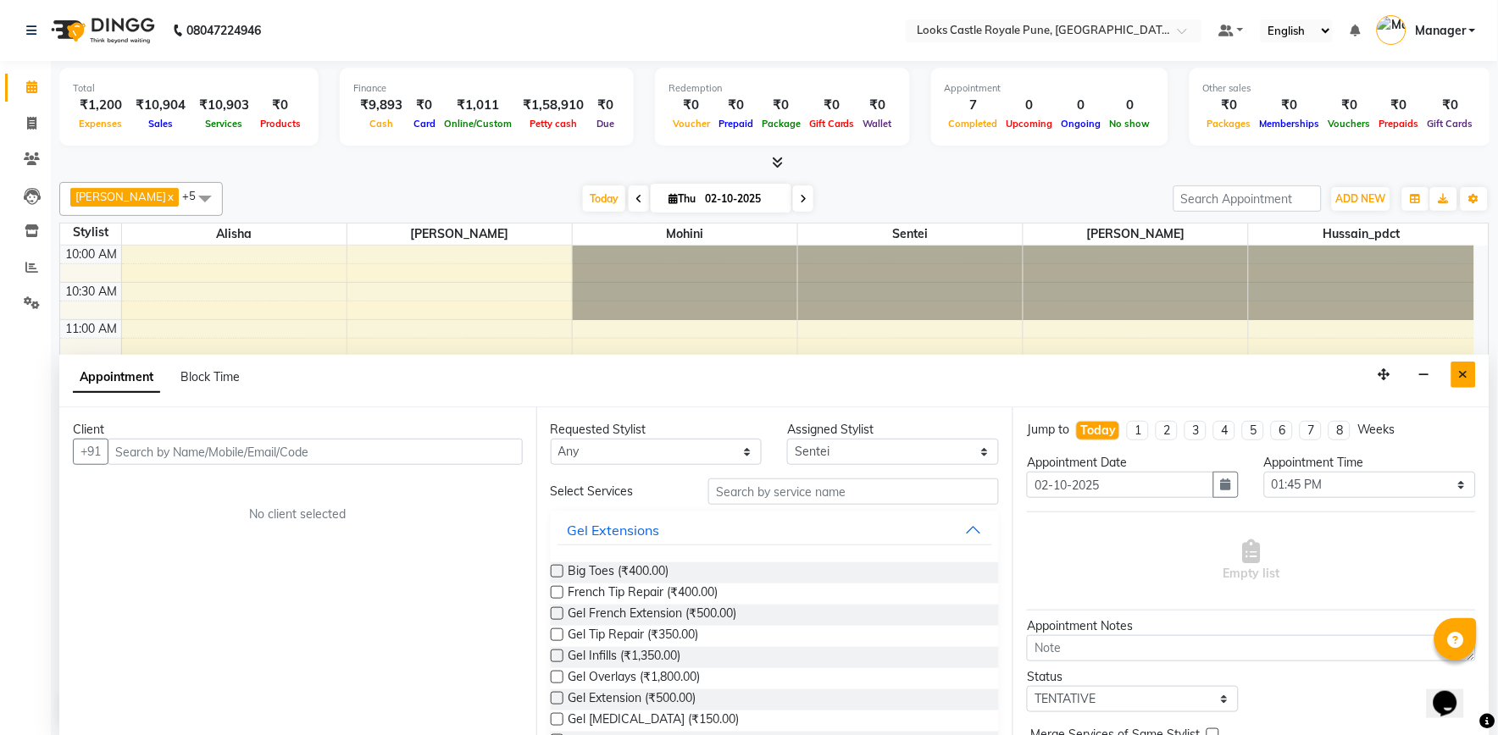
click at [1461, 373] on icon "Close" at bounding box center [1463, 374] width 9 height 12
